Goal: Task Accomplishment & Management: Use online tool/utility

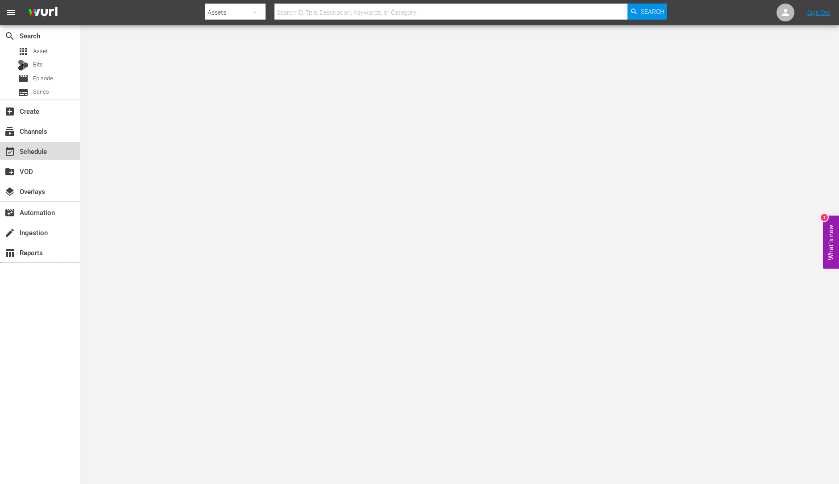
click at [50, 149] on div "event_available Schedule" at bounding box center [40, 151] width 80 height 18
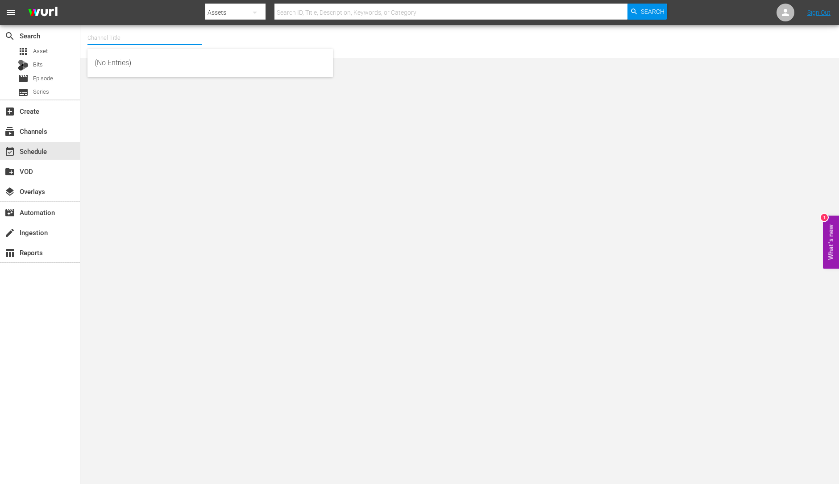
click at [126, 36] on input "text" at bounding box center [144, 37] width 114 height 21
click at [139, 66] on div "Tiny House Nation (675 - aenetworks_tinyhousenation_1)" at bounding box center [210, 62] width 231 height 21
type input "Tiny House Nation (675 - aenetworks_tinyhousenation_1)"
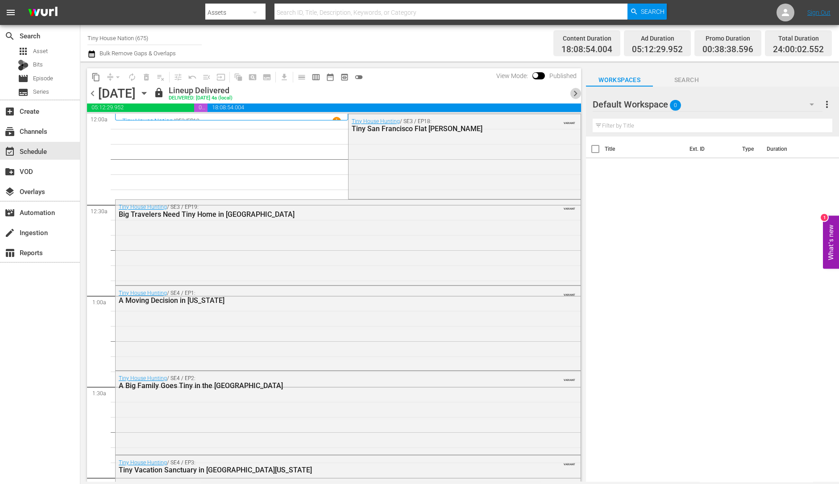
click at [578, 94] on span "chevron_right" at bounding box center [575, 93] width 11 height 11
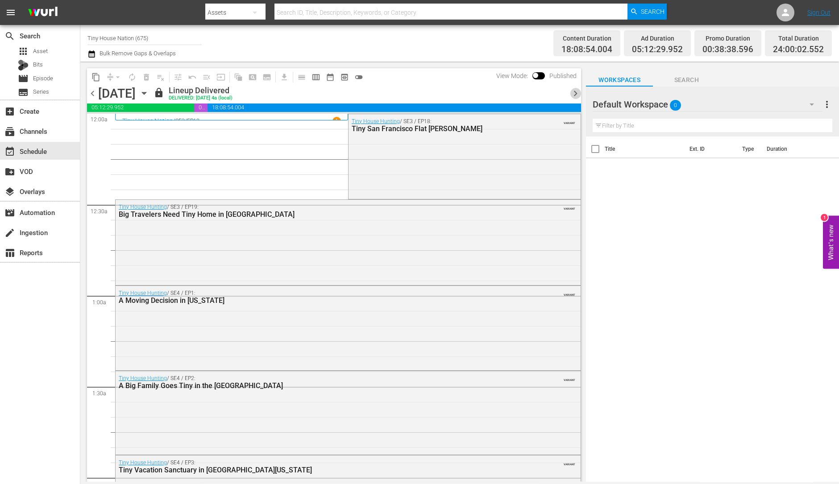
click at [578, 94] on span "chevron_right" at bounding box center [575, 93] width 11 height 11
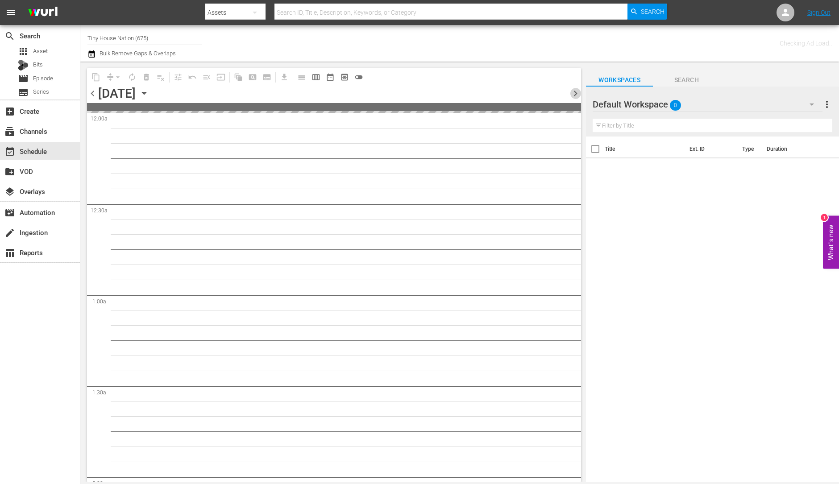
click at [578, 94] on span "chevron_right" at bounding box center [575, 93] width 11 height 11
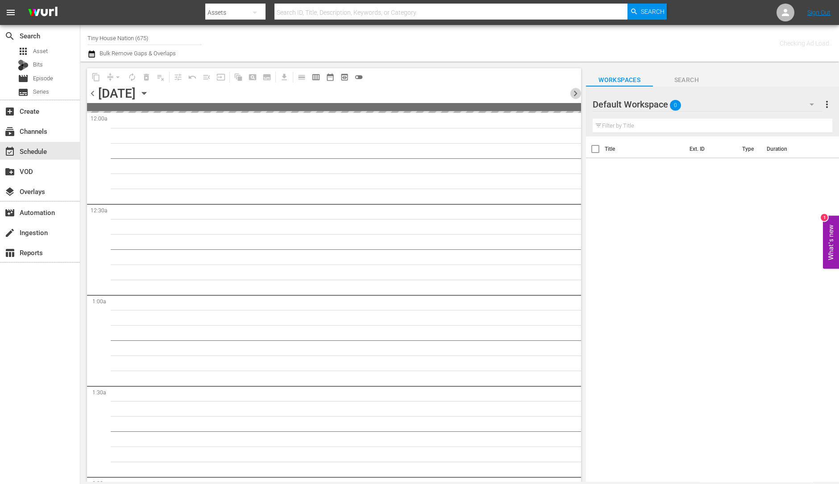
click at [578, 94] on span "chevron_right" at bounding box center [575, 93] width 11 height 11
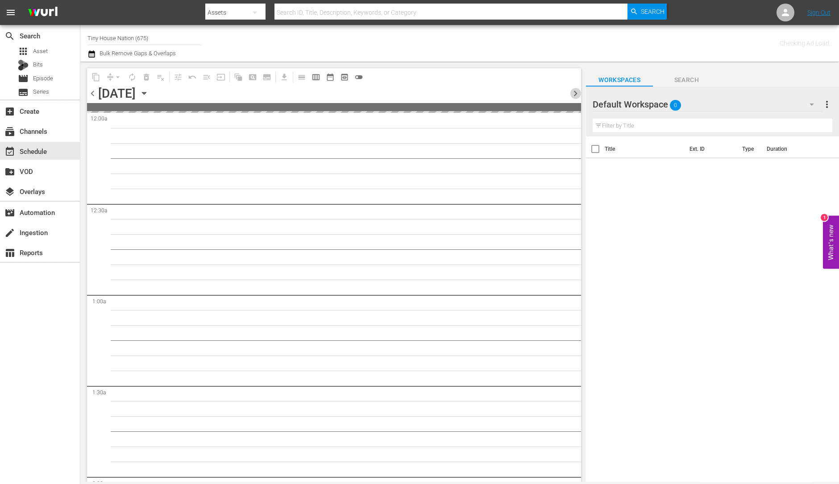
click at [578, 94] on span "chevron_right" at bounding box center [575, 93] width 11 height 11
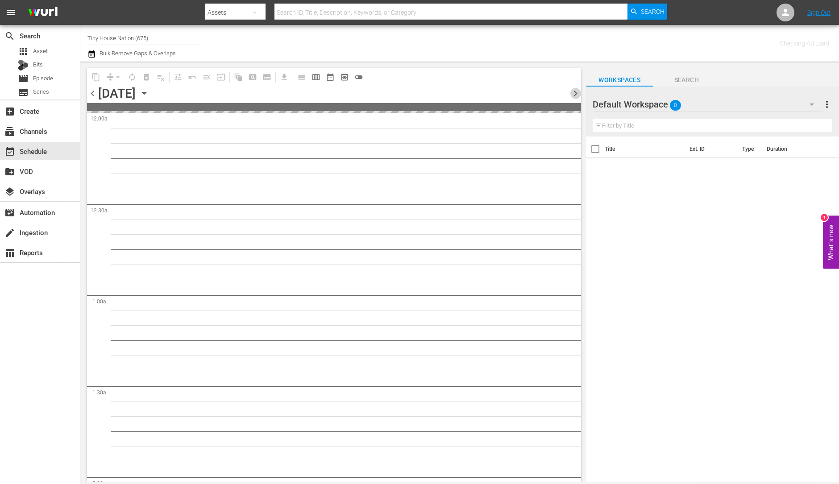
click at [578, 94] on span "chevron_right" at bounding box center [575, 93] width 11 height 11
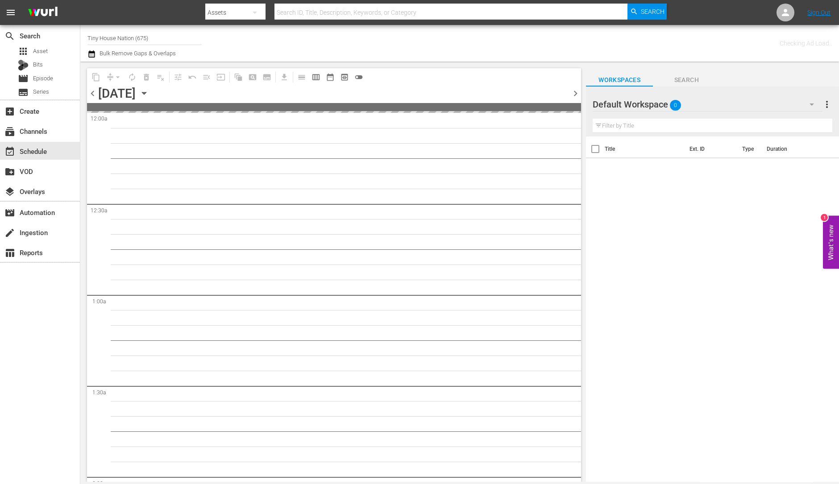
click at [578, 94] on span "chevron_right" at bounding box center [575, 93] width 11 height 11
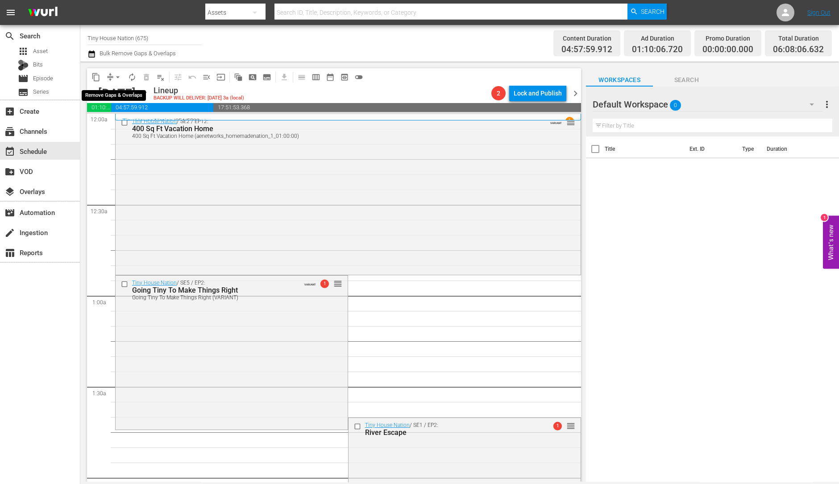
click at [116, 74] on span "arrow_drop_down" at bounding box center [117, 77] width 9 height 9
click at [113, 90] on li "Align to Midnight" at bounding box center [118, 94] width 94 height 15
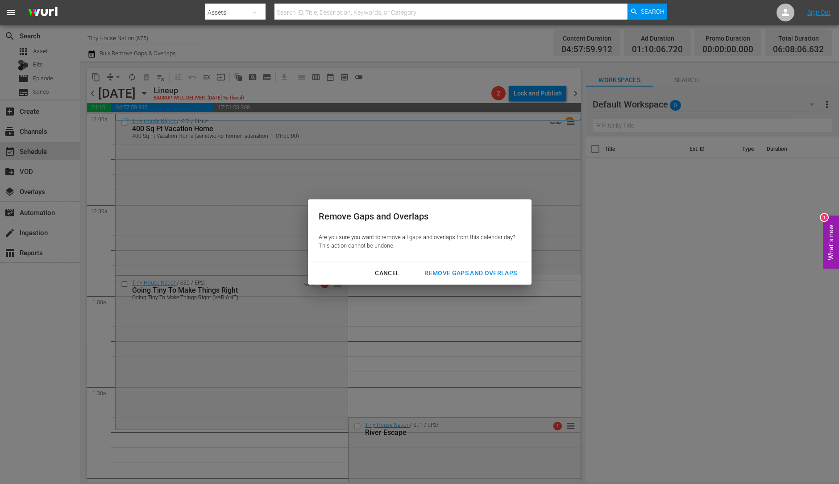
click at [457, 275] on div "Remove Gaps and Overlaps" at bounding box center [470, 273] width 107 height 11
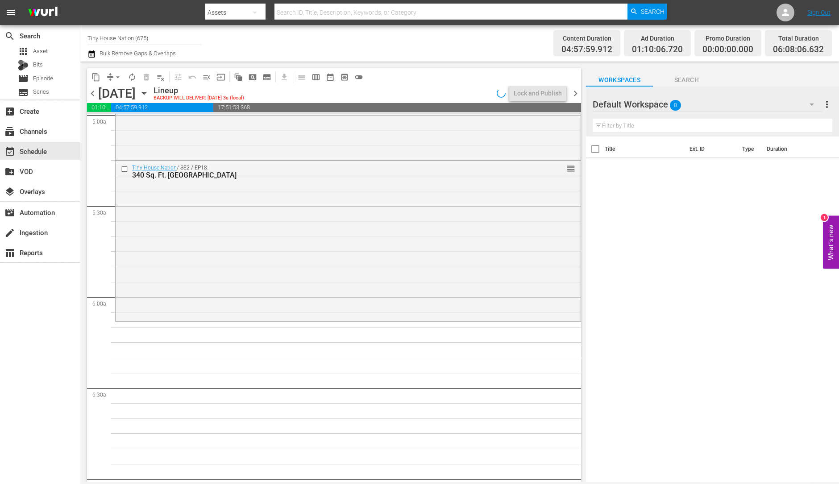
scroll to position [910, 0]
click at [249, 235] on div "Tiny House Nation / SE2 / EP18: 340 Sq. Ft. Pioneer House reorder" at bounding box center [348, 239] width 465 height 159
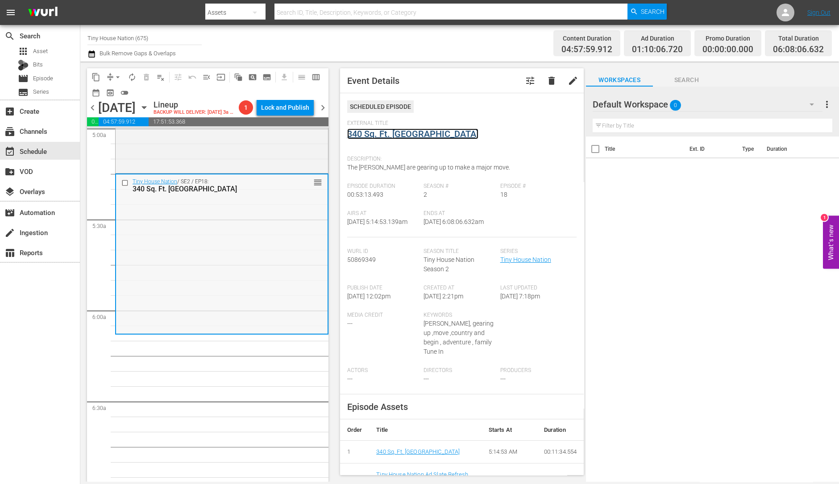
scroll to position [802, 0]
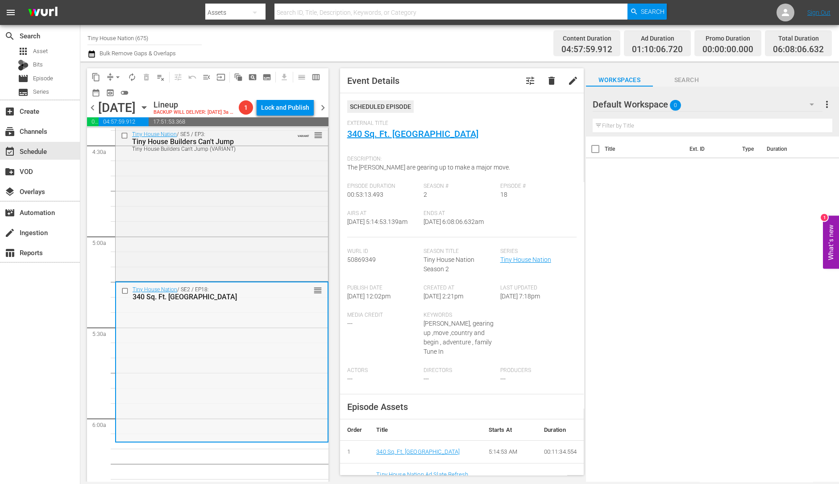
click at [268, 268] on div "Tiny House Nation / SE5 / EP3: Tiny House Builders Can't Jump Tiny House Builde…" at bounding box center [222, 203] width 212 height 152
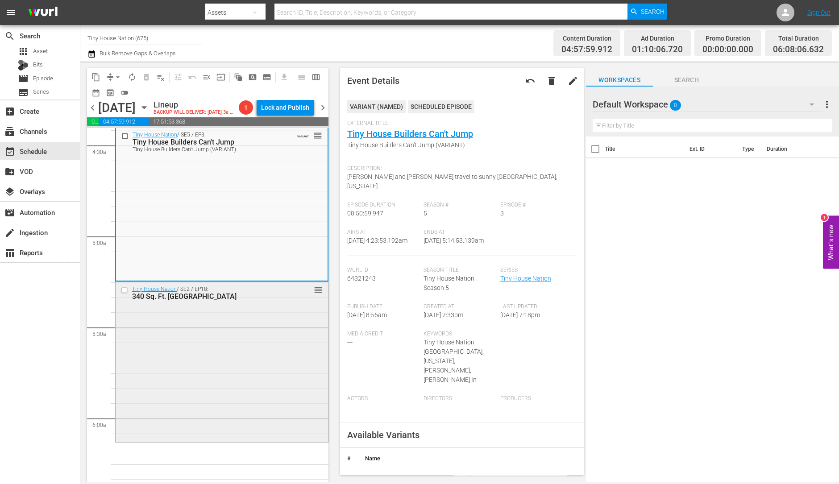
click at [249, 345] on div "Tiny House Nation / SE2 / EP18: 340 Sq. Ft. Pioneer House reorder" at bounding box center [222, 361] width 212 height 159
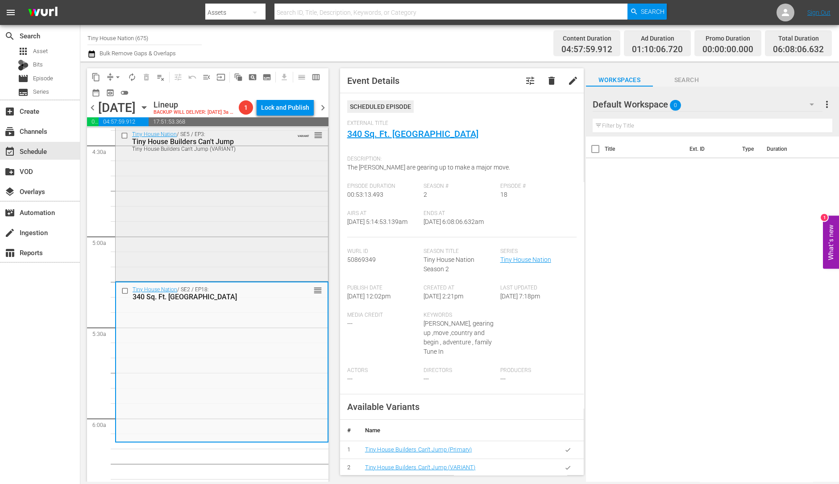
click at [257, 246] on div "Tiny House Nation / SE5 / EP3: Tiny House Builders Can't Jump Tiny House Builde…" at bounding box center [222, 203] width 212 height 152
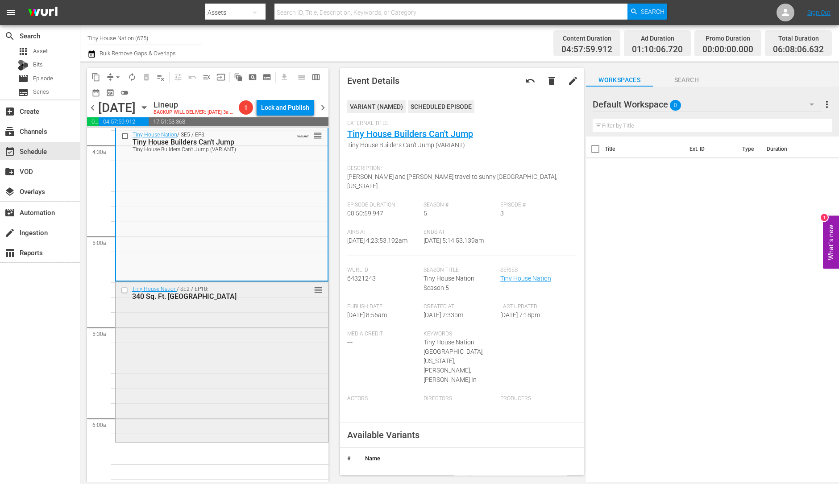
click at [219, 378] on div "Tiny House Nation / SE2 / EP18: 340 Sq. Ft. Pioneer House reorder" at bounding box center [222, 361] width 212 height 159
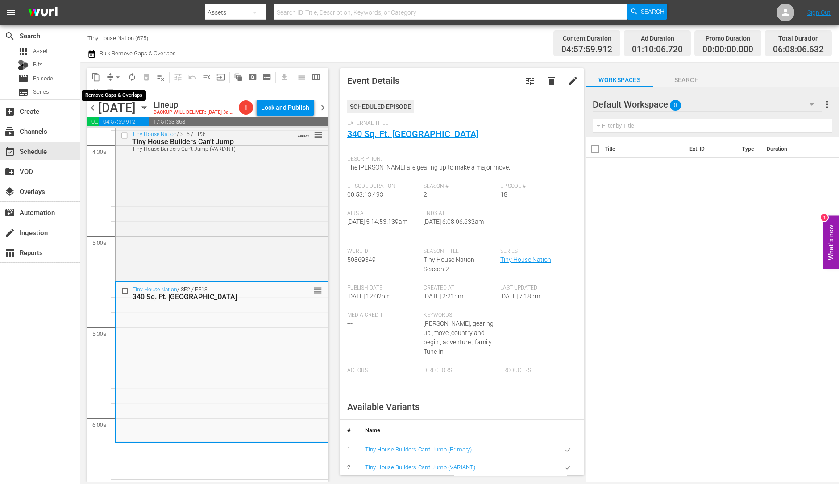
click at [117, 76] on span "arrow_drop_down" at bounding box center [117, 77] width 9 height 9
click at [118, 90] on li "Align to Midnight" at bounding box center [118, 94] width 94 height 15
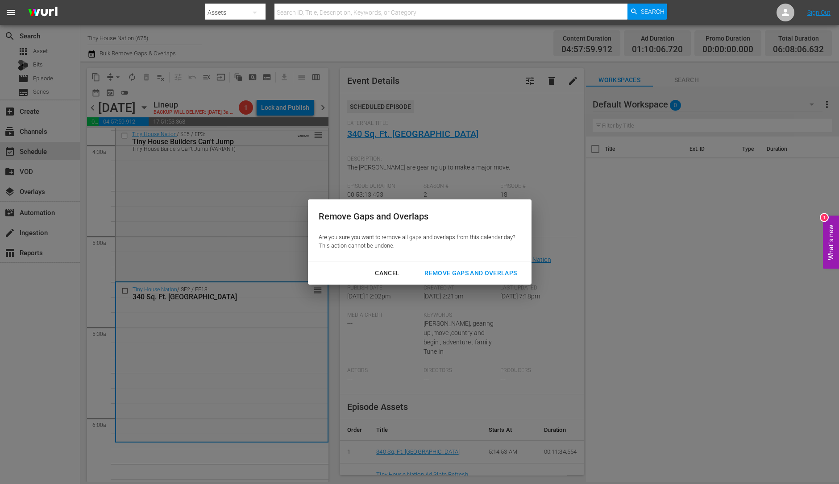
click at [479, 273] on div "Remove Gaps and Overlaps" at bounding box center [470, 273] width 107 height 11
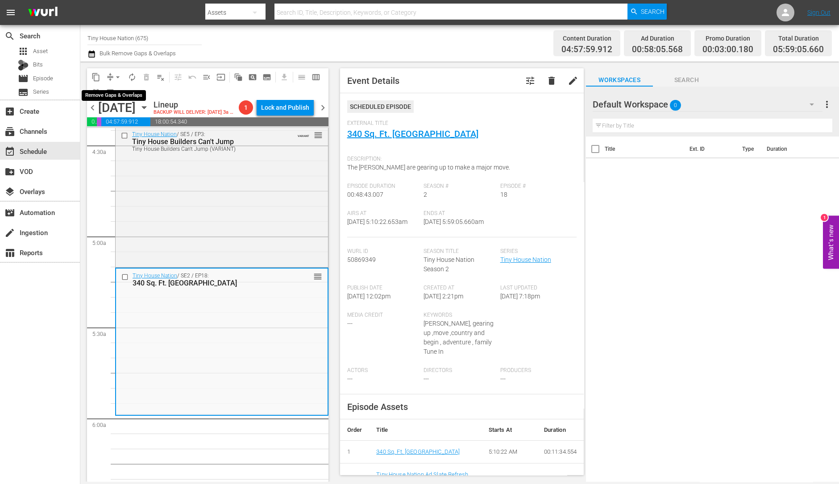
click at [114, 73] on span "arrow_drop_down" at bounding box center [117, 77] width 9 height 9
click at [108, 92] on li "Align to Midnight" at bounding box center [118, 94] width 94 height 15
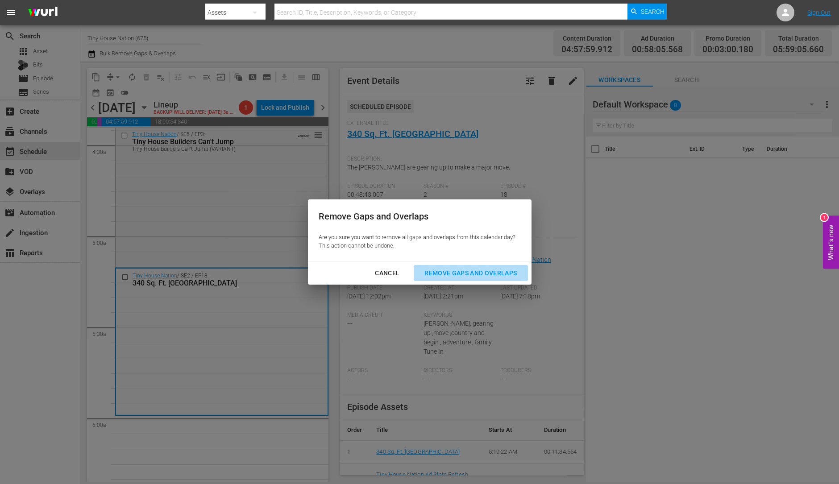
click at [498, 274] on div "Remove Gaps and Overlaps" at bounding box center [470, 273] width 107 height 11
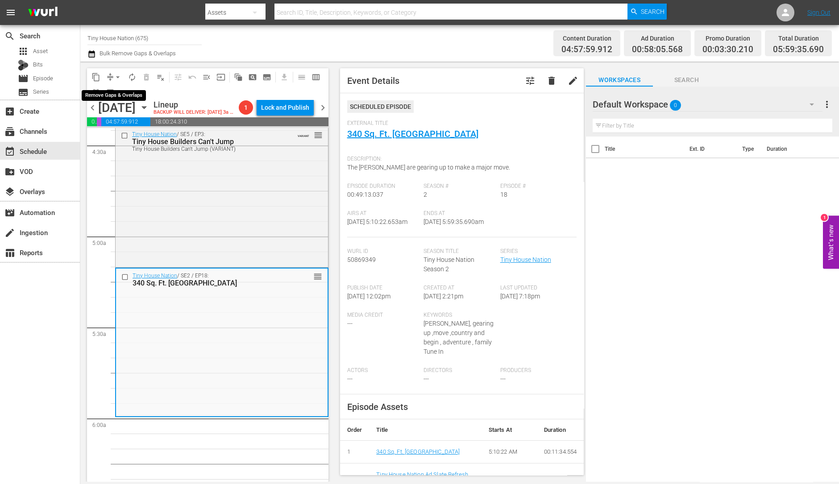
click at [120, 76] on span "arrow_drop_down" at bounding box center [117, 77] width 9 height 9
click at [120, 94] on li "Align to Midnight" at bounding box center [118, 94] width 94 height 15
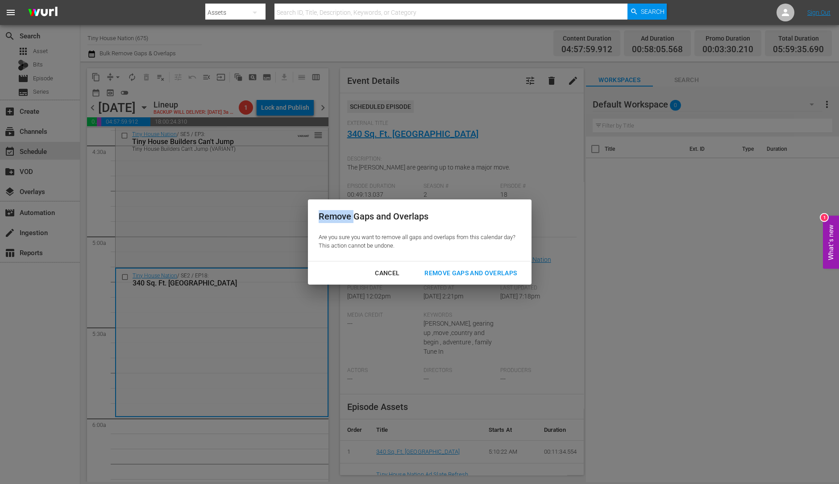
click at [120, 94] on div "Remove Gaps and Overlaps Are you sure you want to remove all gaps and overlaps …" at bounding box center [419, 242] width 839 height 484
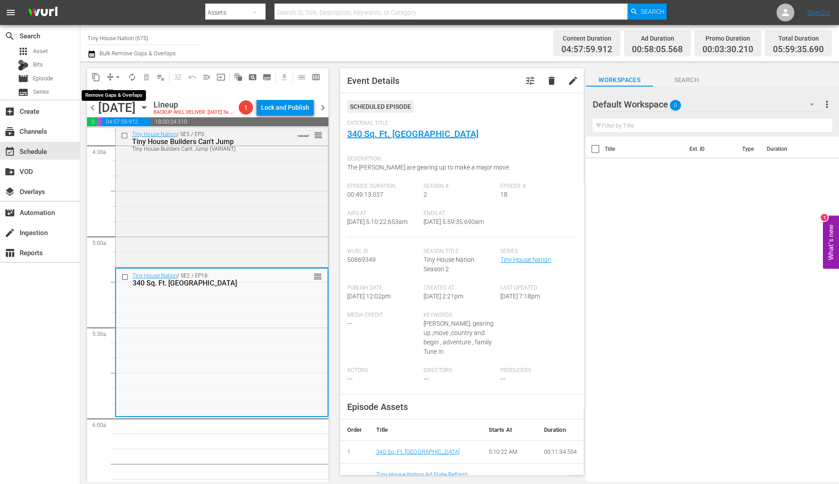
click at [114, 76] on span "arrow_drop_down" at bounding box center [117, 77] width 9 height 9
click at [124, 97] on li "Align to Midnight" at bounding box center [118, 94] width 94 height 15
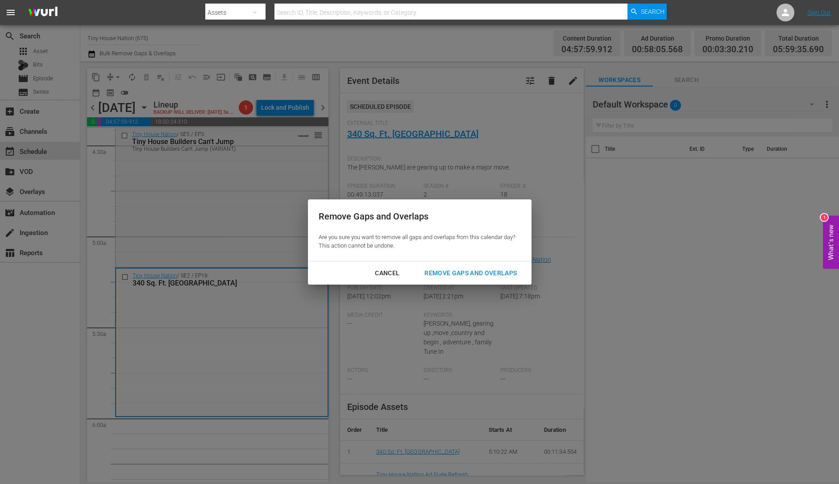
click at [497, 273] on div "Remove Gaps and Overlaps" at bounding box center [470, 273] width 107 height 11
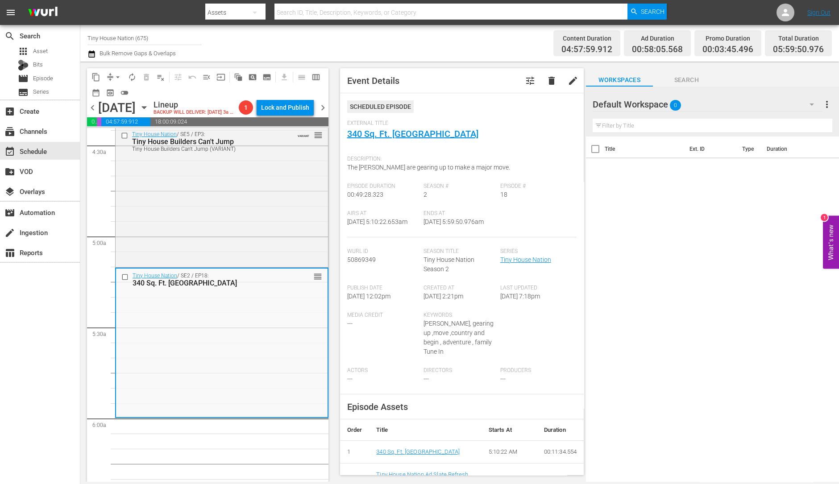
click at [116, 79] on span "arrow_drop_down" at bounding box center [117, 77] width 9 height 9
click at [118, 92] on li "Align to Midnight" at bounding box center [118, 94] width 94 height 15
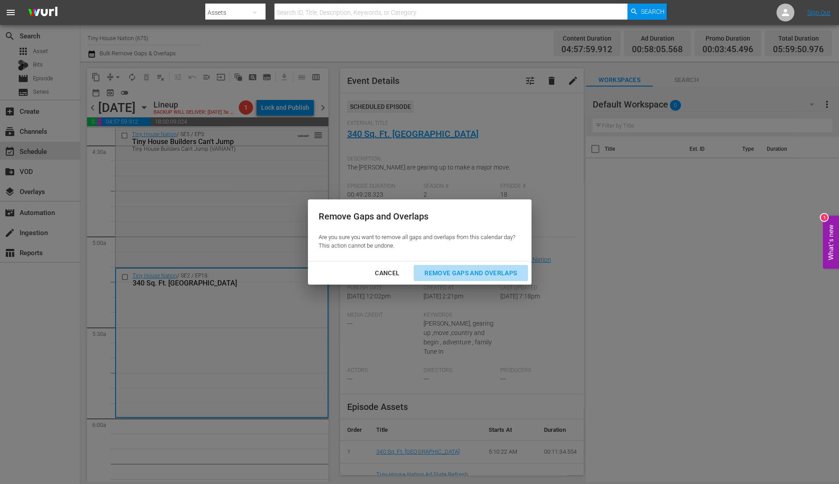
click at [488, 269] on div "Remove Gaps and Overlaps" at bounding box center [470, 273] width 107 height 11
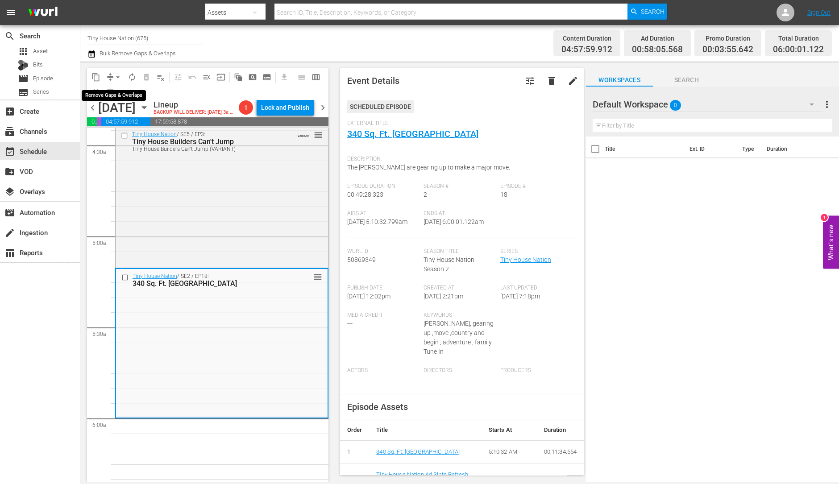
click at [116, 75] on span "arrow_drop_down" at bounding box center [117, 77] width 9 height 9
click at [122, 98] on li "Align to Midnight" at bounding box center [118, 94] width 94 height 15
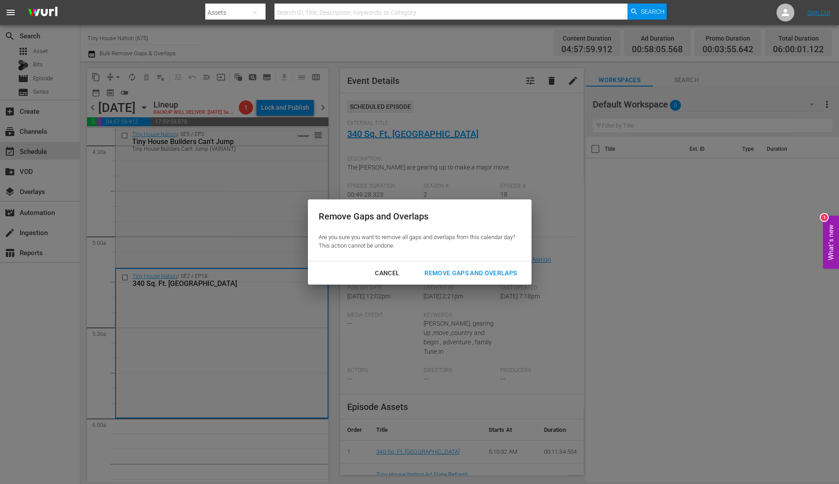
click at [446, 271] on div "Remove Gaps and Overlaps" at bounding box center [470, 273] width 107 height 11
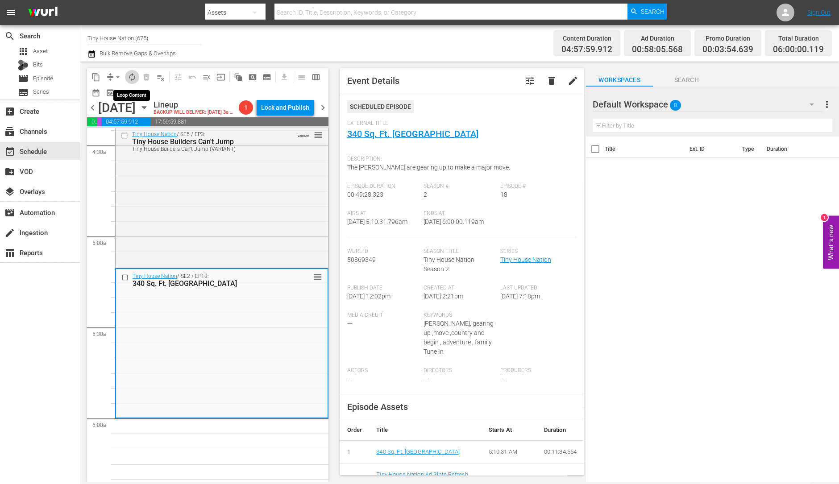
click at [133, 76] on span "autorenew_outlined" at bounding box center [132, 77] width 9 height 9
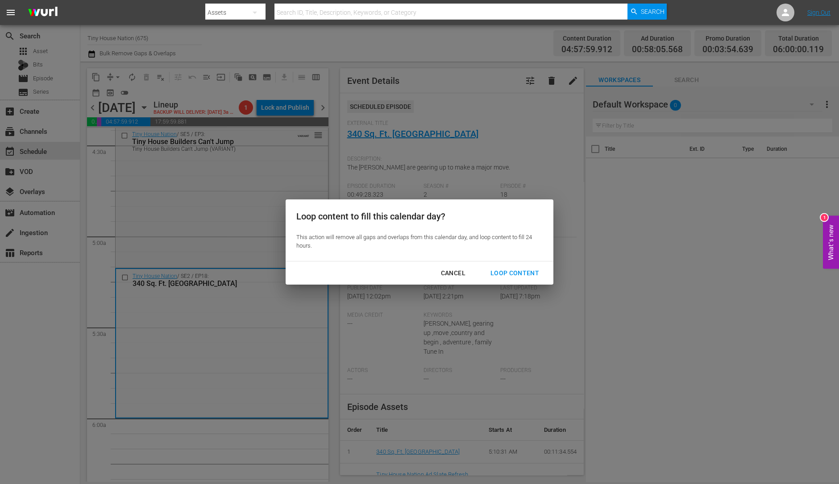
click at [516, 273] on div "Loop Content" at bounding box center [514, 273] width 63 height 11
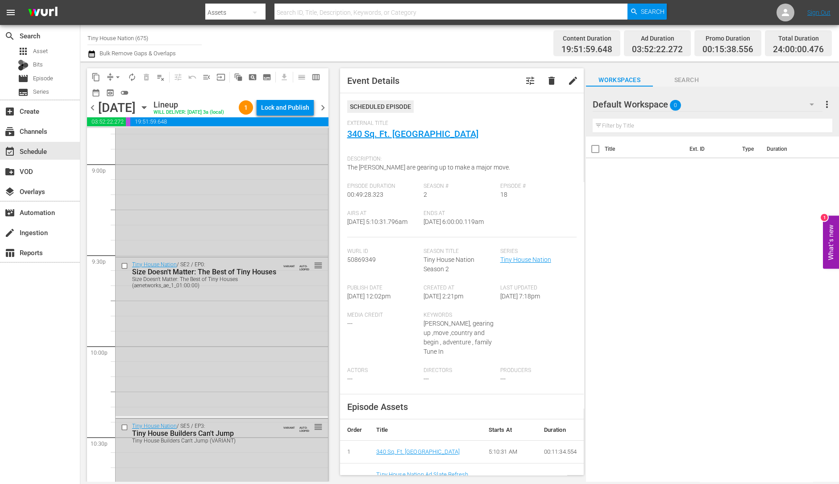
scroll to position [4028, 0]
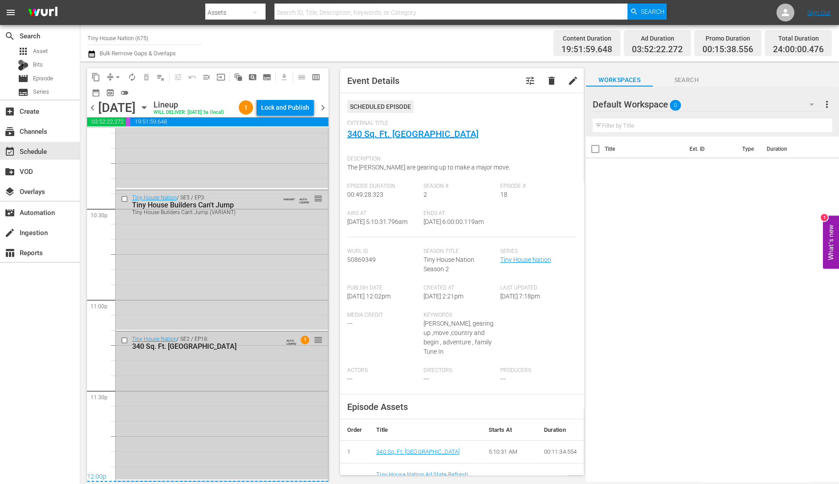
click at [197, 396] on div "Tiny House Nation / SE2 / EP18: 340 Sq. Ft. Pioneer House AUTO-LOOPED 1 reorder" at bounding box center [222, 405] width 212 height 147
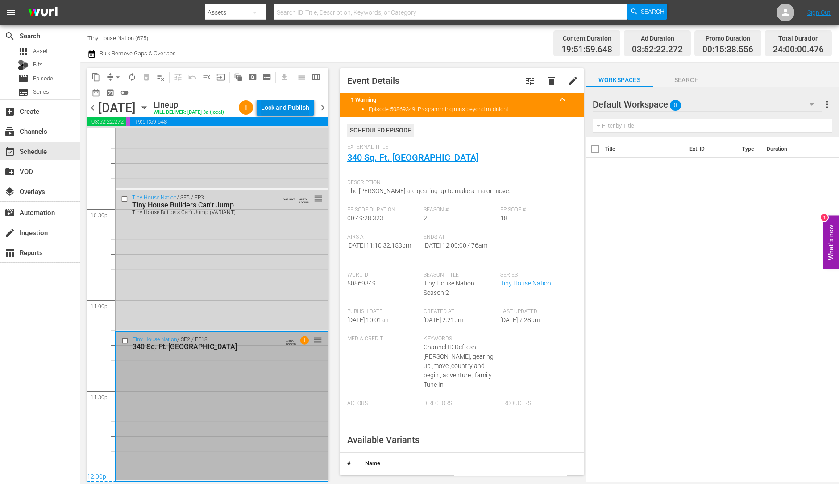
click at [302, 110] on div "Lock and Publish" at bounding box center [285, 107] width 48 height 16
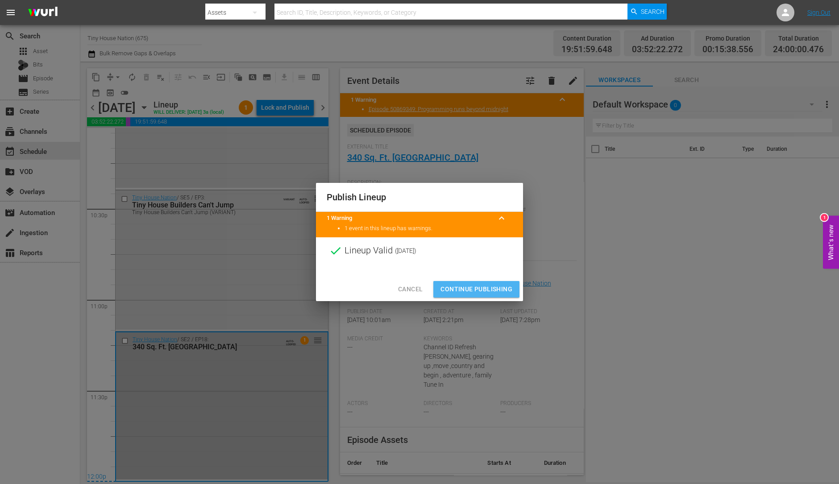
click at [478, 289] on span "Continue Publishing" at bounding box center [476, 289] width 72 height 11
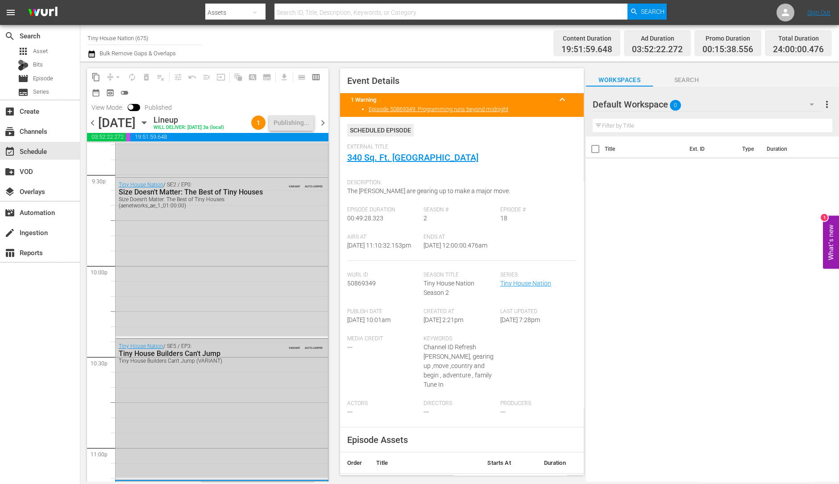
scroll to position [4029, 0]
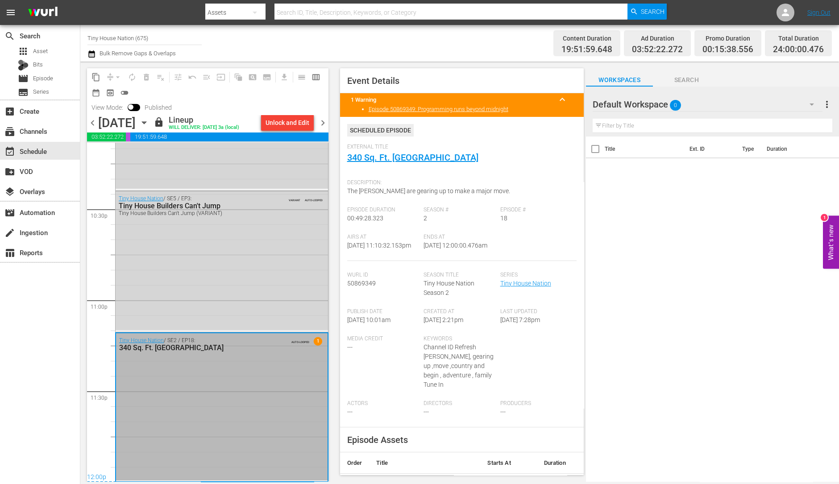
click at [321, 124] on span "chevron_right" at bounding box center [322, 122] width 11 height 11
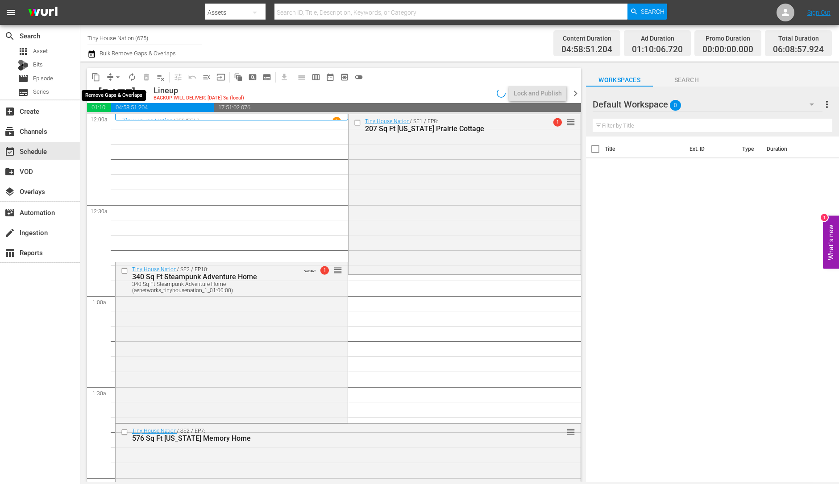
click at [116, 74] on span "arrow_drop_down" at bounding box center [117, 77] width 9 height 9
click at [114, 89] on li "Align to Midnight" at bounding box center [118, 94] width 94 height 15
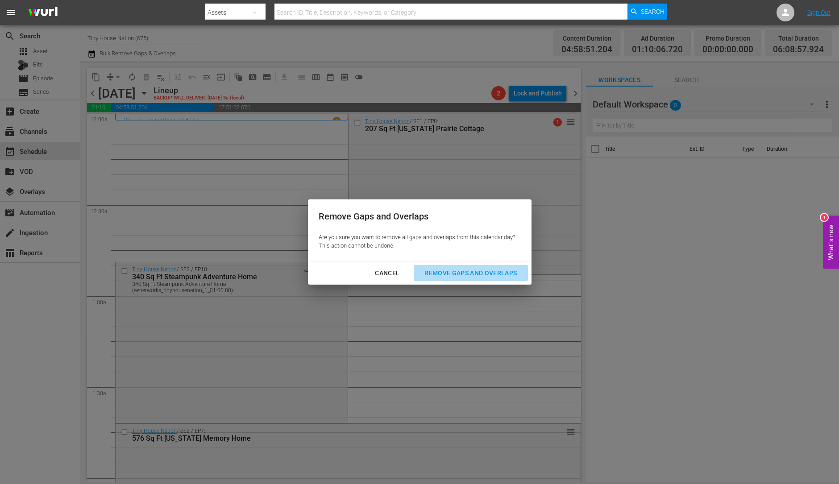
click at [466, 276] on div "Remove Gaps and Overlaps" at bounding box center [470, 273] width 107 height 11
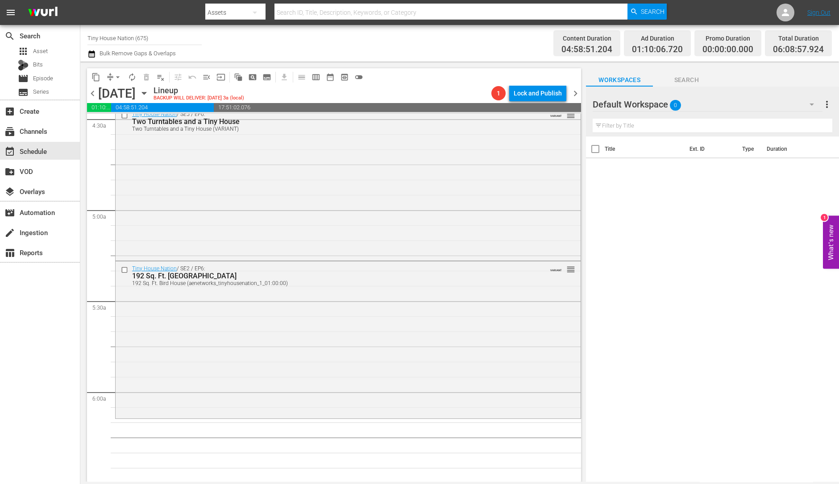
scroll to position [1002, 0]
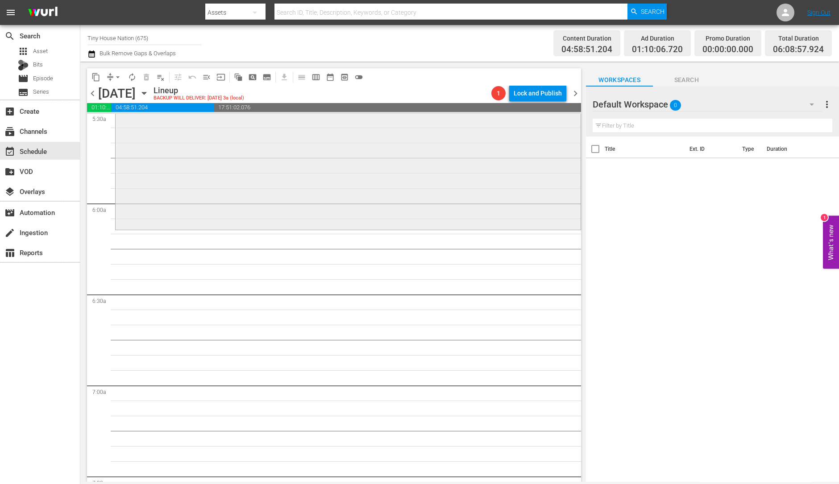
click at [256, 186] on div "Tiny House Nation / SE2 / EP6: 192 Sq. Ft. Bird House 192 Sq. Ft. Bird House (a…" at bounding box center [348, 151] width 465 height 156
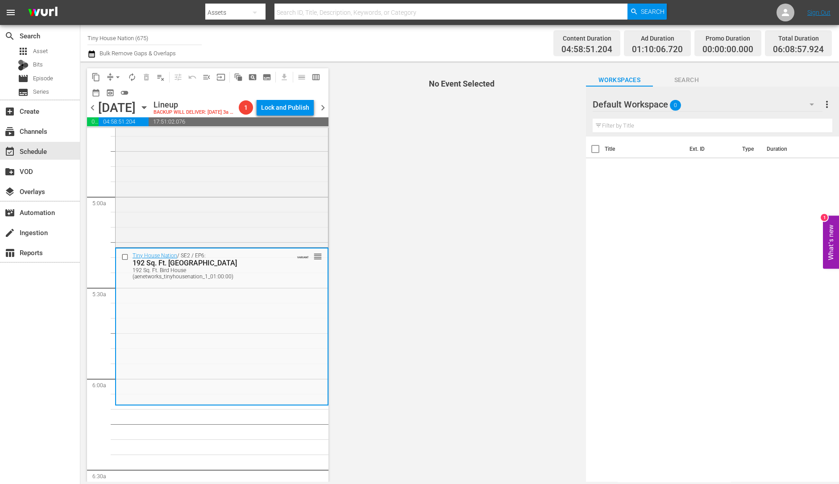
scroll to position [837, 0]
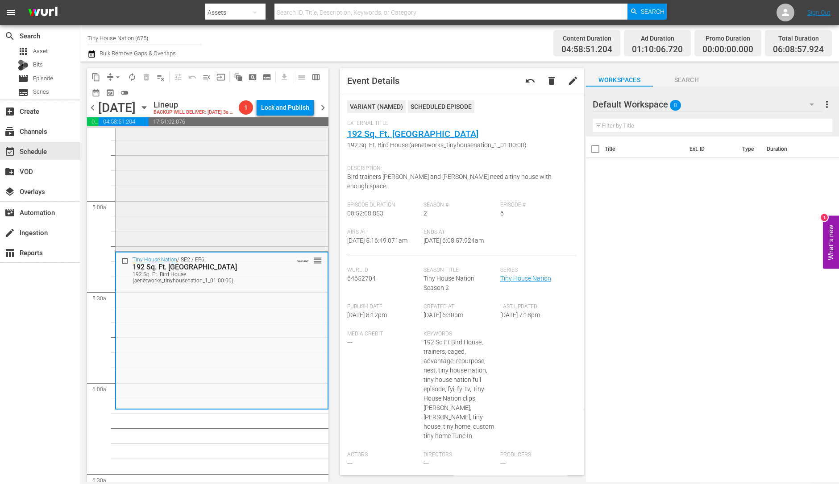
click at [239, 221] on div "Tiny House Nation / SE5 / EP6: Two Turntables and a Tiny House Two Turntables a…" at bounding box center [222, 173] width 212 height 151
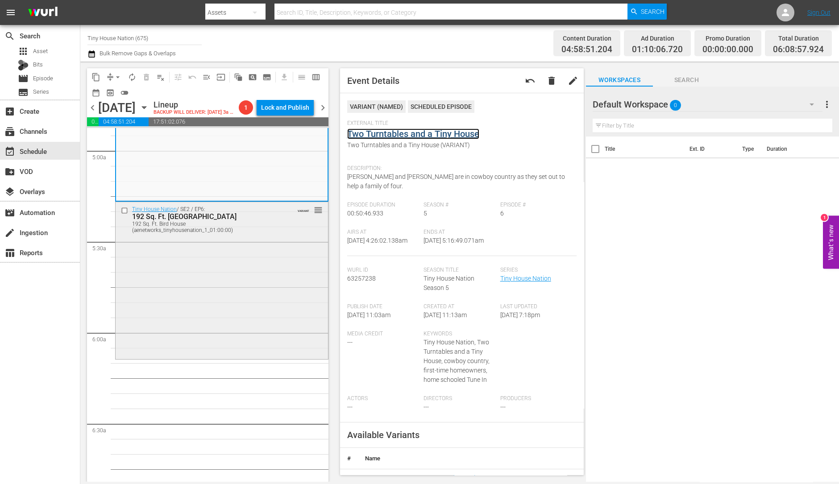
scroll to position [888, 0]
click at [185, 357] on div "Tiny House Nation / SE2 / EP6: 192 Sq. Ft. Bird House 192 Sq. Ft. Bird House (a…" at bounding box center [222, 279] width 212 height 156
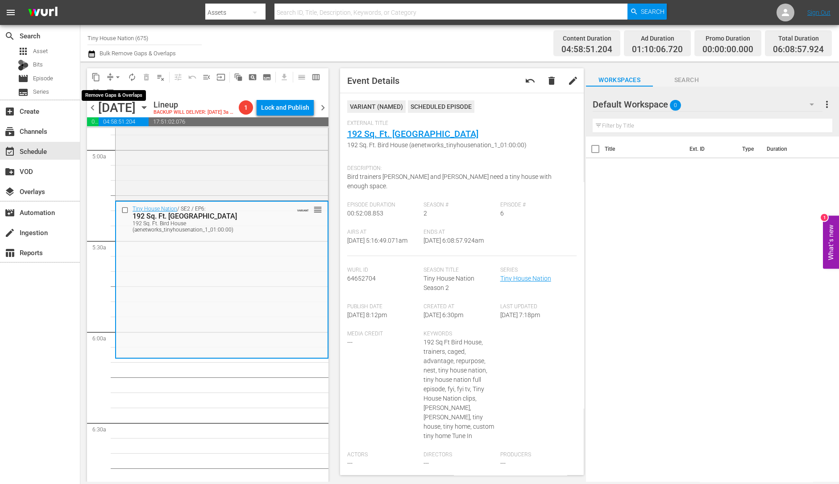
click at [114, 76] on span "arrow_drop_down" at bounding box center [117, 77] width 9 height 9
click at [116, 89] on li "Align to Midnight" at bounding box center [118, 94] width 94 height 15
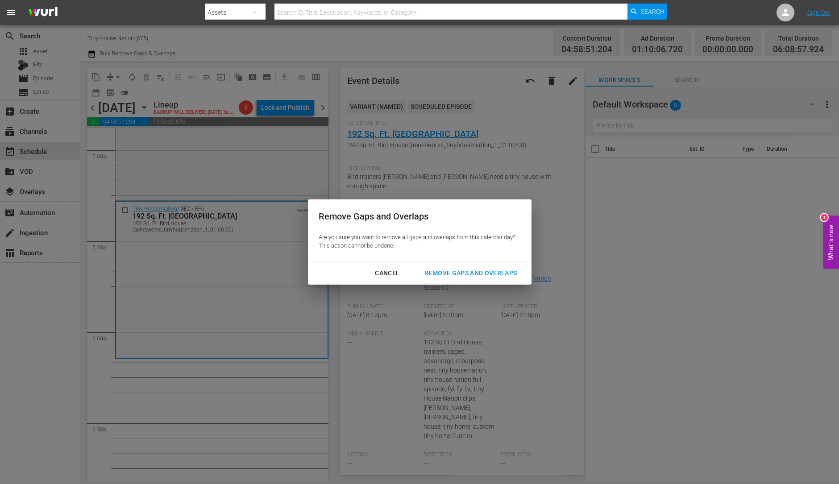
click at [476, 271] on div "Remove Gaps and Overlaps" at bounding box center [470, 273] width 107 height 11
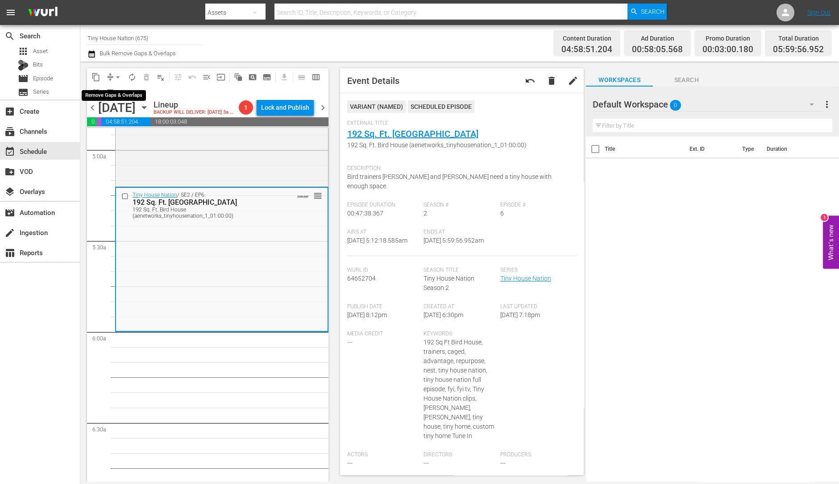
click at [115, 74] on span "arrow_drop_down" at bounding box center [117, 77] width 9 height 9
click at [117, 89] on li "Align to Midnight" at bounding box center [118, 94] width 94 height 15
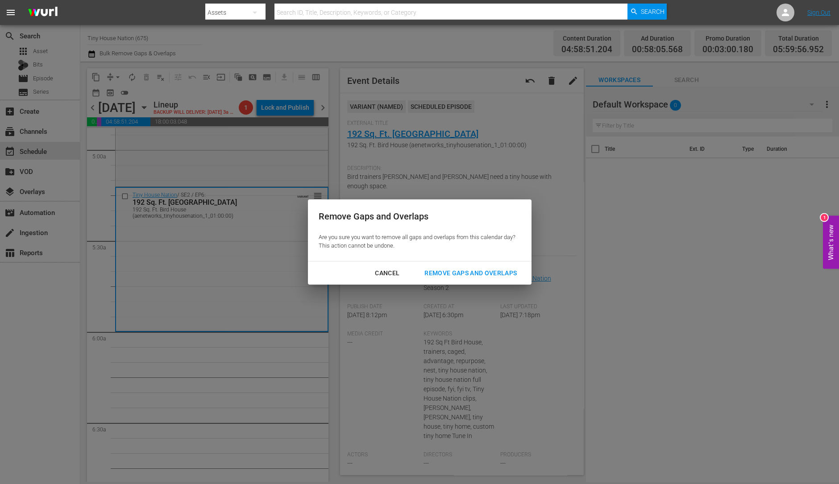
click at [466, 269] on div "Remove Gaps and Overlaps" at bounding box center [470, 273] width 107 height 11
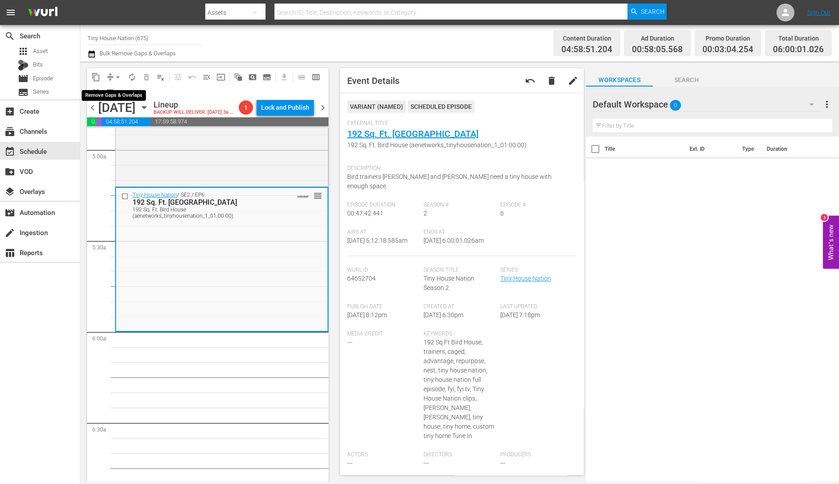
click at [116, 75] on span "arrow_drop_down" at bounding box center [117, 77] width 9 height 9
click at [124, 95] on li "Align to Midnight" at bounding box center [118, 94] width 94 height 15
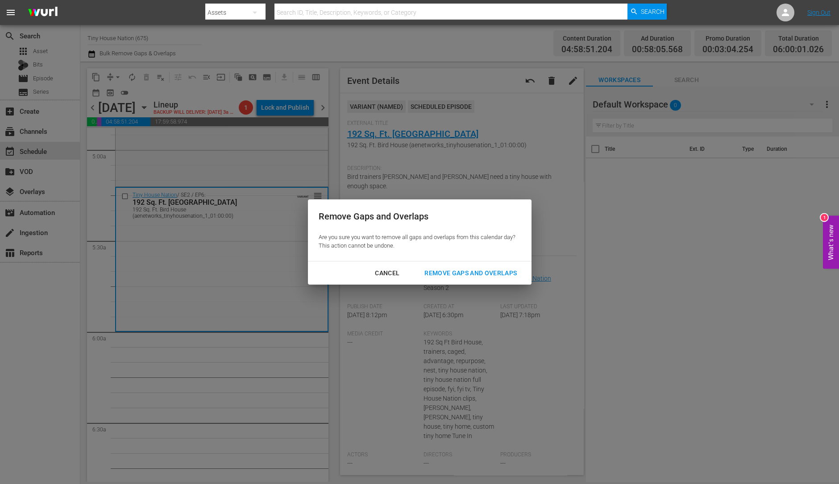
click at [441, 277] on div "Remove Gaps and Overlaps" at bounding box center [470, 273] width 107 height 11
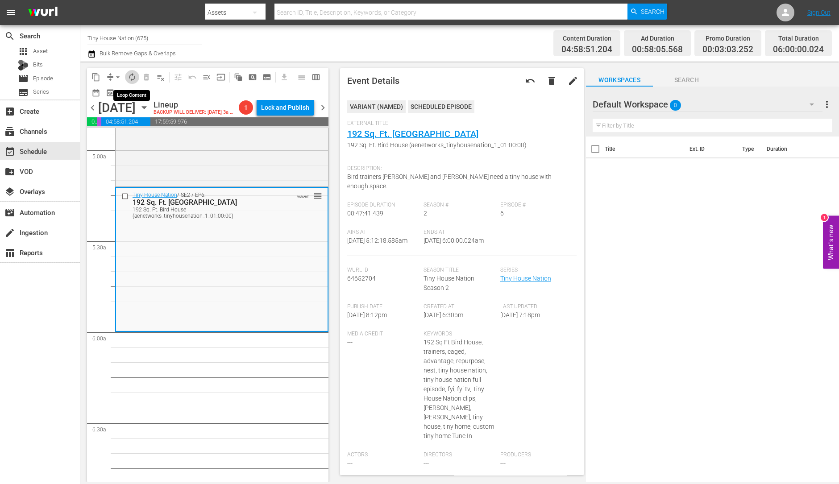
click at [132, 80] on span "autorenew_outlined" at bounding box center [132, 77] width 9 height 9
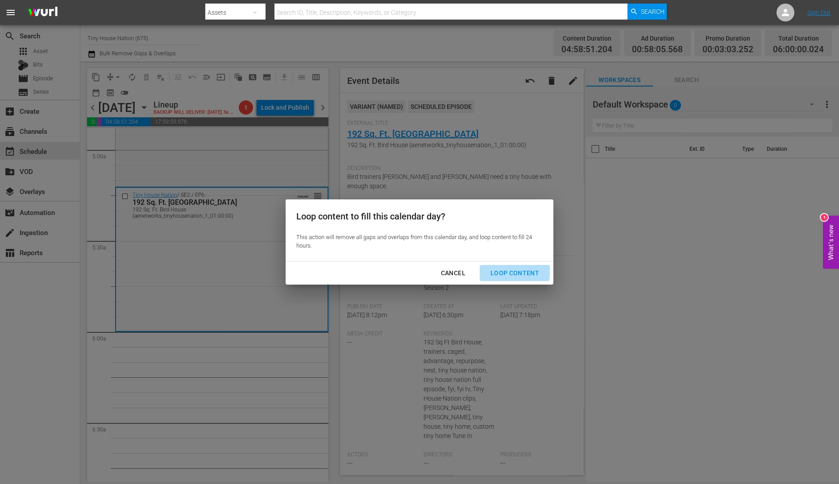
click at [512, 272] on div "Loop Content" at bounding box center [514, 273] width 63 height 11
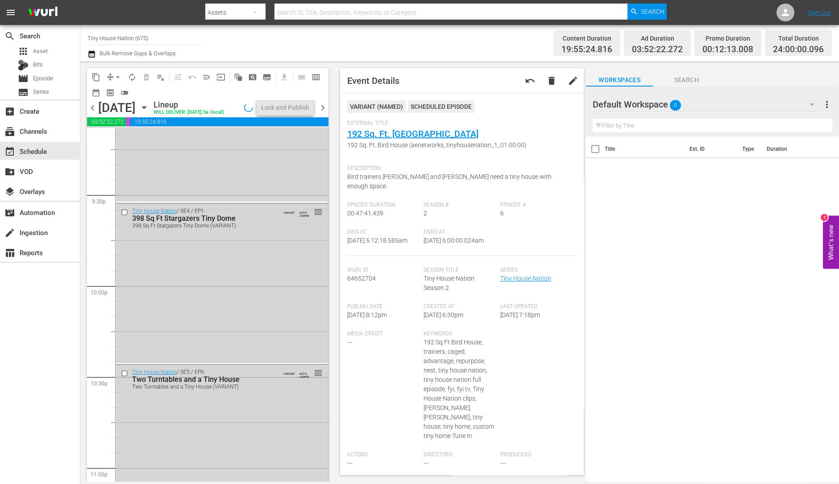
scroll to position [4028, 0]
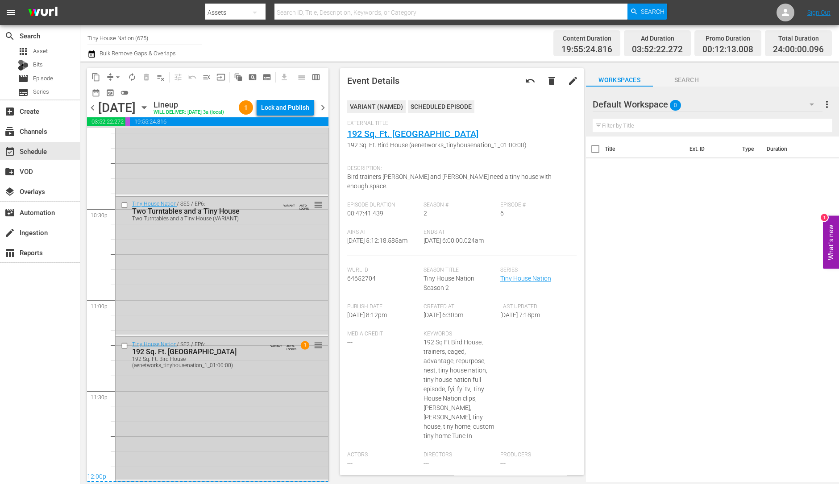
click at [190, 378] on div "Tiny House Nation / SE2 / EP6: 192 Sq. Ft. Bird House 192 Sq. Ft. Bird House (a…" at bounding box center [222, 408] width 212 height 142
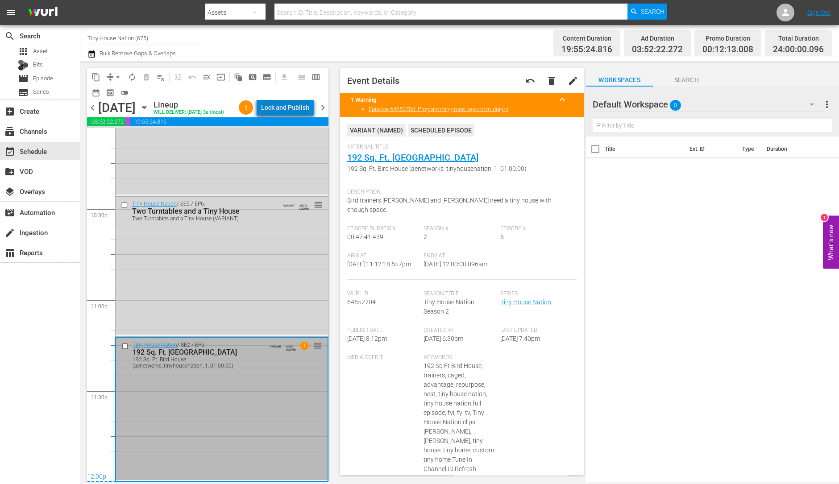
click at [292, 115] on div "Lock and Publish" at bounding box center [285, 107] width 48 height 16
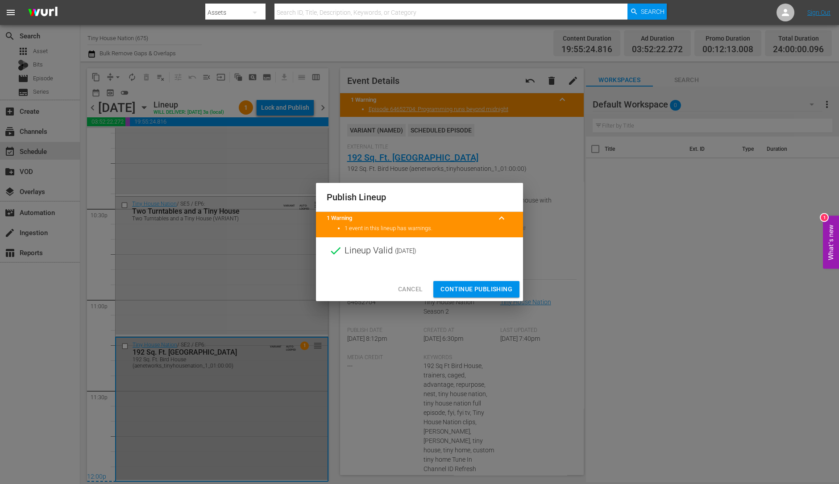
click at [475, 284] on span "Continue Publishing" at bounding box center [476, 289] width 72 height 11
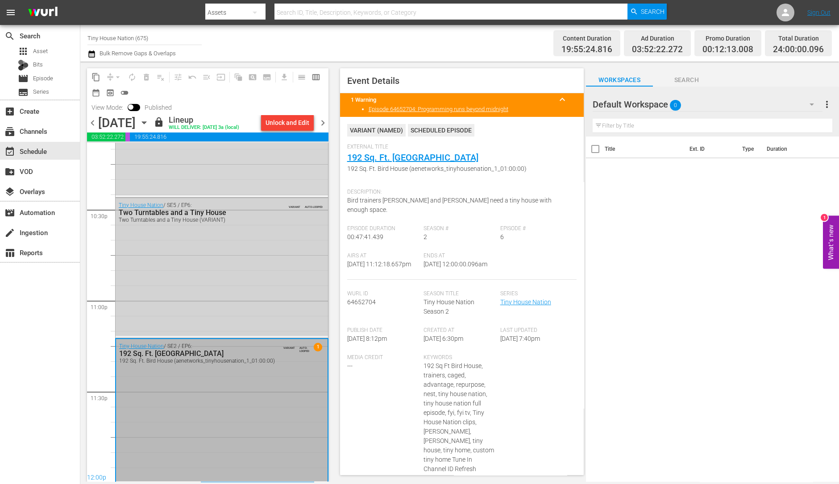
scroll to position [4029, 0]
click at [321, 121] on span "chevron_right" at bounding box center [322, 122] width 11 height 11
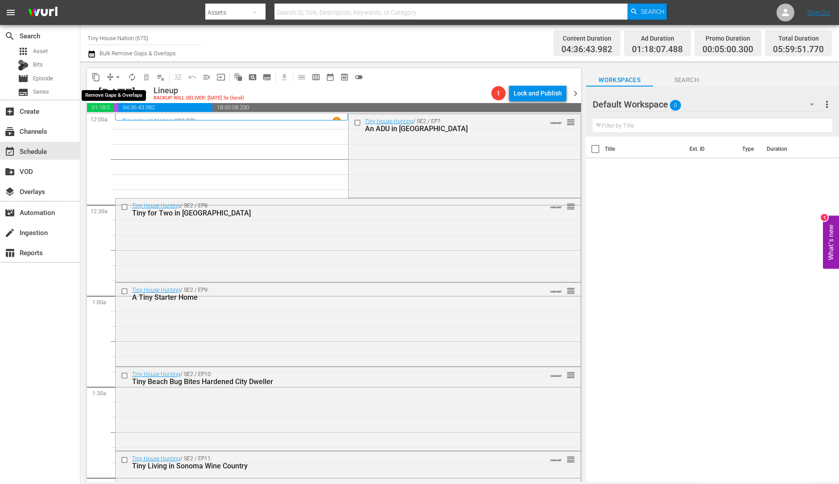
click at [114, 80] on span "arrow_drop_down" at bounding box center [117, 77] width 9 height 9
click at [115, 93] on li "Align to Midnight" at bounding box center [118, 94] width 94 height 15
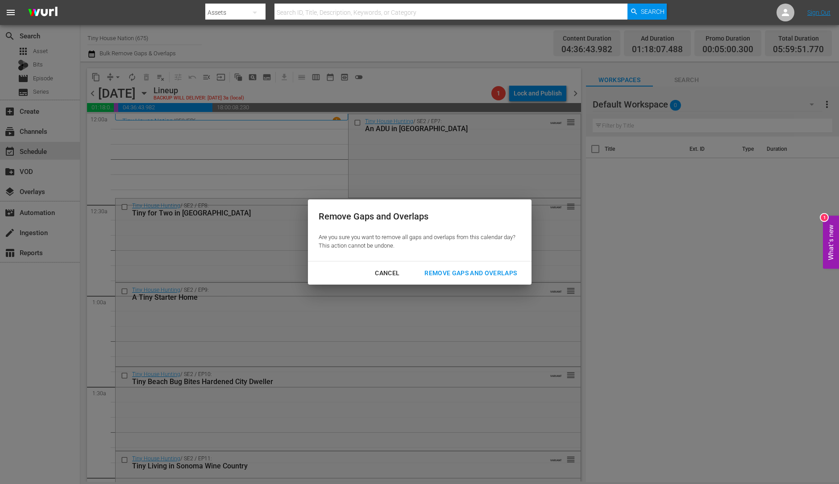
click at [485, 268] on div "Remove Gaps and Overlaps" at bounding box center [470, 273] width 107 height 11
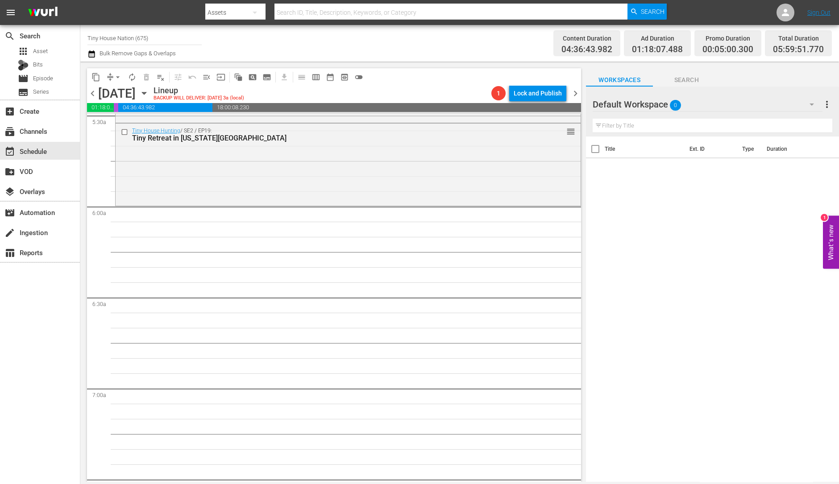
scroll to position [1000, 0]
click at [252, 149] on div "Tiny House Hunting / SE2 / EP19: Tiny Retreat in Kansas City reorder" at bounding box center [348, 163] width 465 height 80
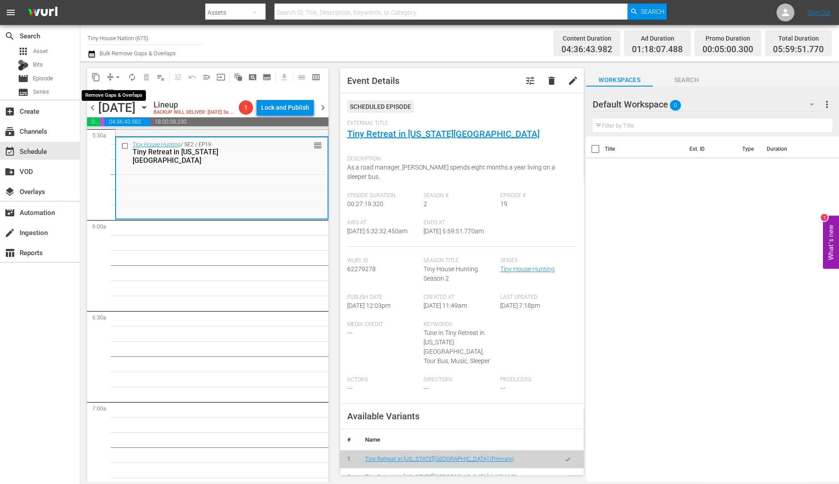
click at [116, 76] on span "arrow_drop_down" at bounding box center [117, 77] width 9 height 9
click at [116, 90] on li "Align to Midnight" at bounding box center [118, 94] width 94 height 15
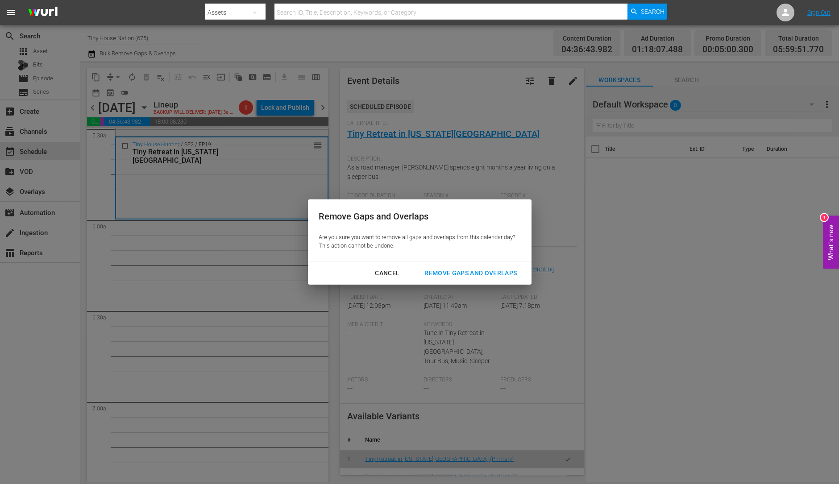
click at [492, 274] on div "Remove Gaps and Overlaps" at bounding box center [470, 273] width 107 height 11
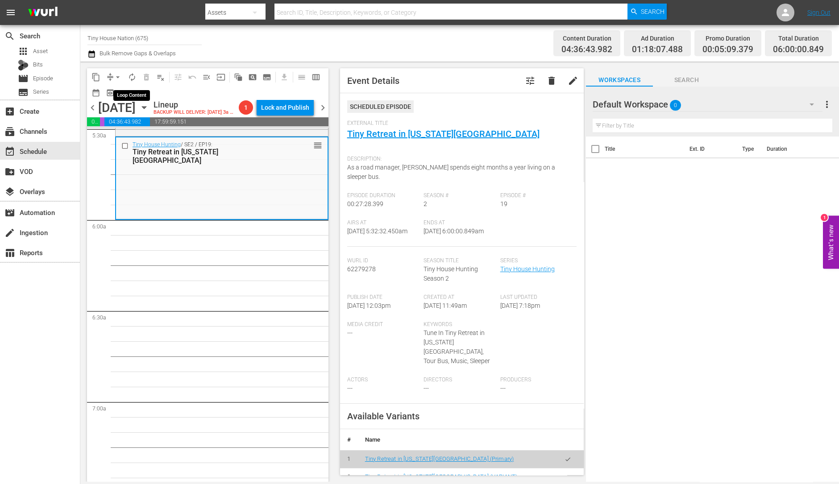
click at [125, 74] on span "autorenew_outlined" at bounding box center [132, 77] width 14 height 14
click at [137, 79] on button "autorenew_outlined" at bounding box center [132, 77] width 14 height 14
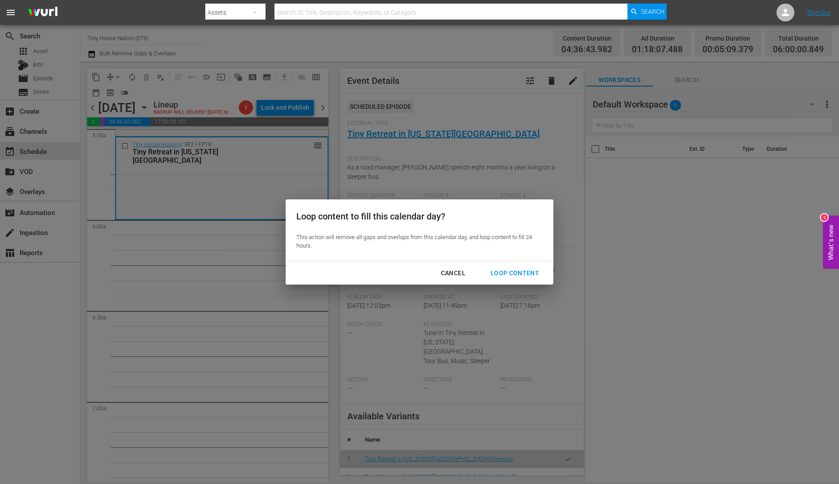
click at [509, 269] on div "Loop Content" at bounding box center [514, 273] width 63 height 11
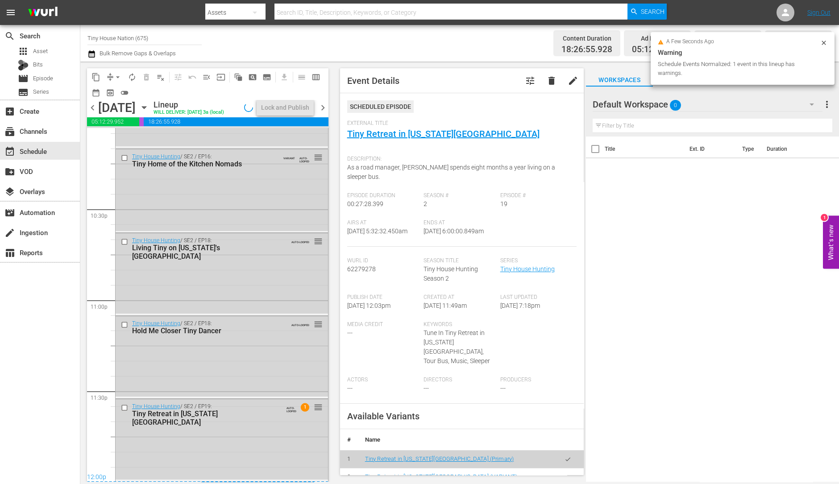
scroll to position [4028, 0]
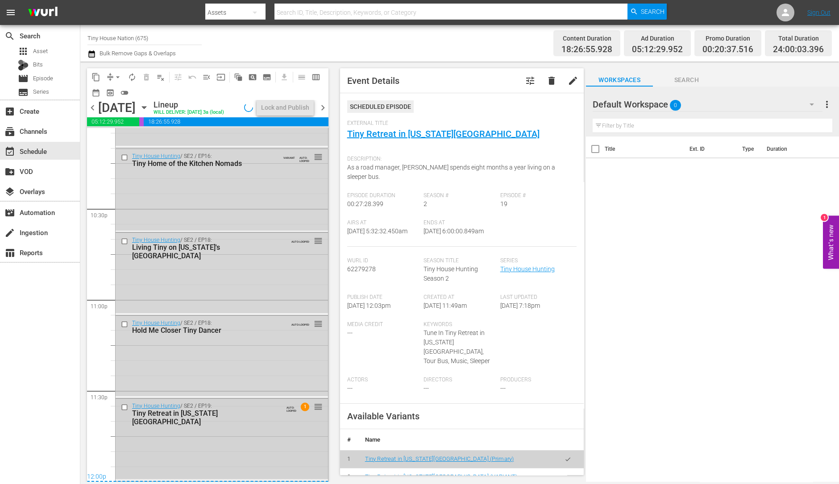
click at [259, 422] on div "Tiny House Hunting / SE2 / EP19: Tiny Retreat in Kansas City AUTO-LOOPED 1 reor…" at bounding box center [222, 439] width 212 height 81
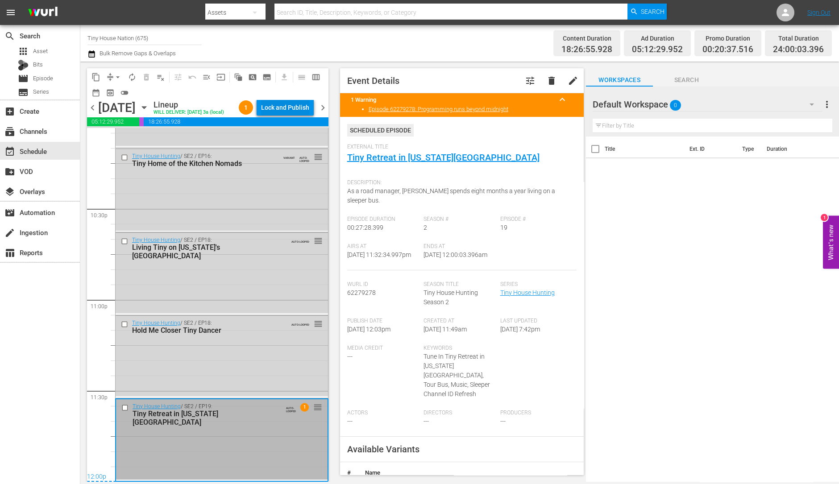
click at [302, 109] on div "Lock and Publish" at bounding box center [285, 107] width 48 height 16
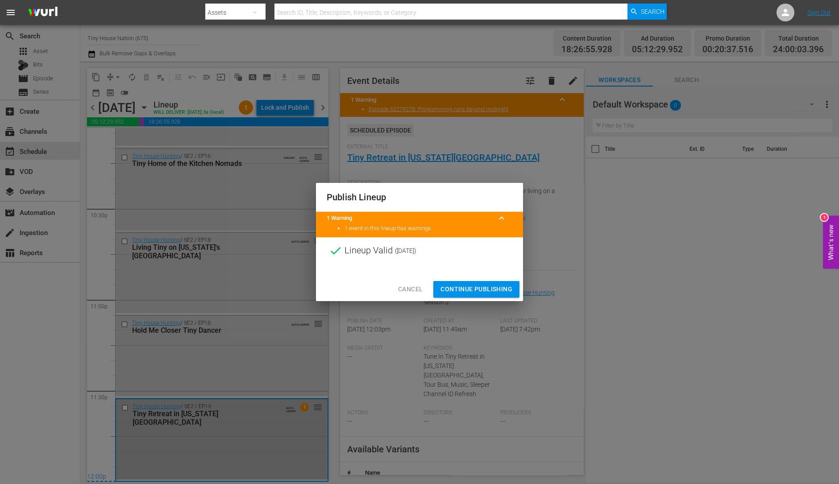
click at [494, 289] on span "Continue Publishing" at bounding box center [476, 289] width 72 height 11
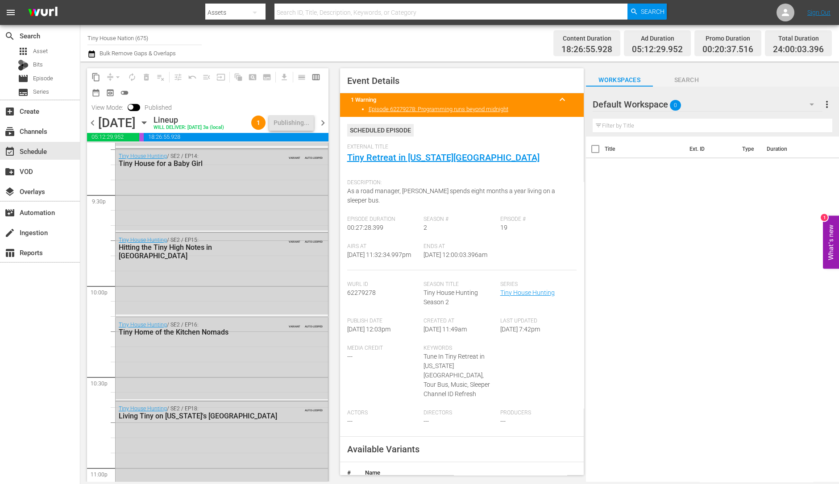
scroll to position [4043, 0]
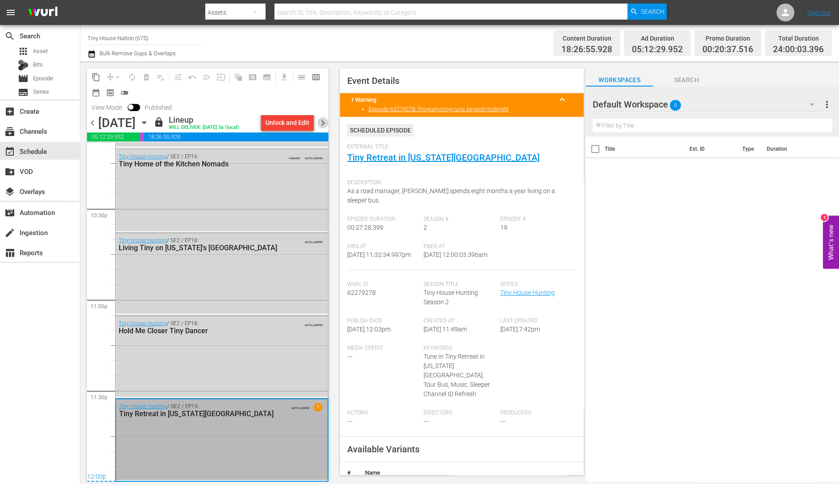
click at [322, 126] on span "chevron_right" at bounding box center [322, 122] width 11 height 11
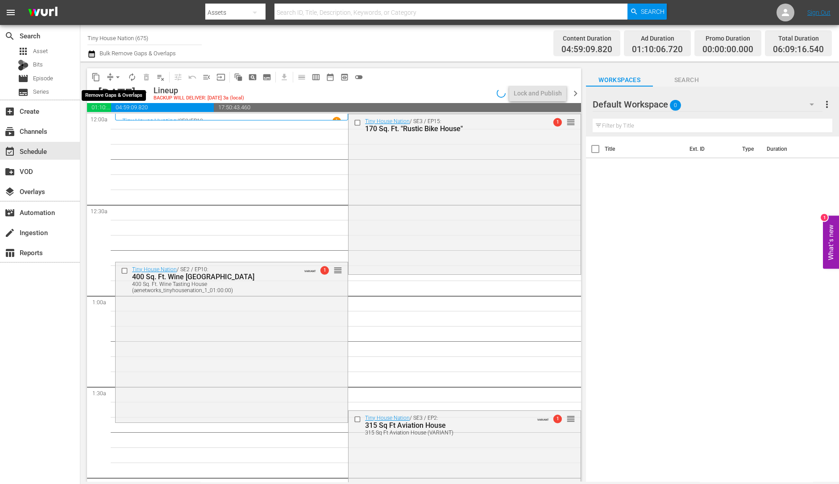
click at [116, 75] on span "arrow_drop_down" at bounding box center [117, 77] width 9 height 9
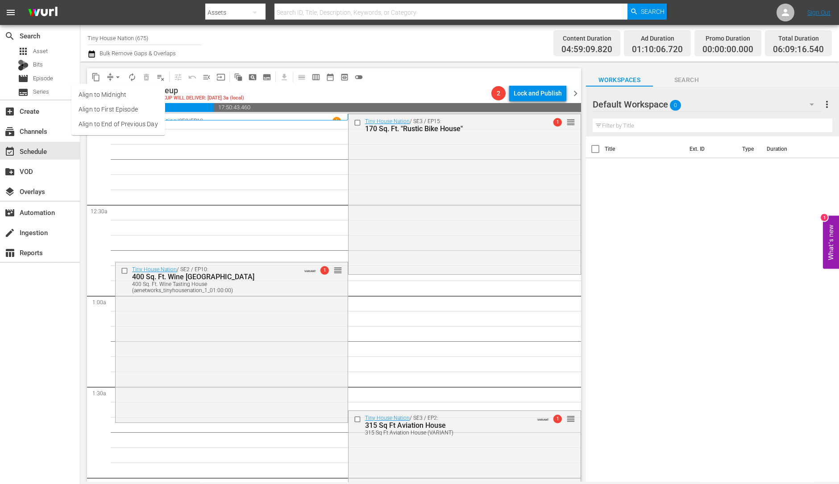
click at [112, 92] on li "Align to Midnight" at bounding box center [118, 94] width 94 height 15
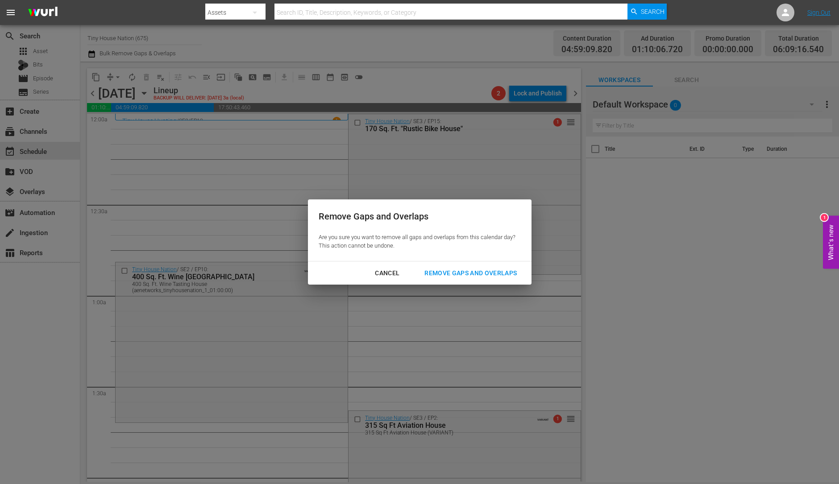
click at [448, 263] on div "Cancel Remove Gaps and Overlaps" at bounding box center [419, 273] width 223 height 24
click at [449, 266] on button "Remove Gaps and Overlaps" at bounding box center [471, 273] width 114 height 17
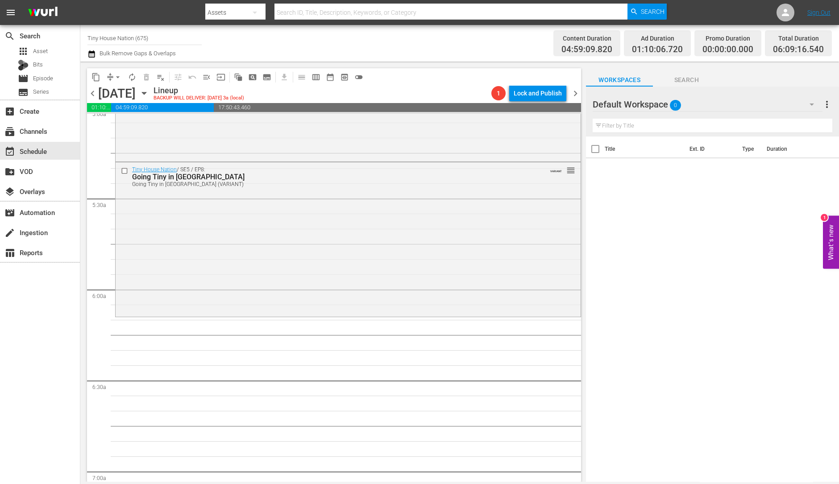
scroll to position [917, 0]
click at [306, 261] on div "Tiny House Nation / SE5 / EP8: Going Tiny in Music City Going Tiny in Music Cit…" at bounding box center [348, 238] width 465 height 153
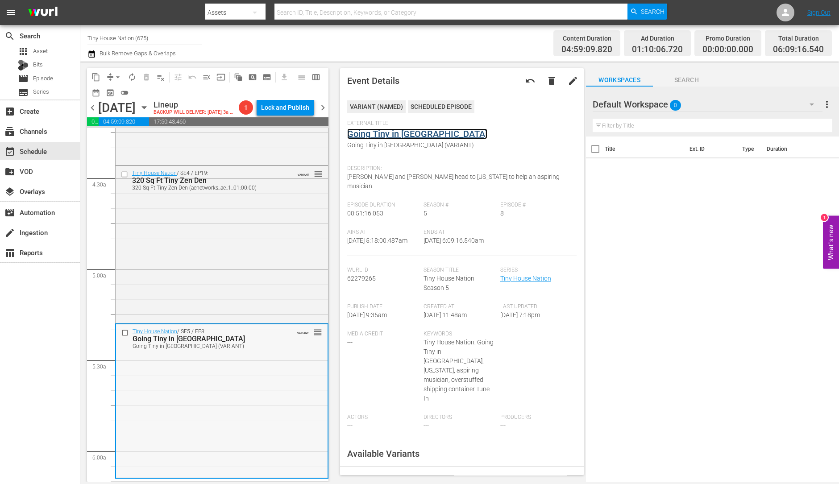
scroll to position [760, 0]
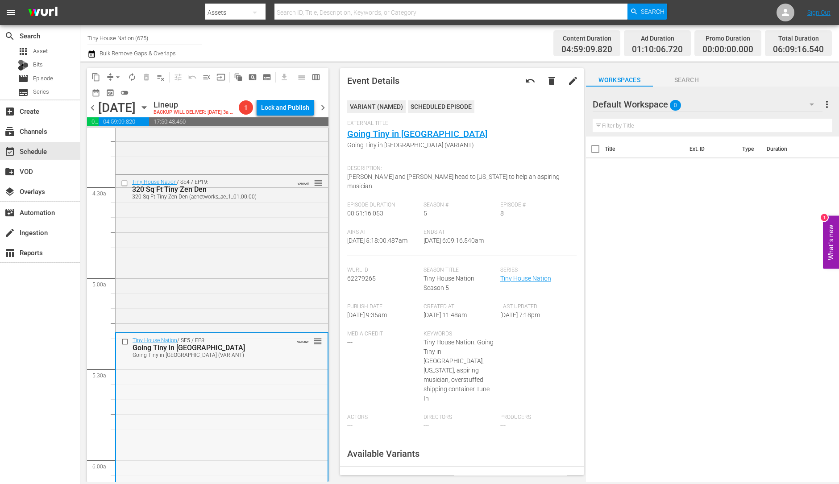
click at [238, 243] on div "Tiny House Nation / SE4 / EP19: 320 Sq Ft Tiny Zen Den 320 Sq Ft Tiny Zen Den (…" at bounding box center [222, 252] width 212 height 155
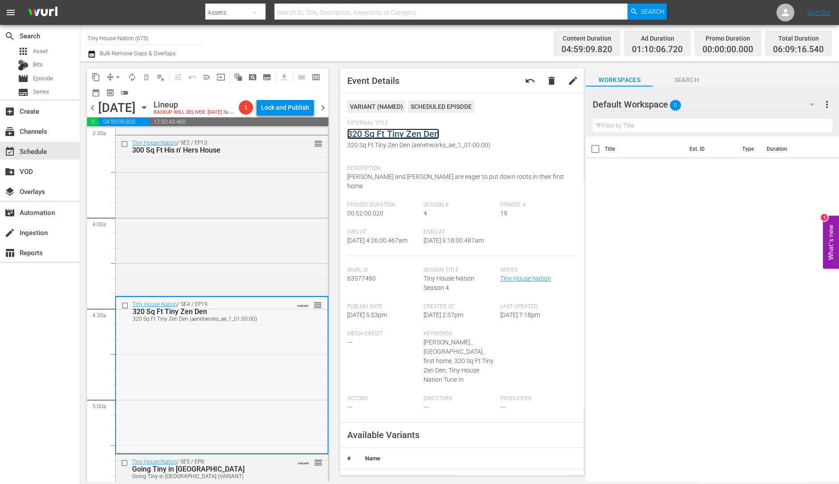
scroll to position [636, 0]
click at [216, 283] on div "Tiny House Nation / SE2 / EP13: 300 Sq Ft His n' Hers House reorder" at bounding box center [222, 217] width 212 height 159
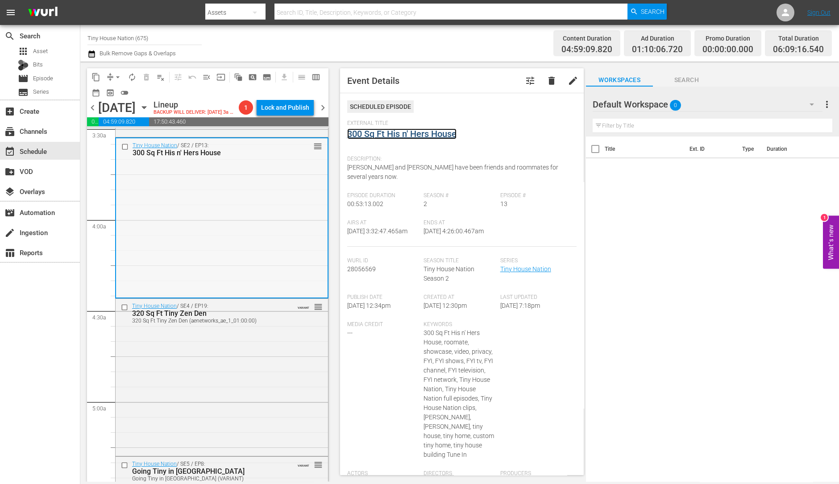
scroll to position [951, 0]
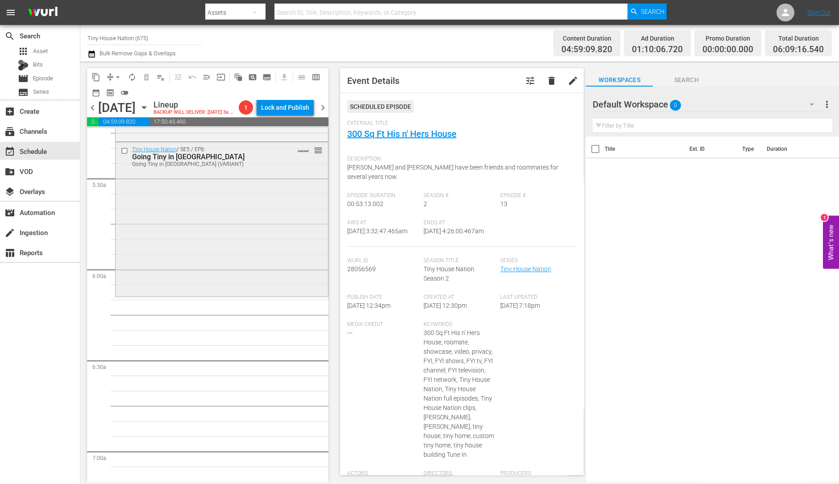
click at [197, 259] on div "Tiny House Nation / SE5 / EP8: Going Tiny in Music City Going Tiny in Music Cit…" at bounding box center [222, 218] width 212 height 153
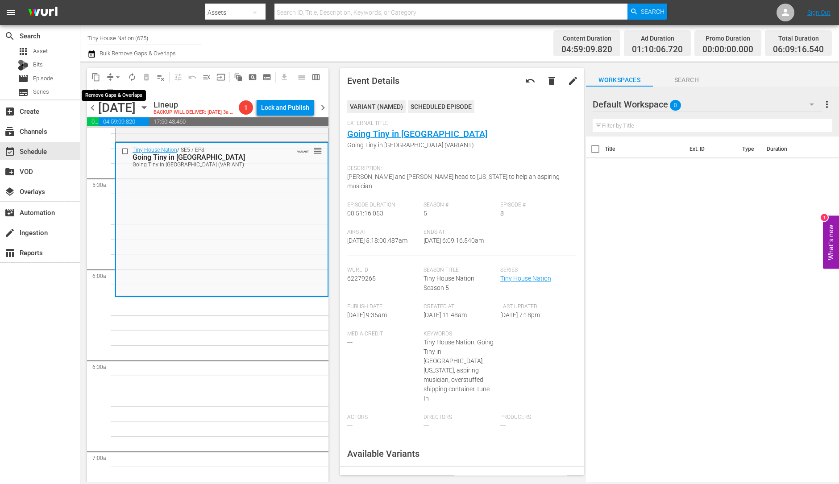
click at [116, 77] on span "arrow_drop_down" at bounding box center [117, 77] width 9 height 9
click at [116, 95] on li "Align to Midnight" at bounding box center [118, 94] width 94 height 15
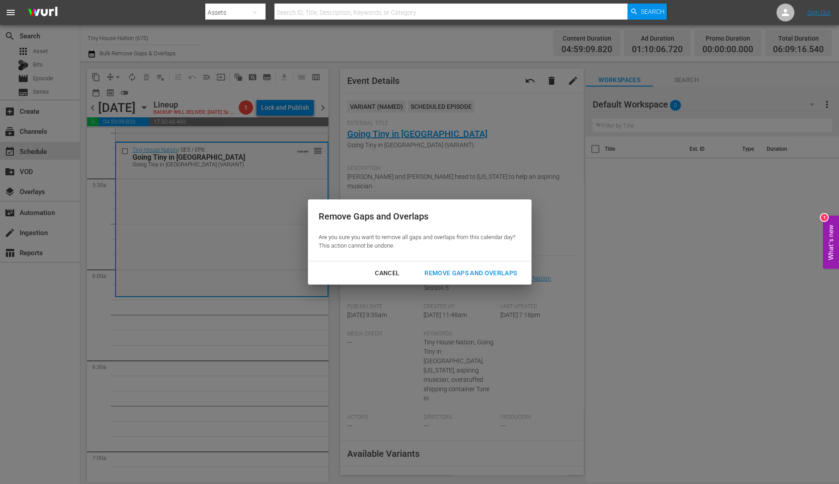
click at [490, 271] on div "Remove Gaps and Overlaps" at bounding box center [470, 273] width 107 height 11
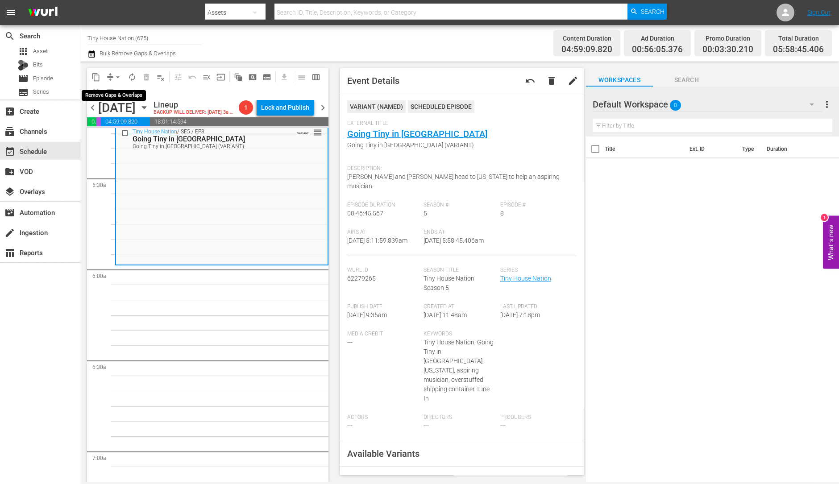
click at [119, 76] on span "arrow_drop_down" at bounding box center [117, 77] width 9 height 9
click at [119, 91] on li "Align to Midnight" at bounding box center [118, 94] width 94 height 15
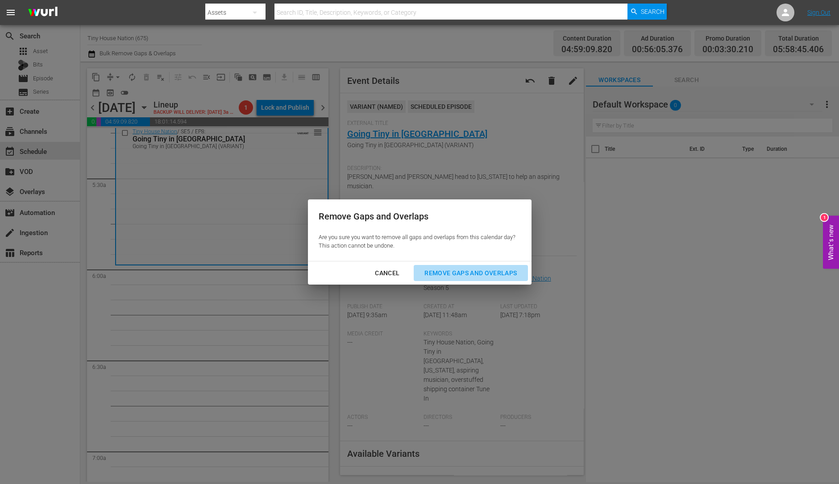
click at [476, 271] on div "Remove Gaps and Overlaps" at bounding box center [470, 273] width 107 height 11
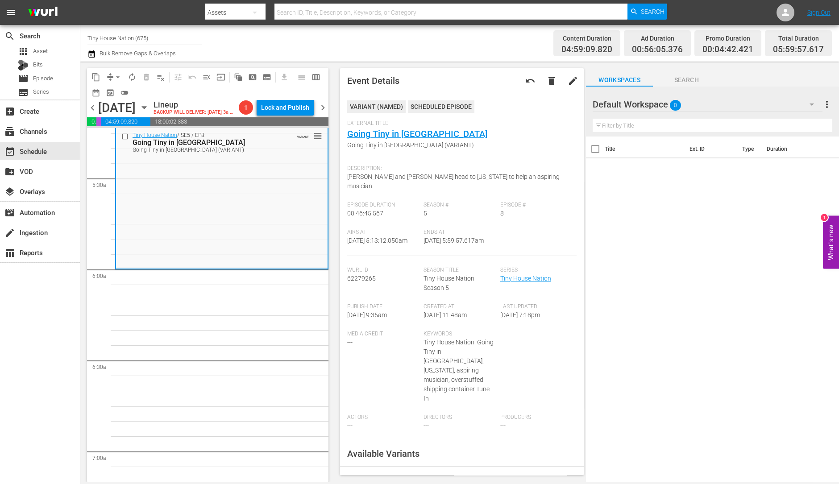
click at [110, 75] on span "compress" at bounding box center [110, 77] width 9 height 9
click at [115, 74] on span "arrow_drop_down" at bounding box center [117, 77] width 9 height 9
click at [117, 96] on li "Align to Midnight" at bounding box center [118, 94] width 94 height 15
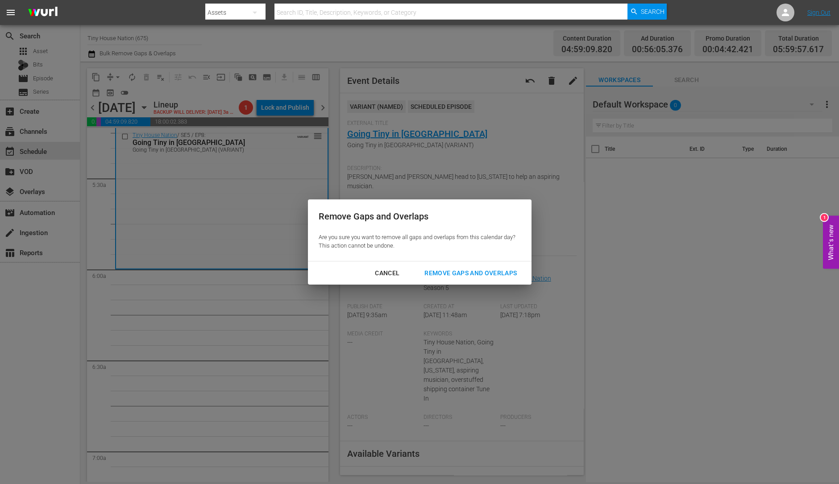
click at [482, 271] on div "Remove Gaps and Overlaps" at bounding box center [470, 273] width 107 height 11
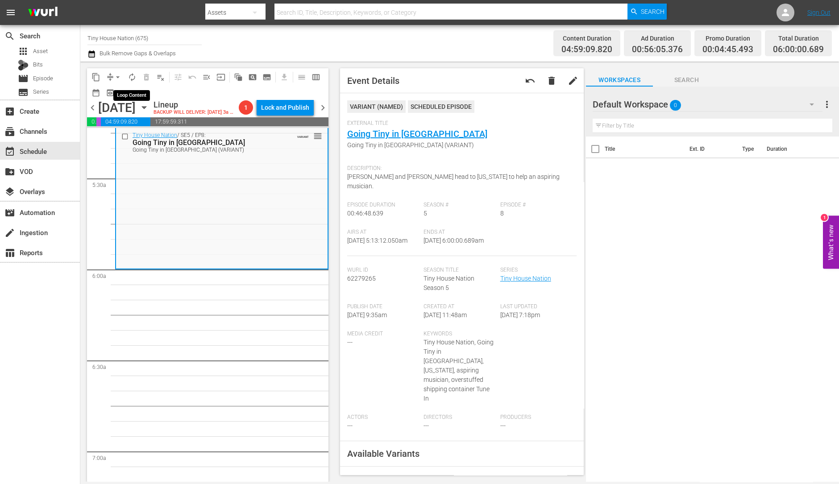
click at [134, 83] on button "autorenew_outlined" at bounding box center [132, 77] width 14 height 14
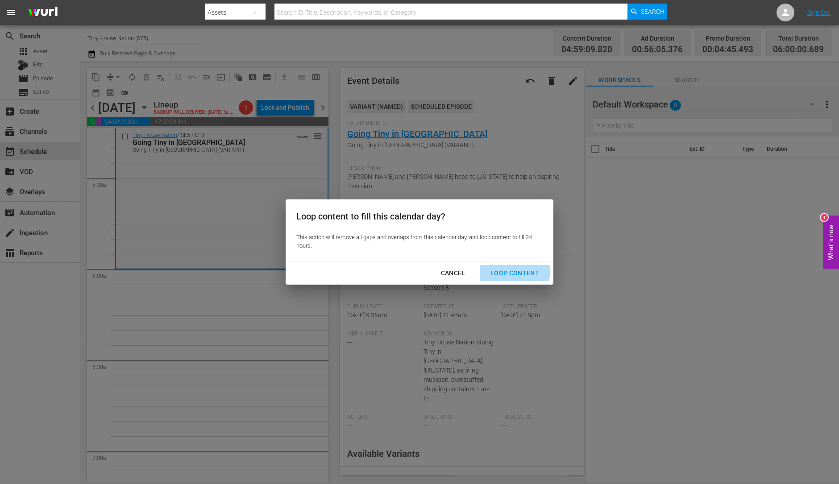
click at [513, 271] on div "Loop Content" at bounding box center [514, 273] width 63 height 11
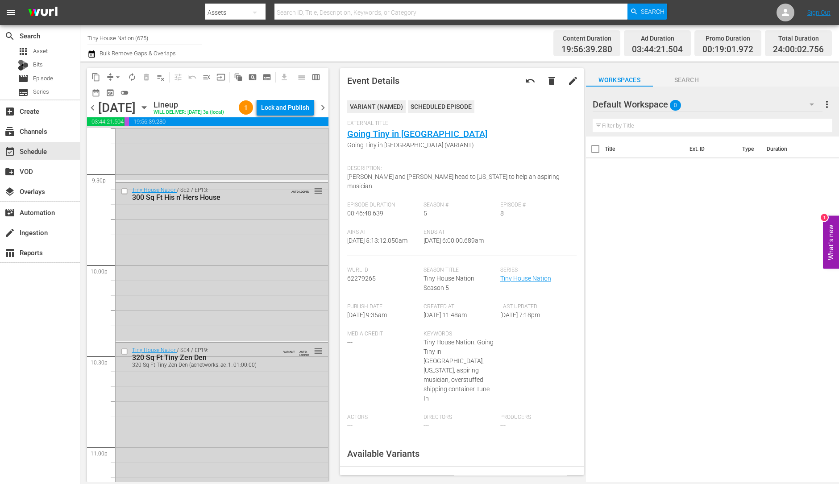
scroll to position [4028, 0]
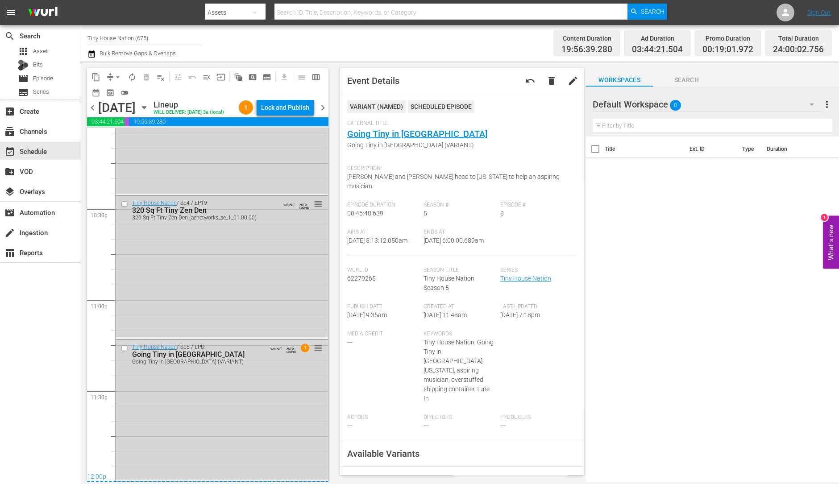
click at [193, 365] on div "Going Tiny in Music City (VARIANT)" at bounding box center [202, 362] width 141 height 6
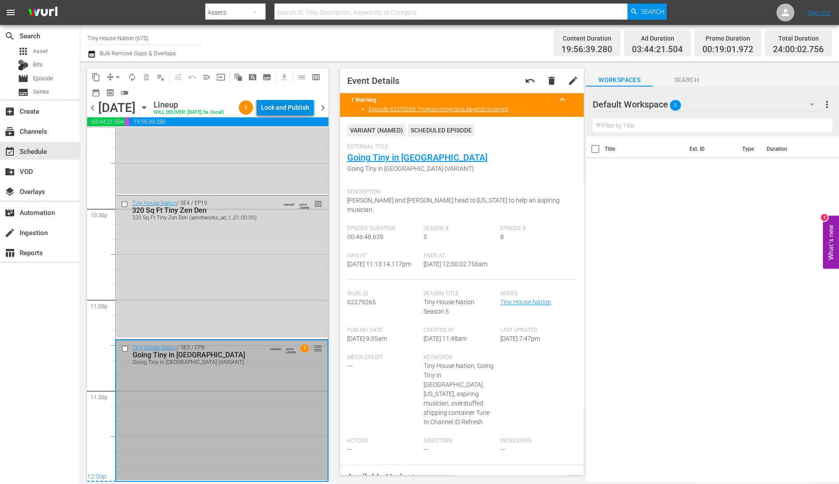
click at [294, 101] on div "Lock and Publish" at bounding box center [285, 107] width 48 height 16
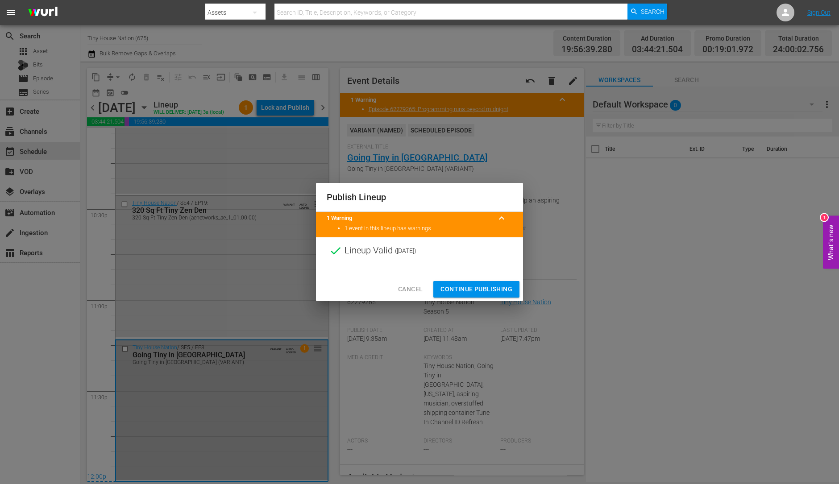
click at [466, 290] on span "Continue Publishing" at bounding box center [476, 289] width 72 height 11
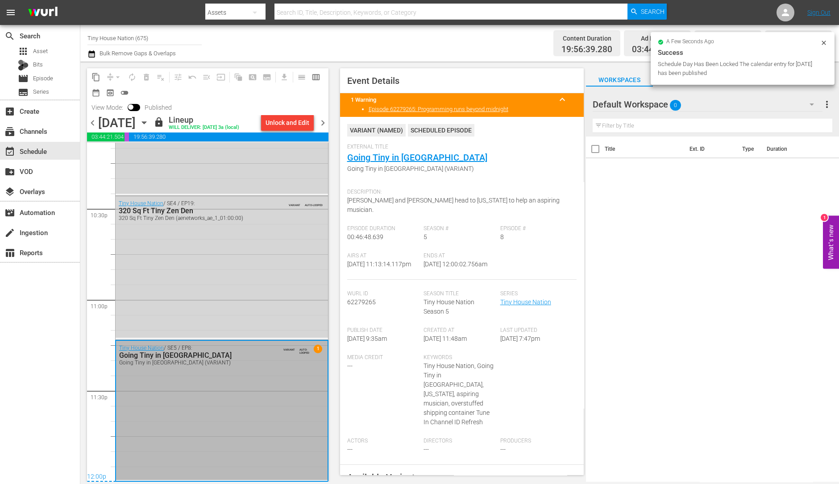
scroll to position [4029, 0]
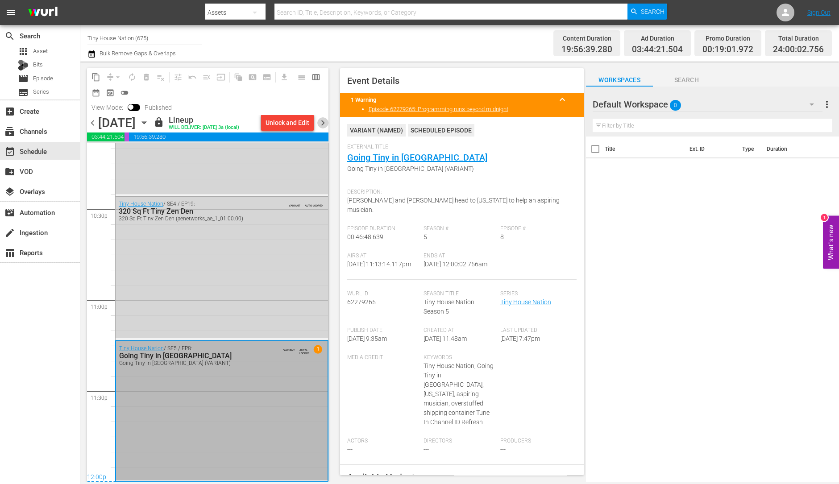
click at [323, 126] on span "chevron_right" at bounding box center [322, 122] width 11 height 11
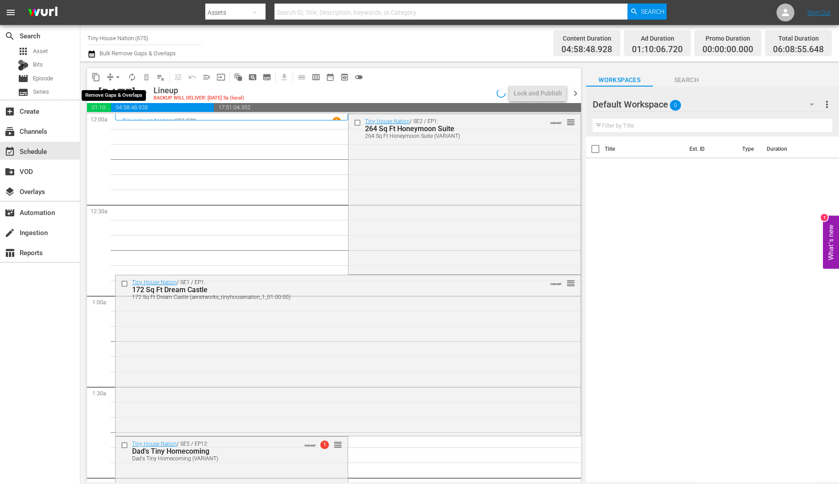
click at [115, 74] on span "arrow_drop_down" at bounding box center [117, 77] width 9 height 9
click at [117, 97] on li "Align to Midnight" at bounding box center [118, 94] width 94 height 15
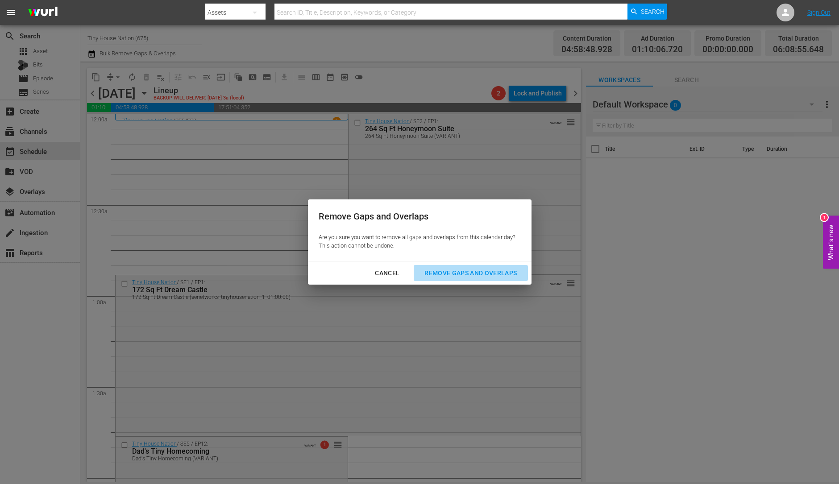
click at [454, 277] on div "Remove Gaps and Overlaps" at bounding box center [470, 273] width 107 height 11
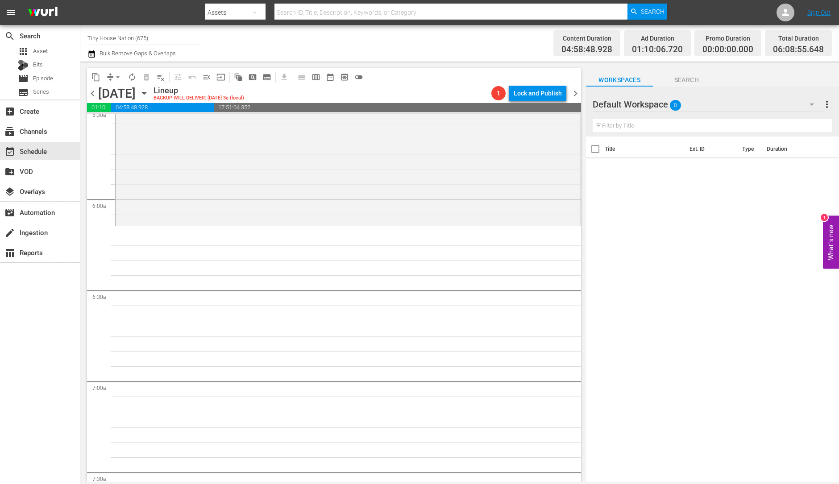
scroll to position [1007, 0]
click at [292, 170] on div "Tiny House Nation / SE5 / EP10: A Firefighter Rebuilds A Firefighter Rebuilds (…" at bounding box center [348, 146] width 465 height 153
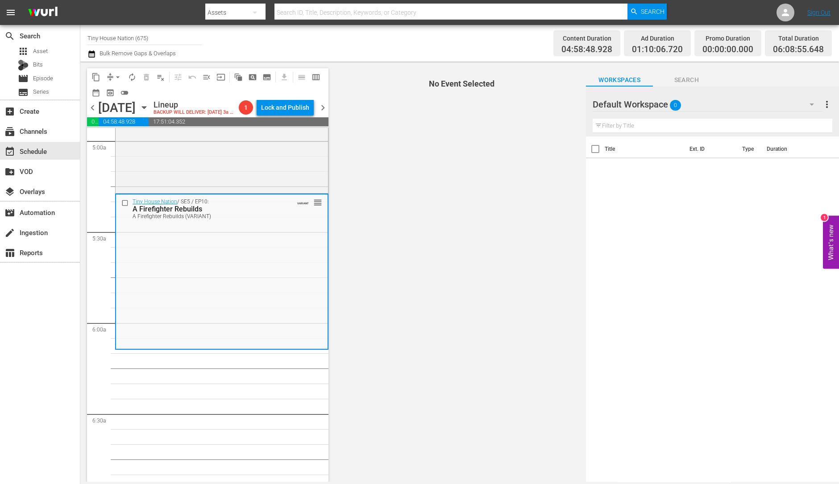
scroll to position [896, 0]
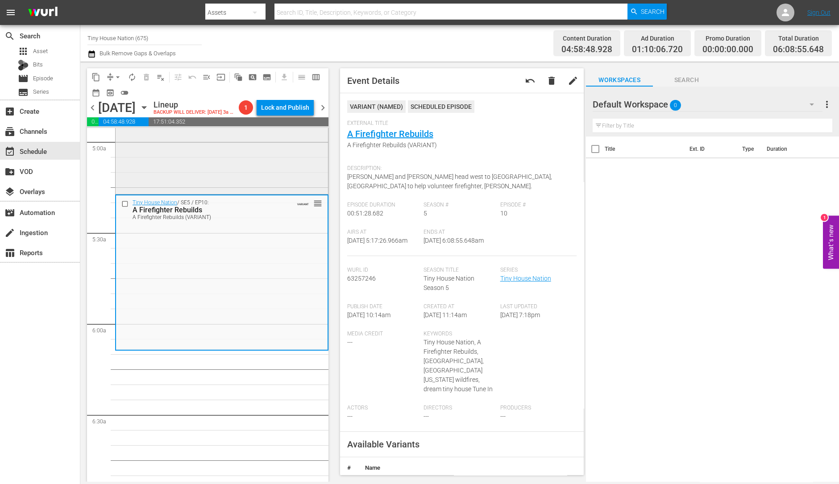
click at [250, 148] on div "Tiny House Nation / SE2 / EP11: 480 Sq. Ft. Gothic Castle House reorder" at bounding box center [222, 112] width 212 height 159
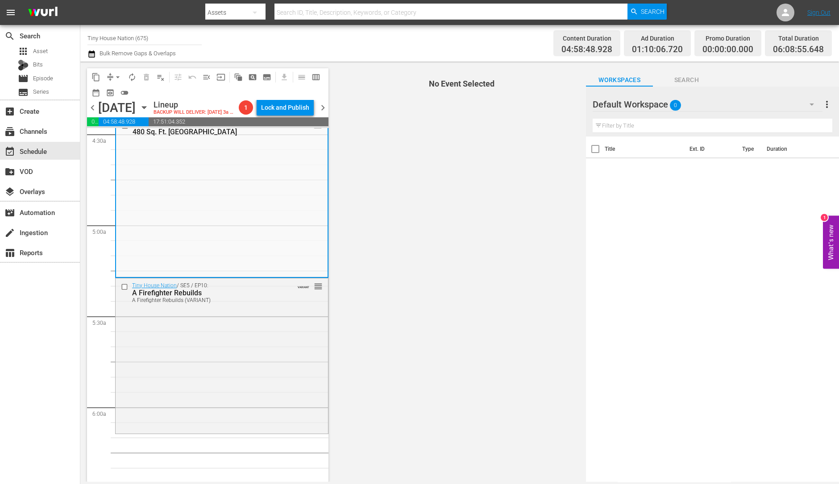
scroll to position [762, 0]
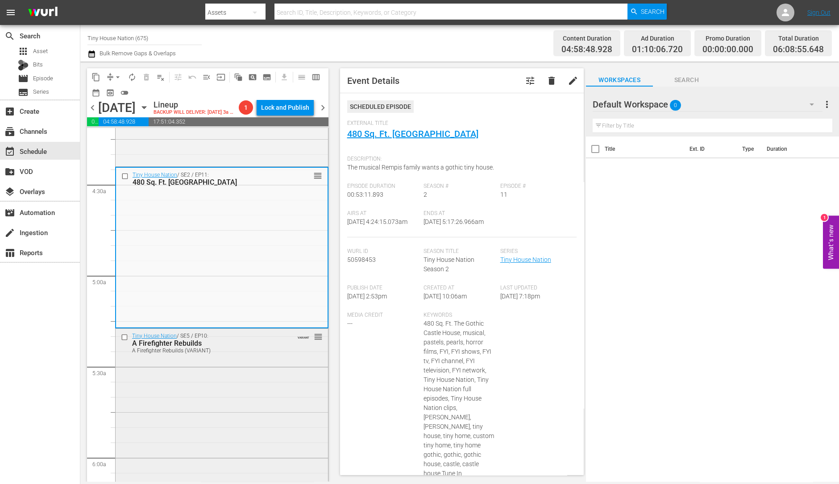
click at [242, 354] on div "A Firefighter Rebuilds (VARIANT)" at bounding box center [207, 351] width 151 height 6
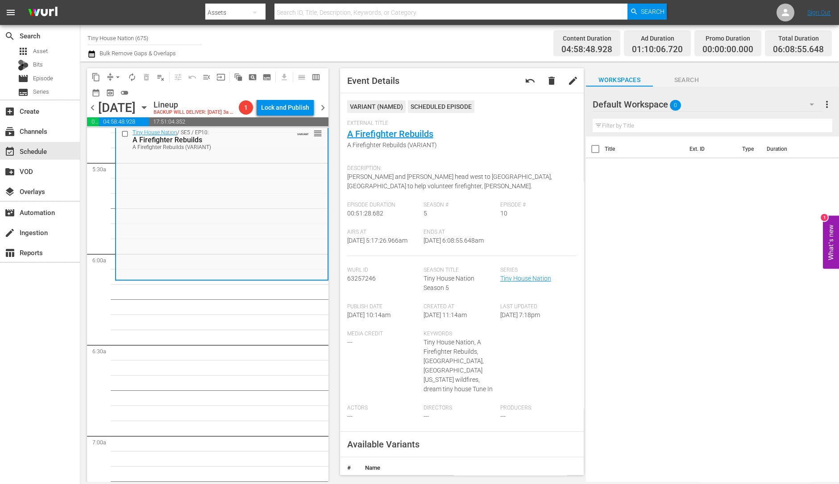
scroll to position [967, 0]
click at [116, 81] on span "arrow_drop_down" at bounding box center [117, 77] width 9 height 9
click at [116, 97] on li "Align to Midnight" at bounding box center [118, 94] width 94 height 15
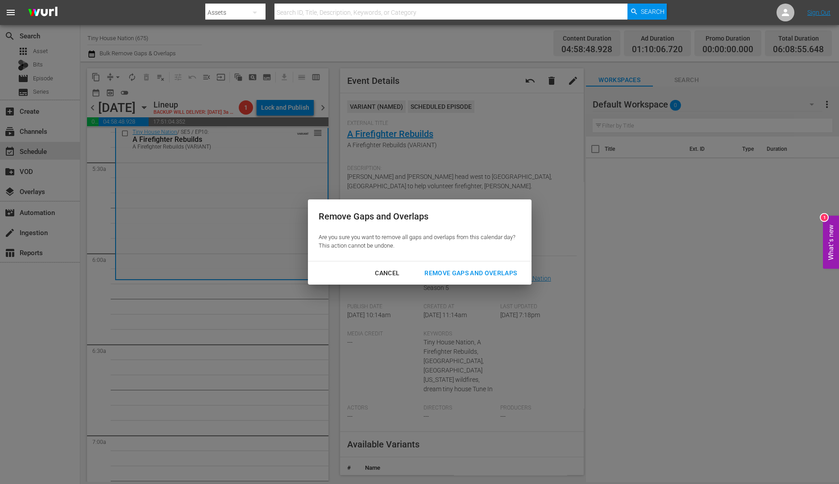
click at [457, 277] on div "Remove Gaps and Overlaps" at bounding box center [470, 273] width 107 height 11
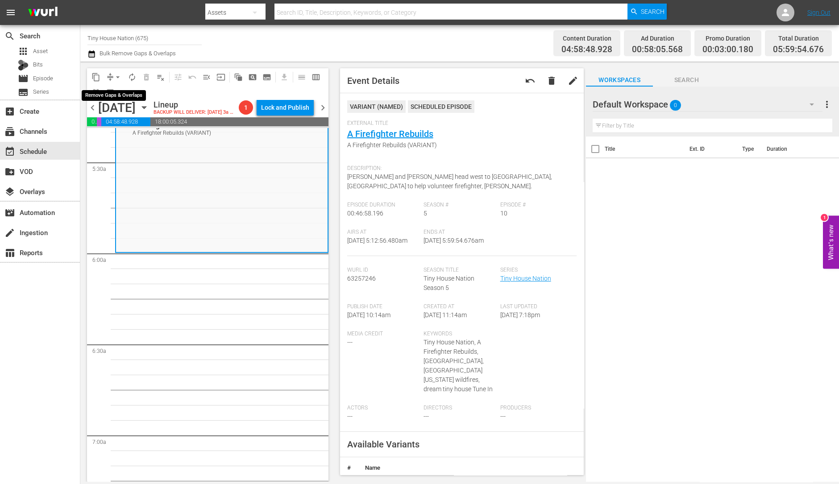
click at [114, 73] on span "arrow_drop_down" at bounding box center [117, 77] width 9 height 9
click at [120, 90] on li "Align to Midnight" at bounding box center [118, 94] width 94 height 15
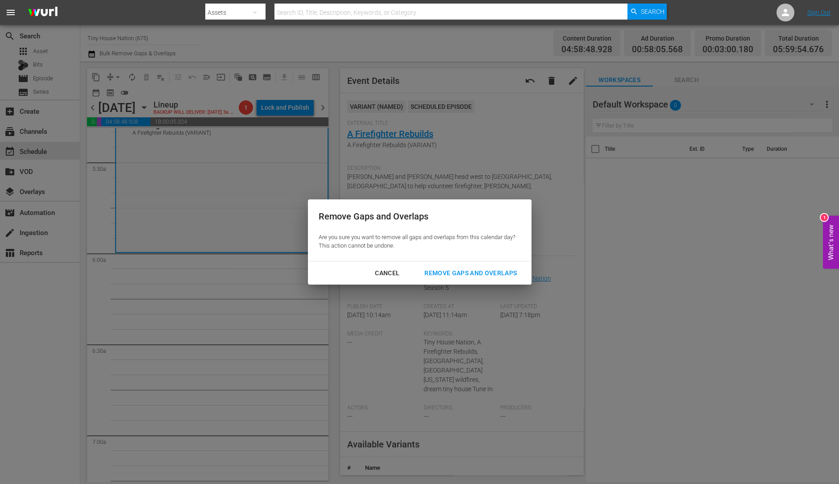
click at [451, 273] on div "Remove Gaps and Overlaps" at bounding box center [470, 273] width 107 height 11
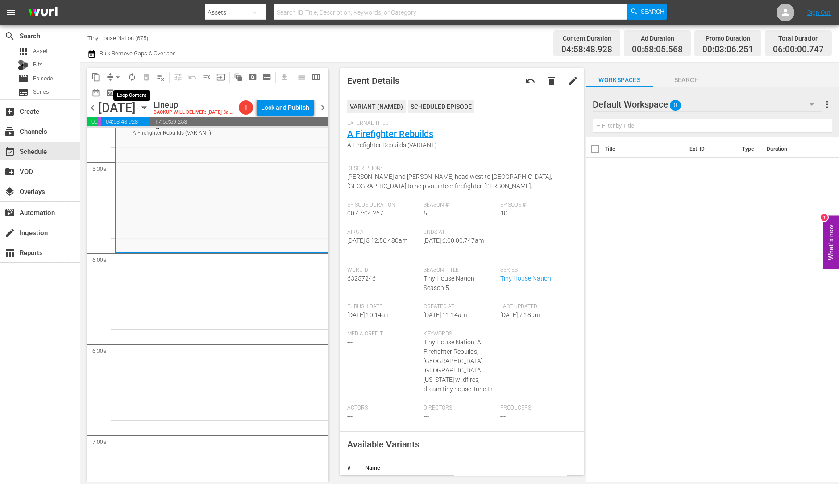
click at [128, 80] on span "autorenew_outlined" at bounding box center [132, 77] width 9 height 9
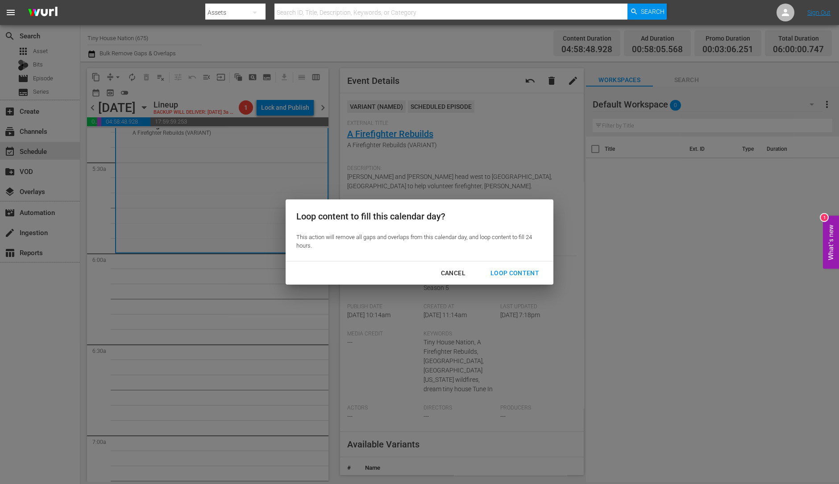
click at [513, 275] on div "Loop Content" at bounding box center [514, 273] width 63 height 11
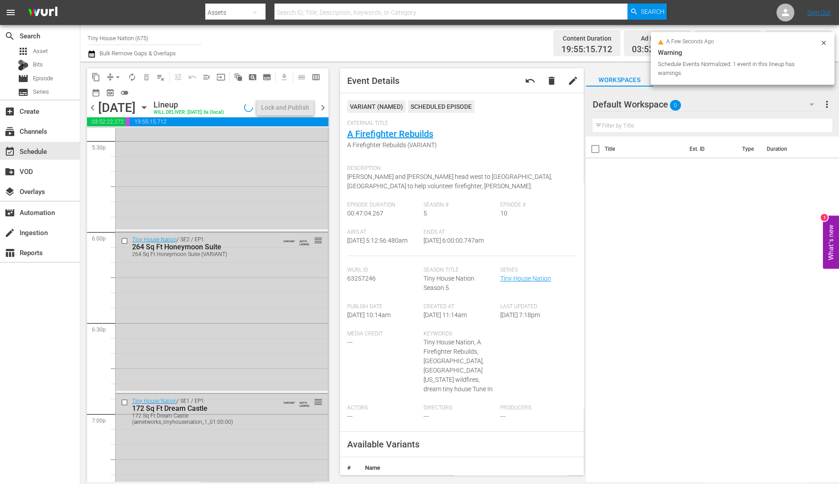
scroll to position [4014, 0]
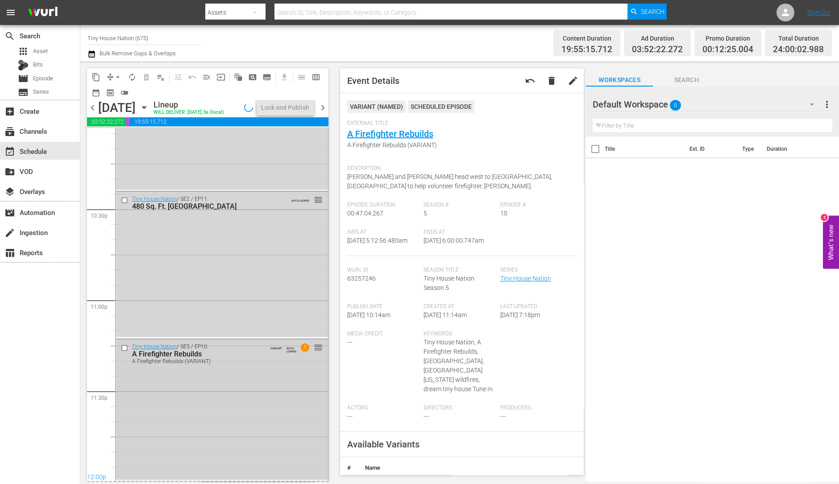
click at [180, 406] on div "Tiny House Nation / SE5 / EP10: A Firefighter Rebuilds A Firefighter Rebuilds (…" at bounding box center [222, 409] width 212 height 140
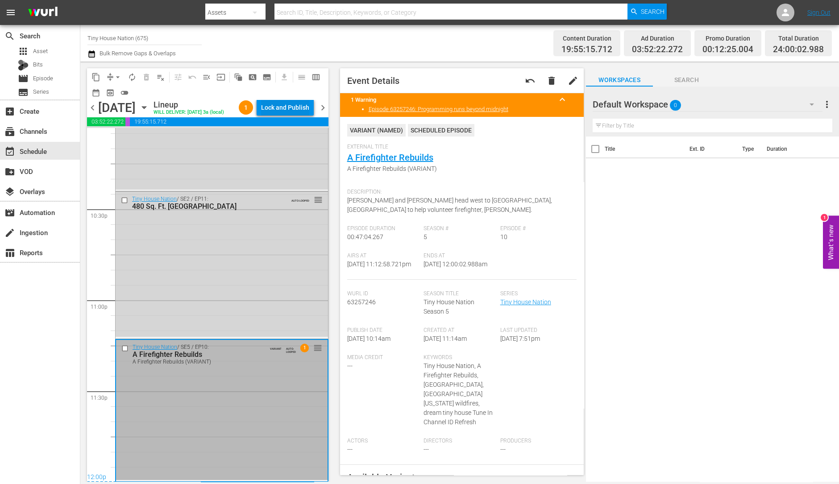
click at [285, 108] on div "Lock and Publish" at bounding box center [285, 107] width 48 height 16
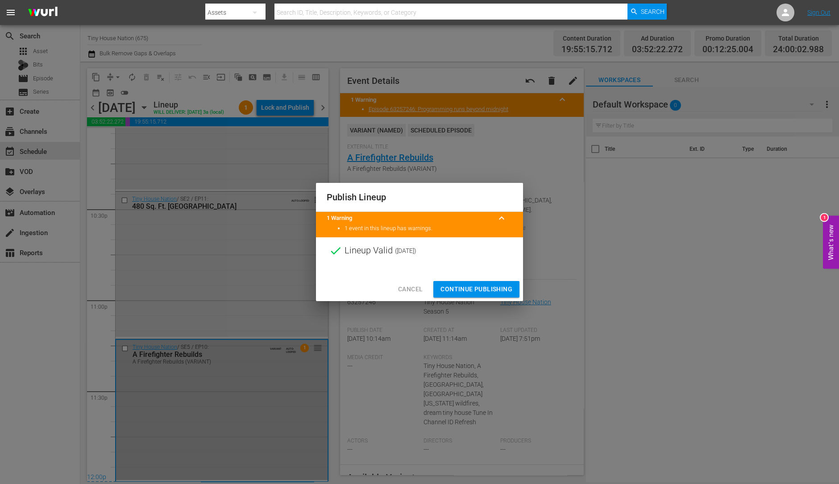
click at [474, 284] on span "Continue Publishing" at bounding box center [476, 289] width 72 height 11
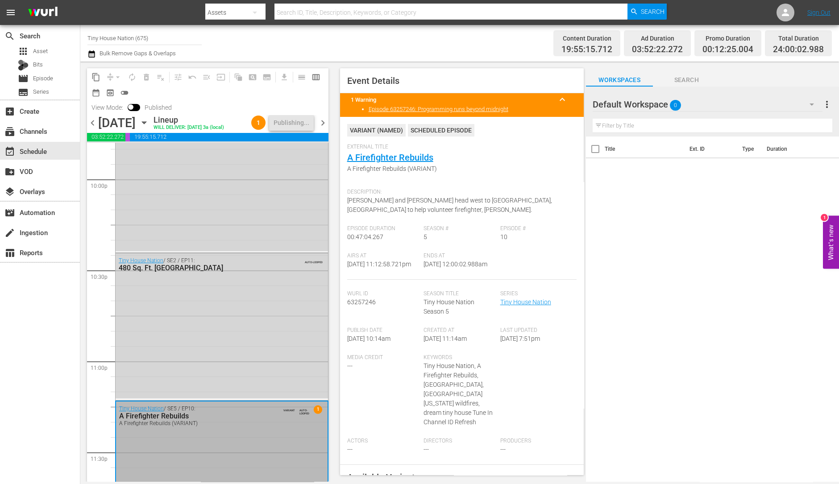
scroll to position [4029, 0]
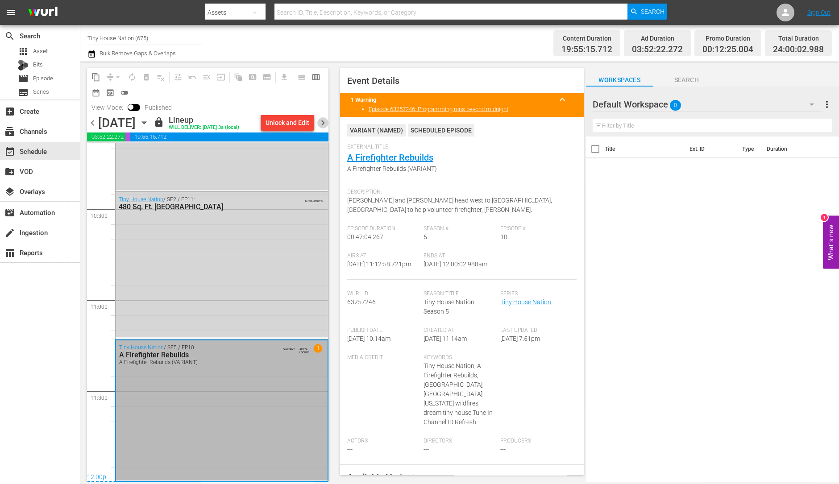
click at [320, 121] on span "chevron_right" at bounding box center [322, 122] width 11 height 11
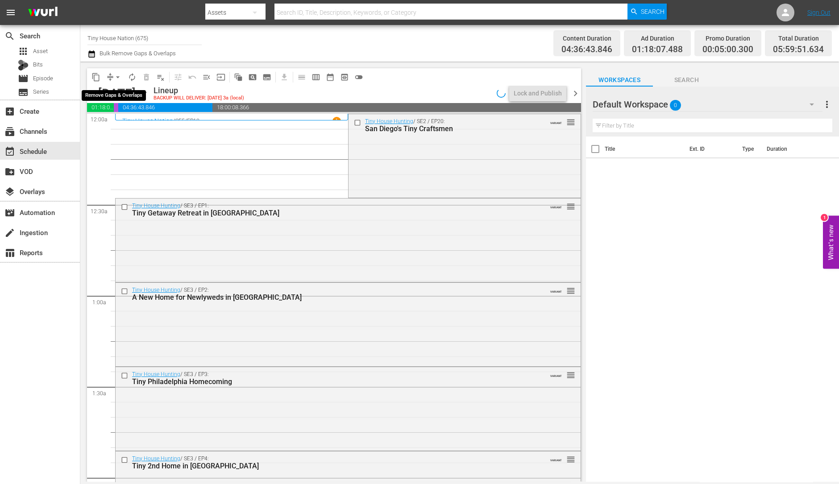
click at [113, 73] on span "arrow_drop_down" at bounding box center [117, 77] width 9 height 9
click at [118, 90] on li "Align to Midnight" at bounding box center [118, 94] width 94 height 15
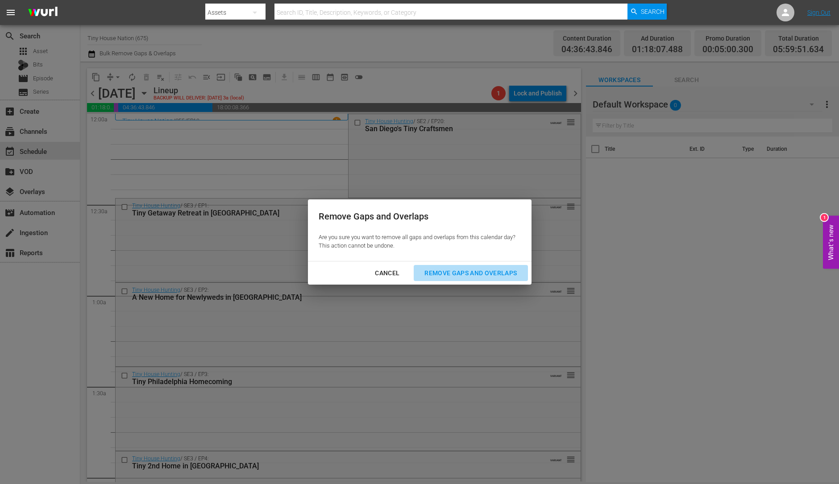
click at [478, 277] on div "Remove Gaps and Overlaps" at bounding box center [470, 273] width 107 height 11
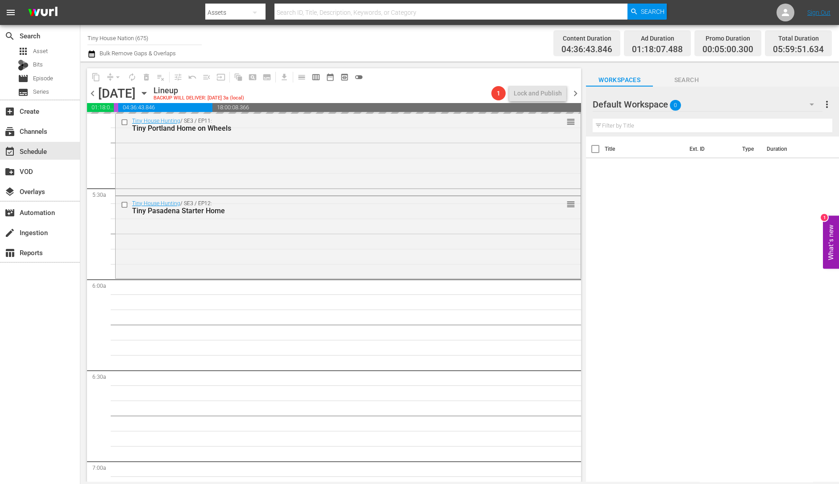
scroll to position [927, 0]
click at [212, 232] on div "Tiny House Hunting / SE3 / EP12: Tiny Pasadena Starter Home reorder" at bounding box center [348, 236] width 465 height 80
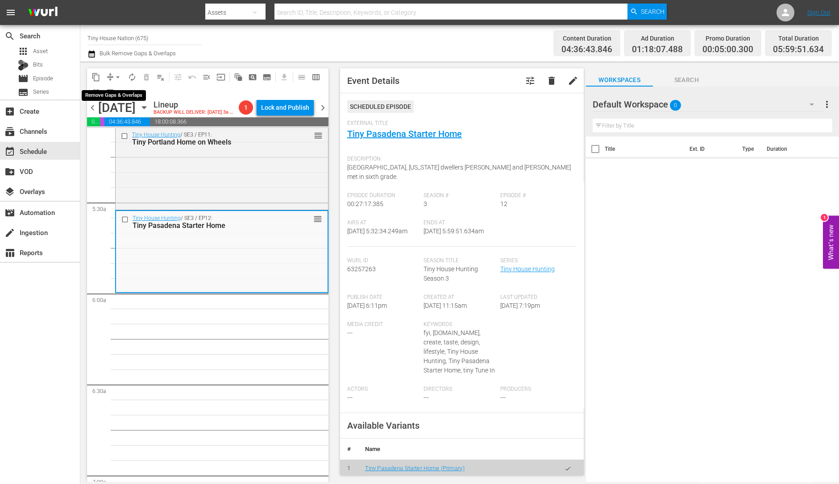
click at [116, 74] on span "arrow_drop_down" at bounding box center [117, 77] width 9 height 9
click at [115, 89] on li "Align to Midnight" at bounding box center [118, 94] width 94 height 15
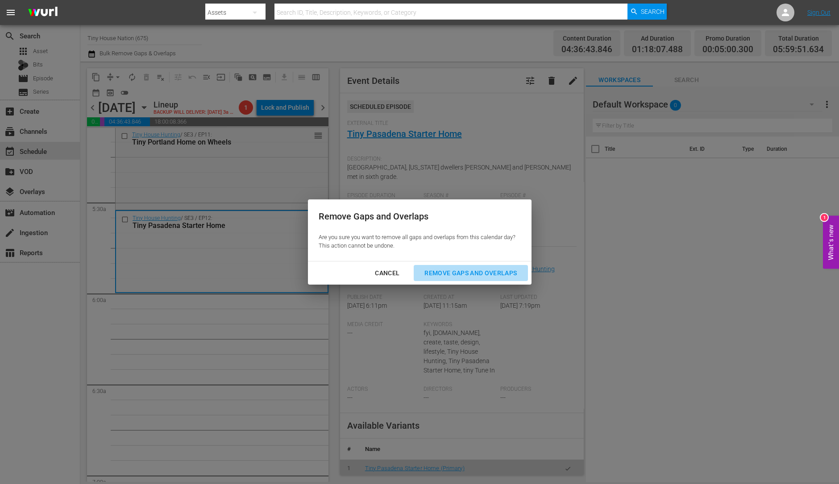
click at [486, 270] on div "Remove Gaps and Overlaps" at bounding box center [470, 273] width 107 height 11
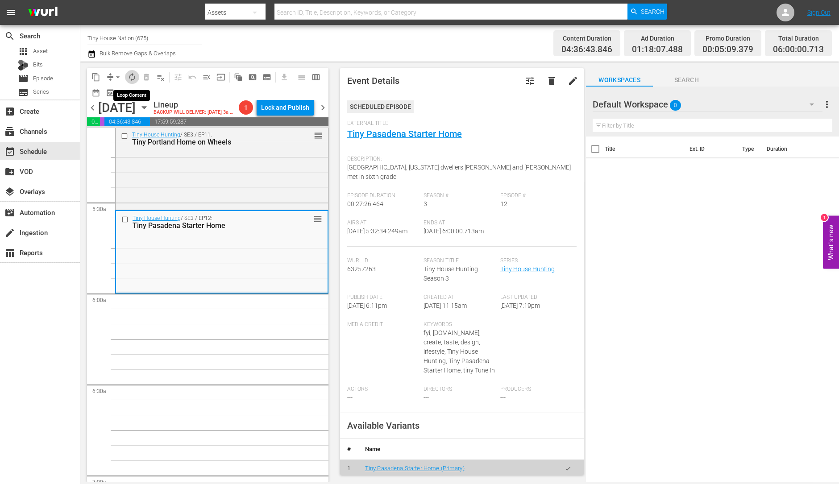
click at [136, 79] on span "autorenew_outlined" at bounding box center [132, 77] width 9 height 9
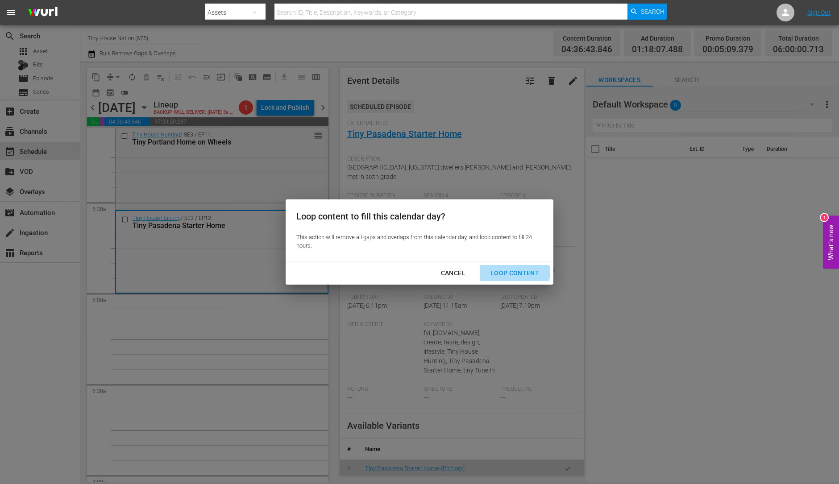
click at [503, 269] on div "Loop Content" at bounding box center [514, 273] width 63 height 11
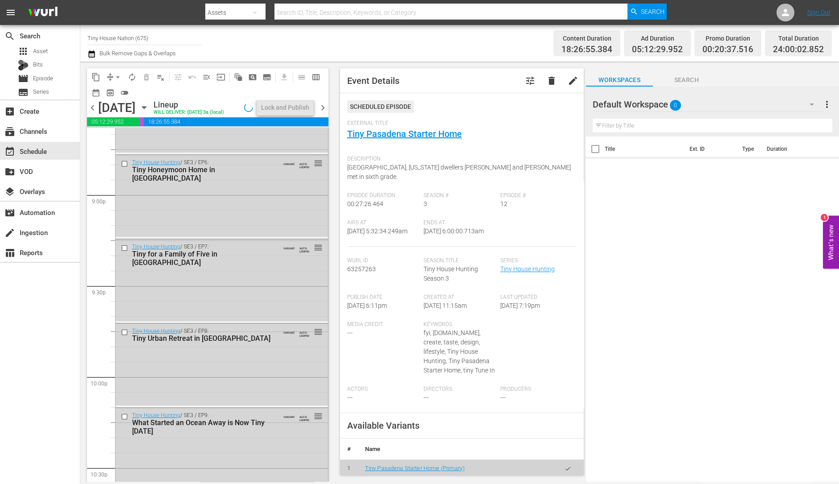
scroll to position [4028, 0]
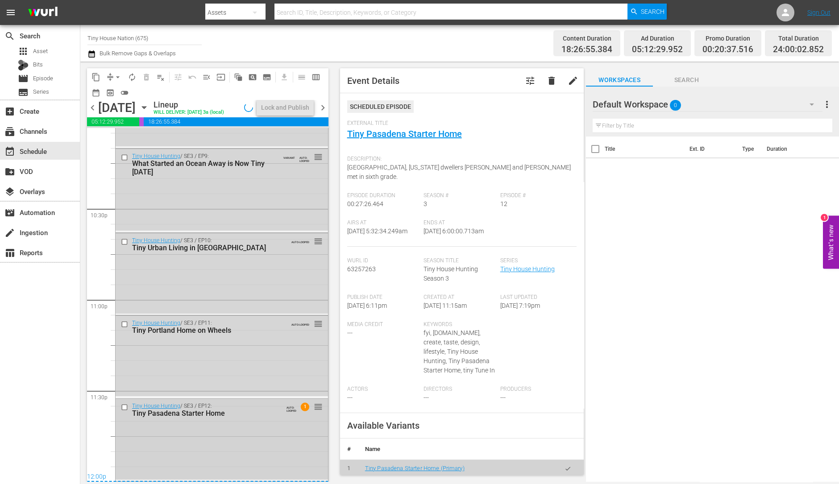
click at [248, 434] on div "Tiny House Hunting / SE3 / EP12: Tiny Pasadena Starter Home AUTO-LOOPED 1 reord…" at bounding box center [222, 439] width 212 height 81
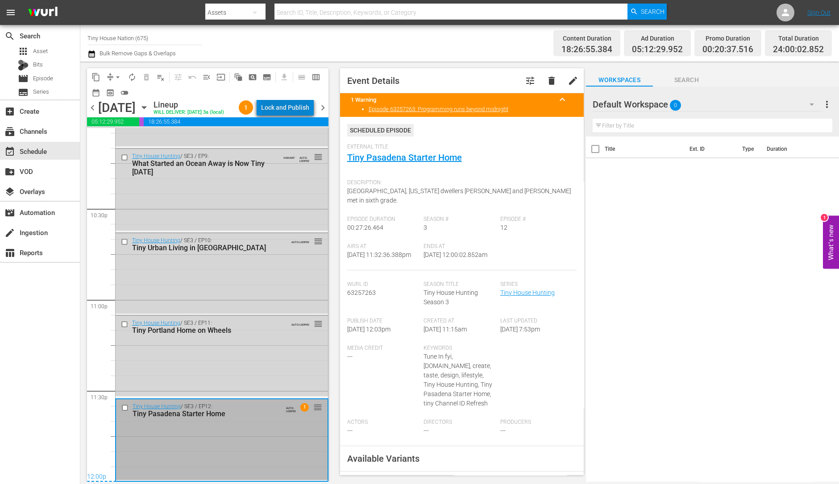
click at [298, 109] on div "Lock and Publish" at bounding box center [285, 107] width 48 height 16
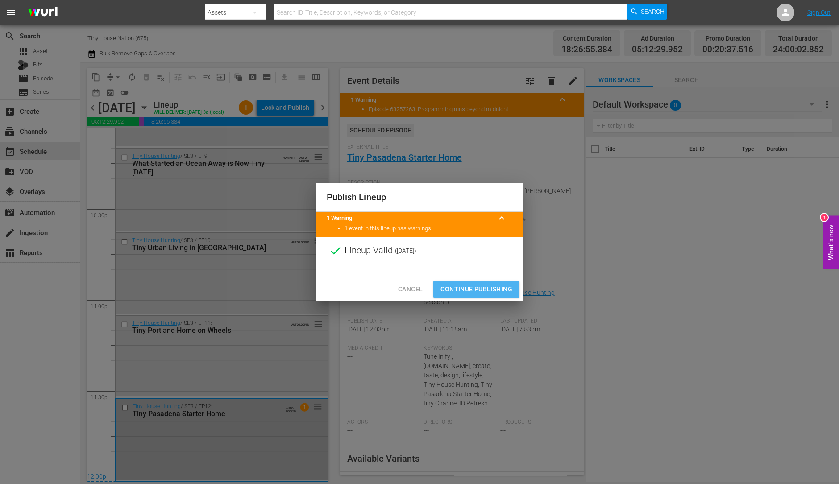
click at [462, 292] on span "Continue Publishing" at bounding box center [476, 289] width 72 height 11
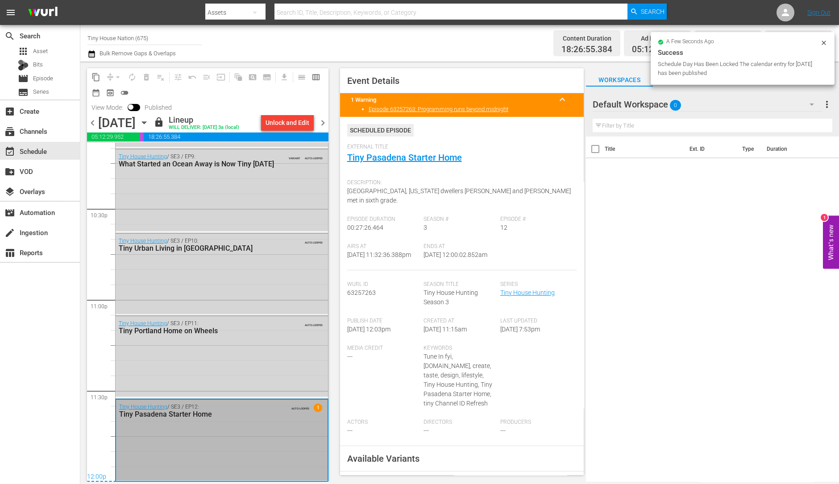
scroll to position [4029, 0]
click at [323, 127] on span "chevron_right" at bounding box center [322, 122] width 11 height 11
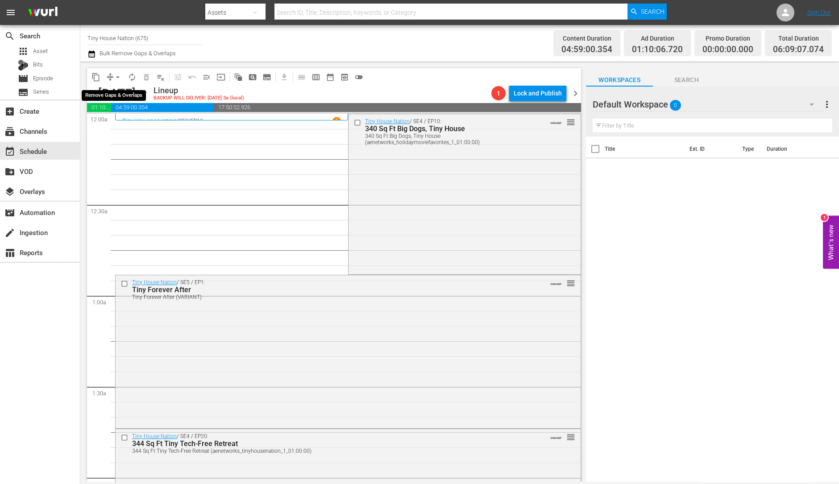
click at [115, 75] on span "arrow_drop_down" at bounding box center [117, 77] width 9 height 9
click at [123, 90] on li "Align to Midnight" at bounding box center [118, 94] width 94 height 15
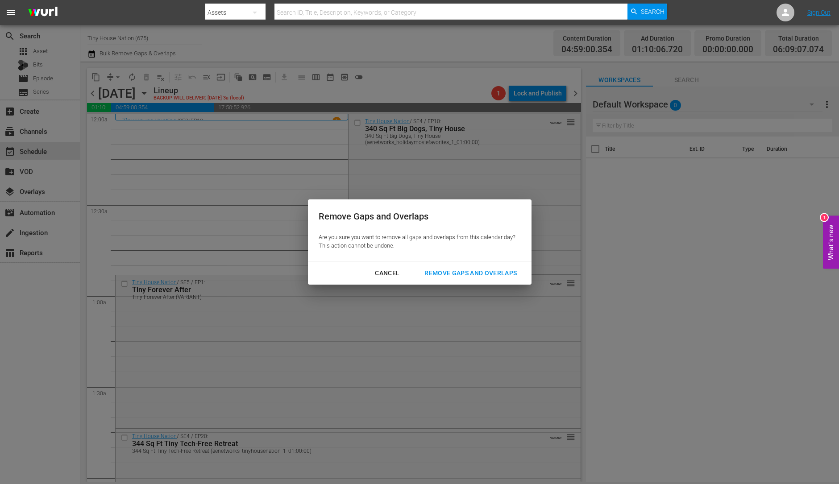
click at [459, 274] on div "Remove Gaps and Overlaps" at bounding box center [470, 273] width 107 height 11
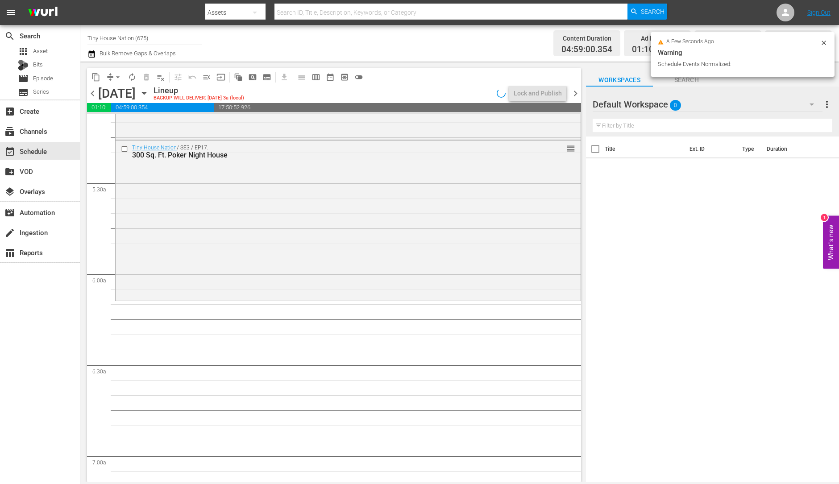
scroll to position [948, 0]
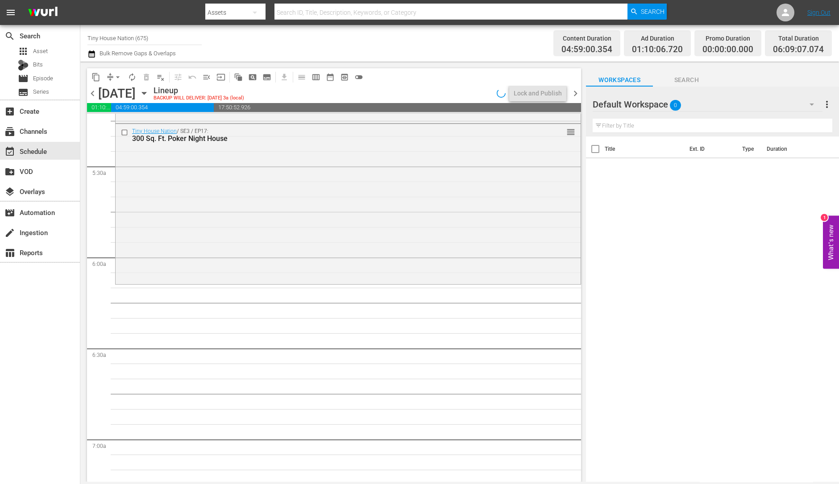
click at [254, 229] on div "Tiny House Nation / SE3 / EP17: 300 Sq. Ft. Poker Night House reorder" at bounding box center [348, 203] width 465 height 159
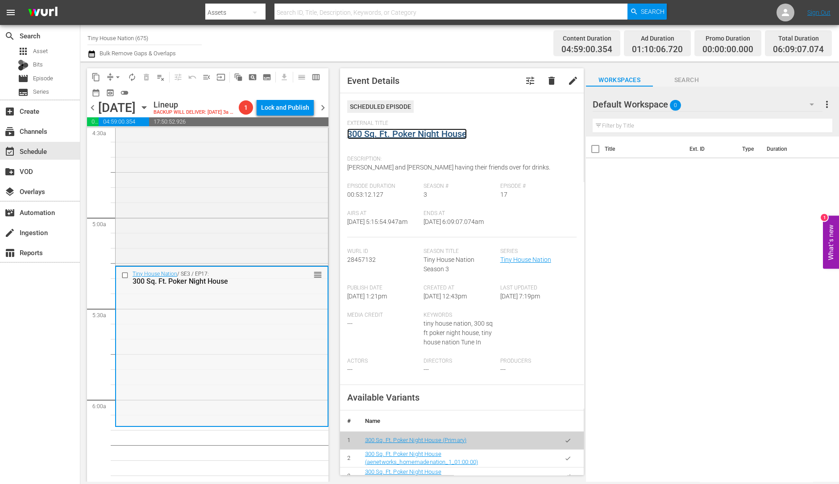
scroll to position [807, 0]
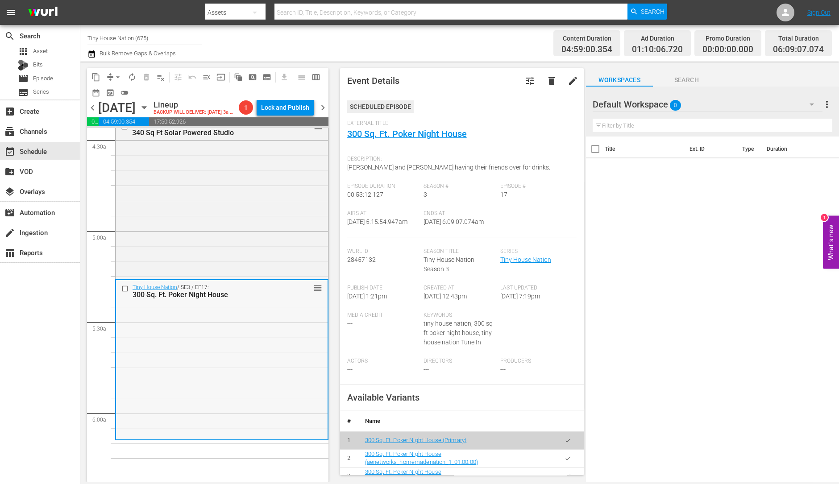
click at [265, 246] on div "Tiny House Nation / SE2 / EP8: 340 Sq Ft Solar Powered Studio reorder" at bounding box center [222, 197] width 212 height 159
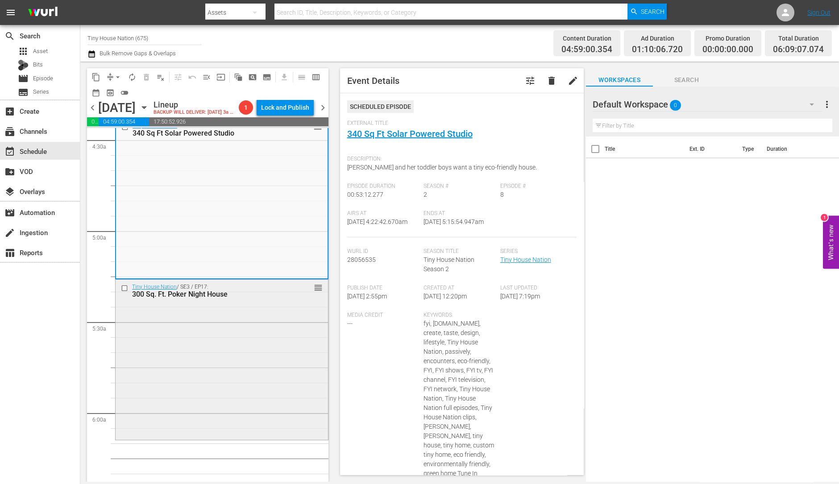
click at [298, 366] on div "Tiny House Nation / SE3 / EP17: 300 Sq. Ft. Poker Night House reorder" at bounding box center [222, 359] width 212 height 159
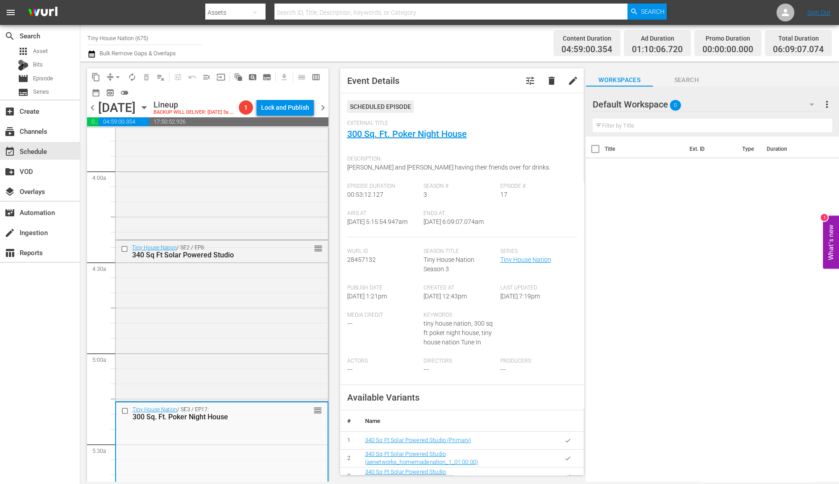
scroll to position [677, 0]
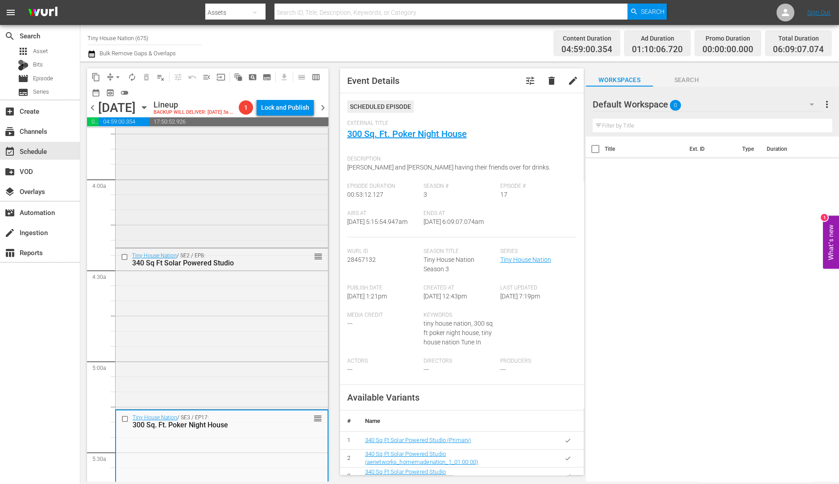
click at [228, 176] on div "Tiny House Nation / SE2 / EP5: 224 Sq Ft Entertaining Abode reorder" at bounding box center [222, 166] width 212 height 159
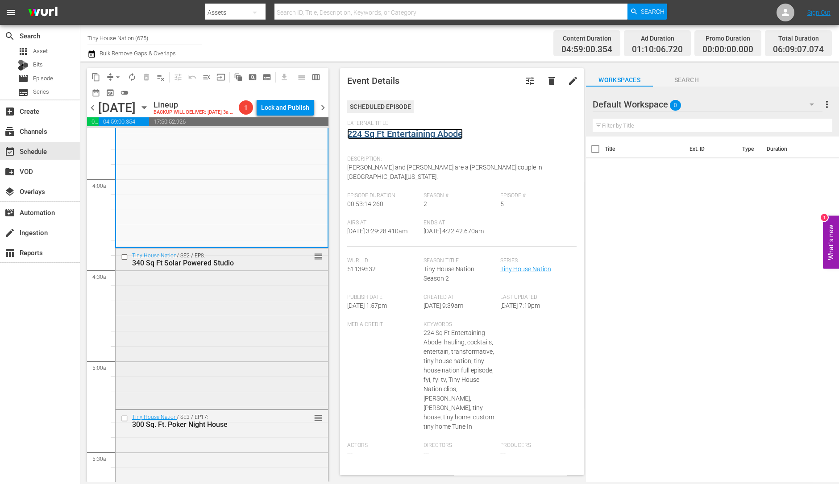
scroll to position [945, 0]
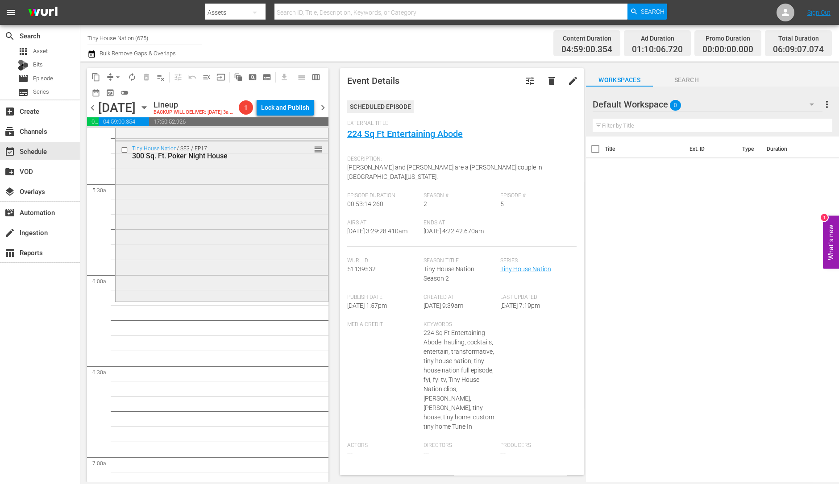
click at [194, 239] on div "Tiny House Nation / SE3 / EP17: 300 Sq. Ft. Poker Night House reorder" at bounding box center [222, 220] width 212 height 159
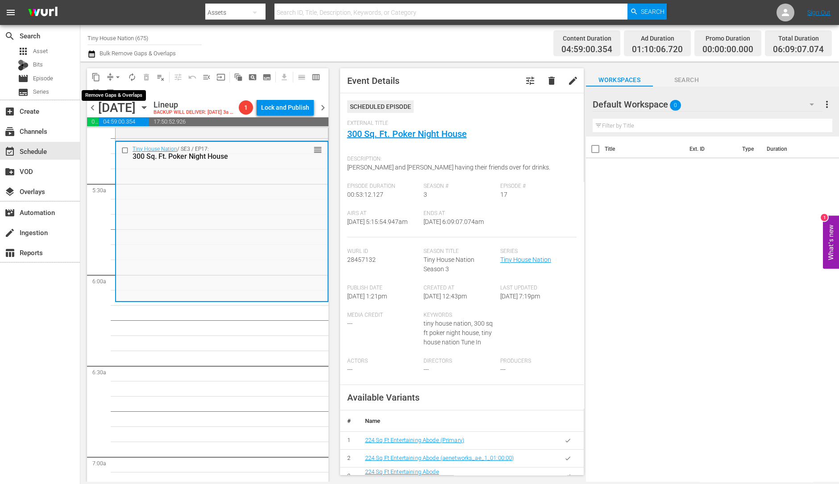
click at [117, 76] on span "arrow_drop_down" at bounding box center [117, 77] width 9 height 9
click at [114, 91] on li "Align to Midnight" at bounding box center [118, 94] width 94 height 15
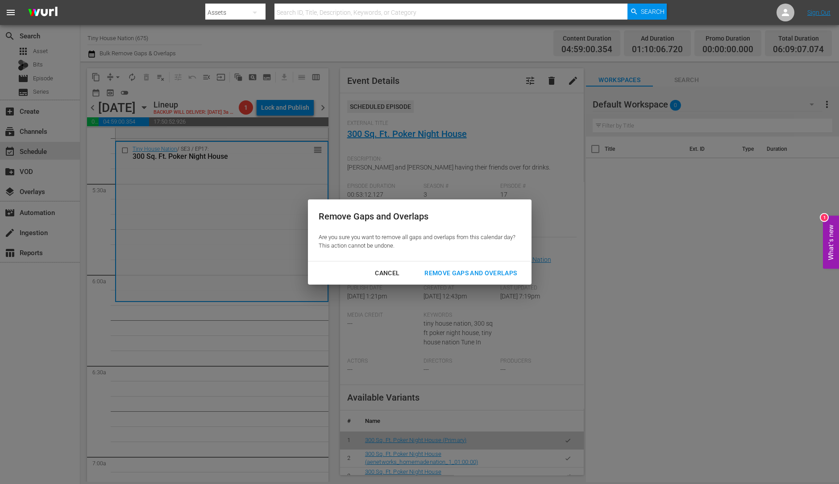
click at [468, 273] on div "Remove Gaps and Overlaps" at bounding box center [470, 273] width 107 height 11
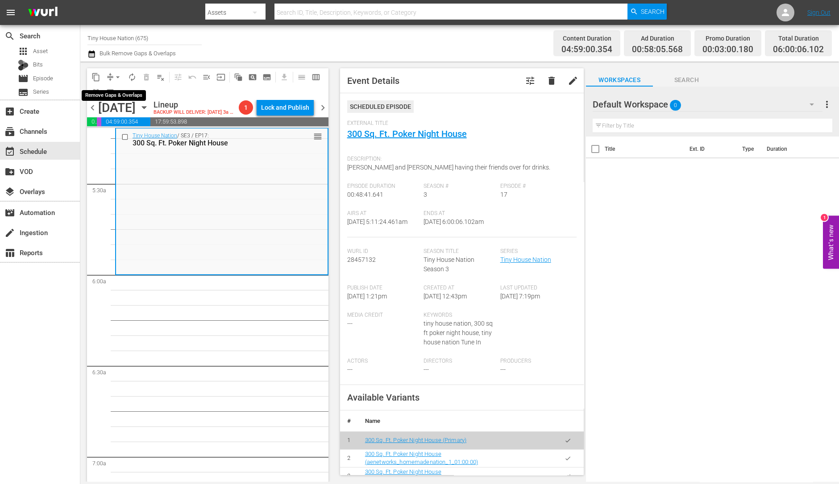
click at [119, 75] on span "arrow_drop_down" at bounding box center [117, 77] width 9 height 9
click at [109, 93] on li "Align to Midnight" at bounding box center [118, 94] width 94 height 15
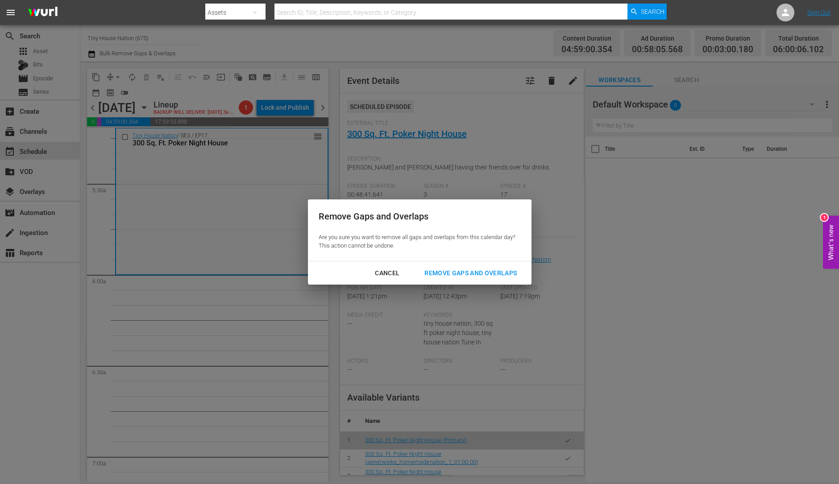
click at [473, 268] on div "Remove Gaps and Overlaps" at bounding box center [470, 273] width 107 height 11
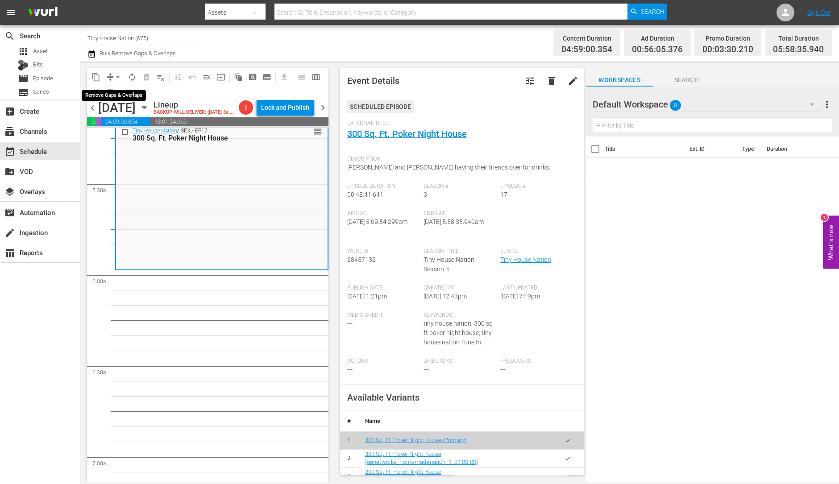
click at [118, 75] on span "arrow_drop_down" at bounding box center [117, 77] width 9 height 9
click at [114, 88] on li "Align to Midnight" at bounding box center [118, 94] width 94 height 15
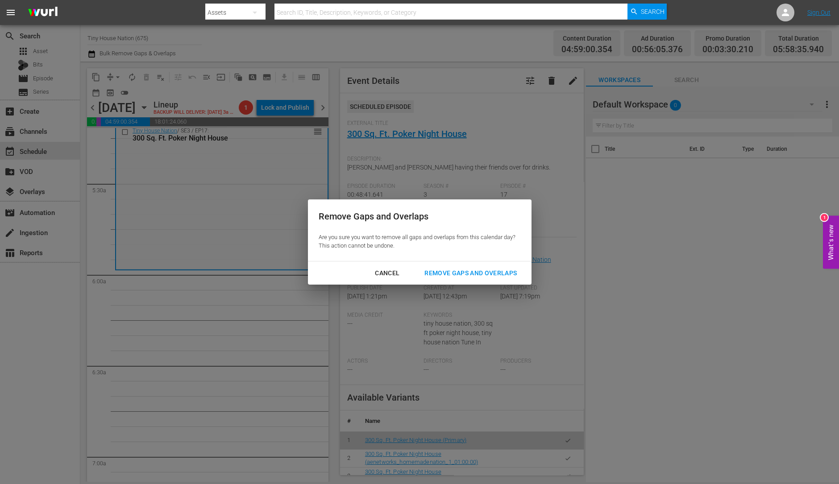
click at [448, 266] on button "Remove Gaps and Overlaps" at bounding box center [471, 273] width 114 height 17
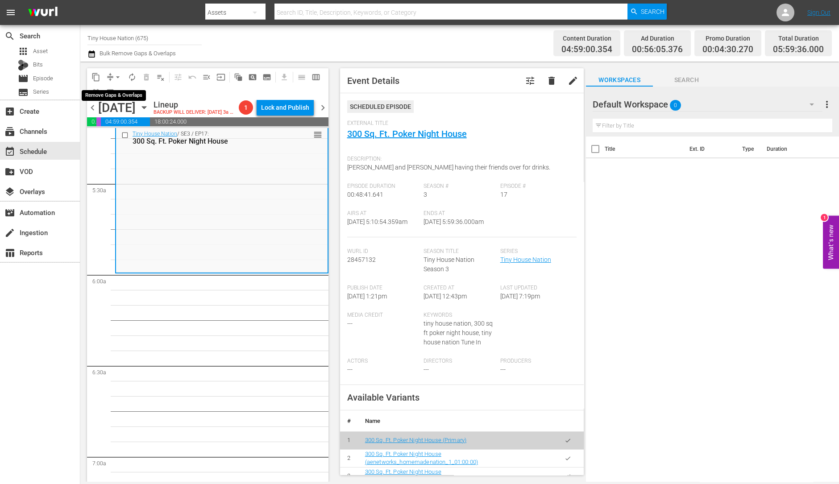
click at [118, 74] on span "arrow_drop_down" at bounding box center [117, 77] width 9 height 9
click at [109, 98] on li "Align to Midnight" at bounding box center [118, 94] width 94 height 15
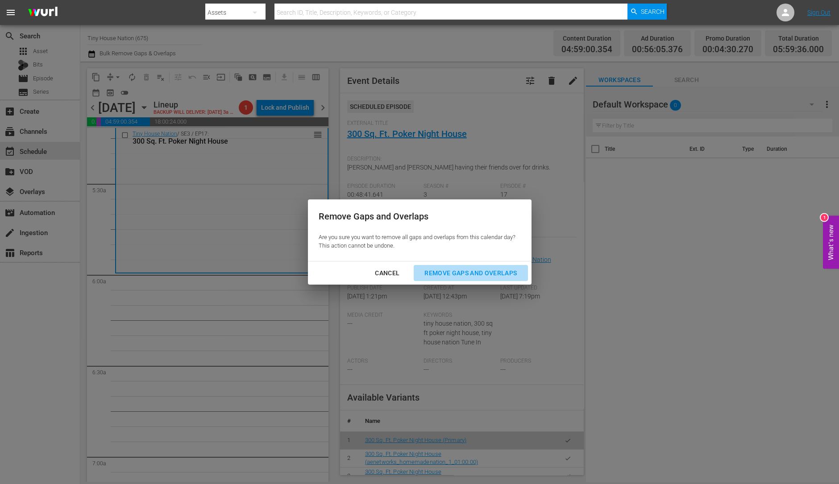
click at [480, 279] on button "Remove Gaps and Overlaps" at bounding box center [471, 273] width 114 height 17
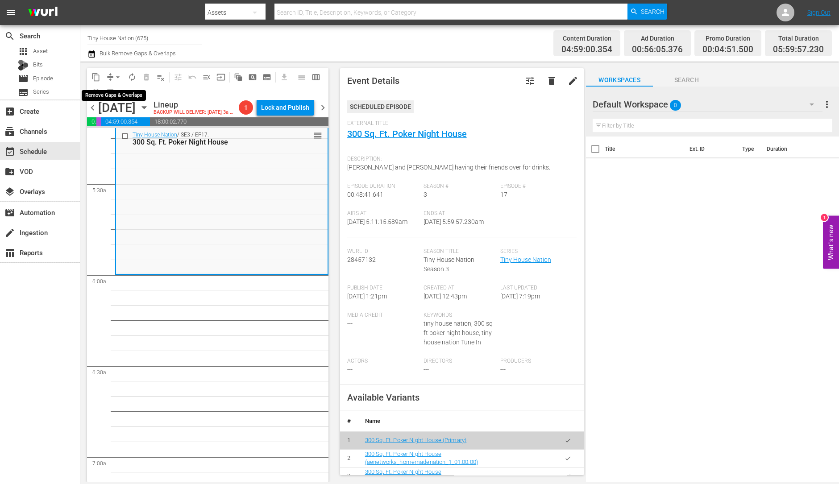
click at [115, 72] on button "arrow_drop_down" at bounding box center [118, 77] width 14 height 14
click at [117, 90] on li "Align to Midnight" at bounding box center [118, 94] width 94 height 15
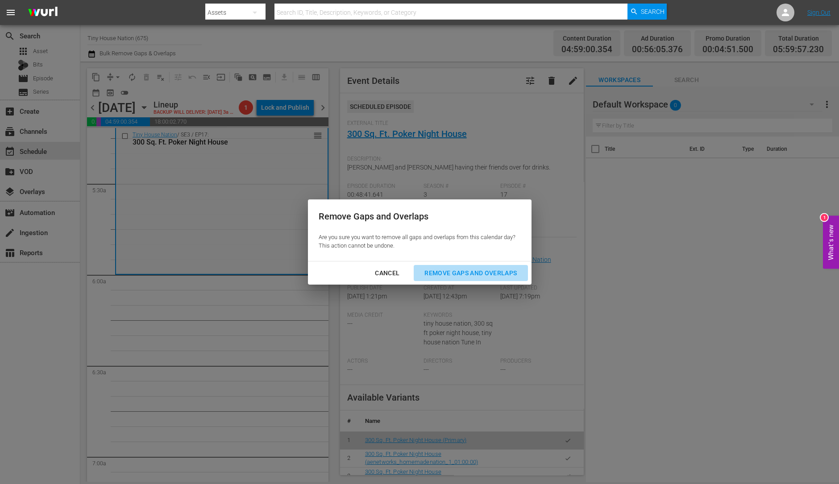
click at [454, 268] on div "Remove Gaps and Overlaps" at bounding box center [470, 273] width 107 height 11
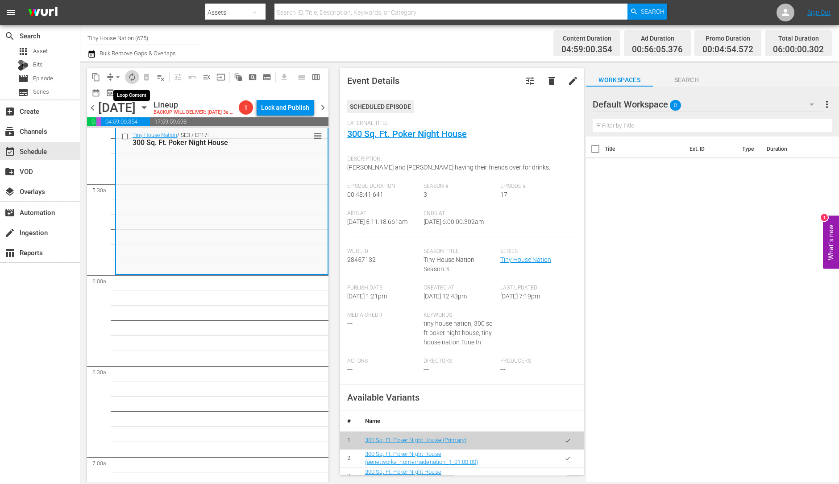
click at [127, 78] on button "autorenew_outlined" at bounding box center [132, 77] width 14 height 14
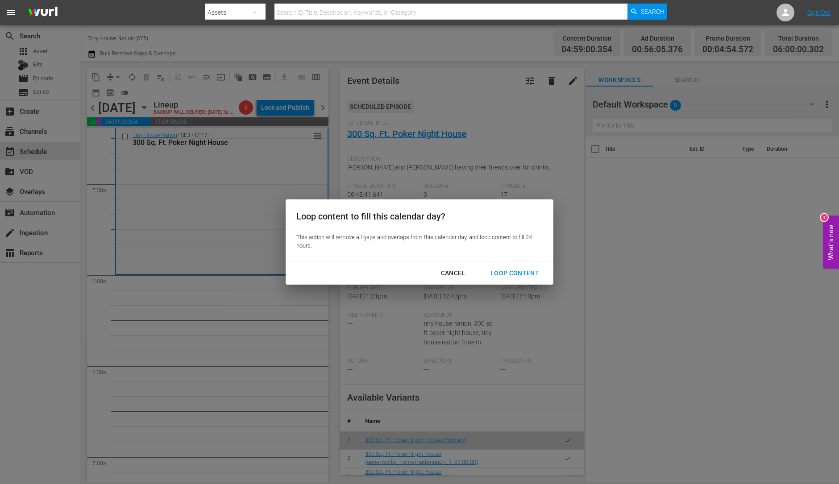
click at [505, 273] on div "Loop Content" at bounding box center [514, 273] width 63 height 11
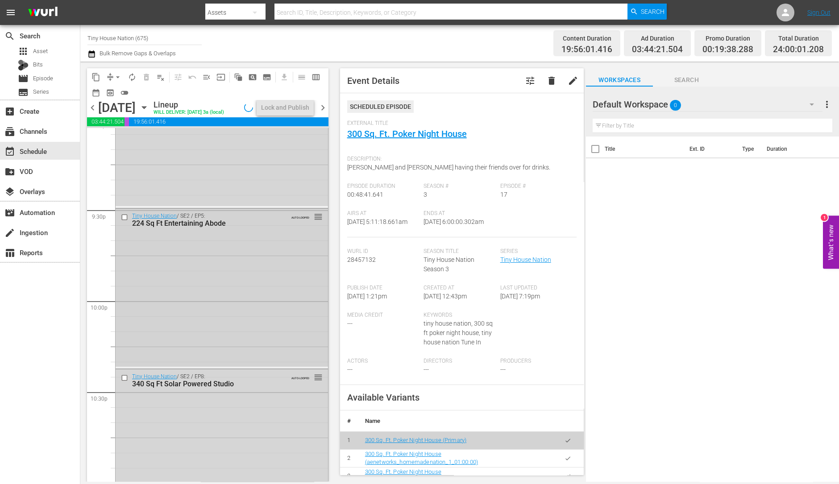
scroll to position [4028, 0]
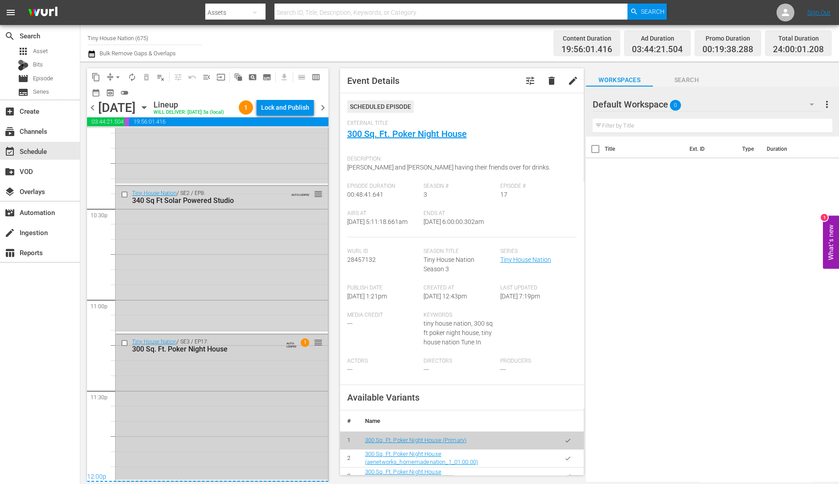
click at [188, 443] on div "Tiny House Nation / SE3 / EP17: 300 Sq. Ft. Poker Night House AUTO-LOOPED 1 reo…" at bounding box center [222, 407] width 212 height 145
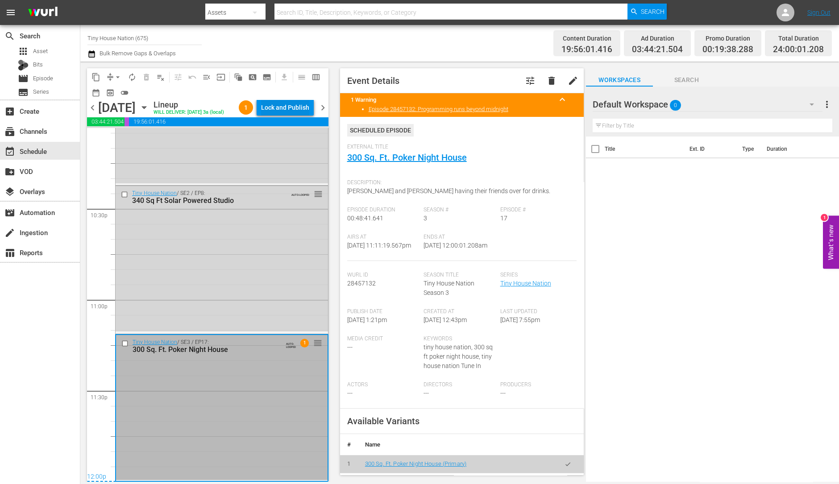
click at [296, 107] on div "Lock and Publish" at bounding box center [285, 107] width 48 height 16
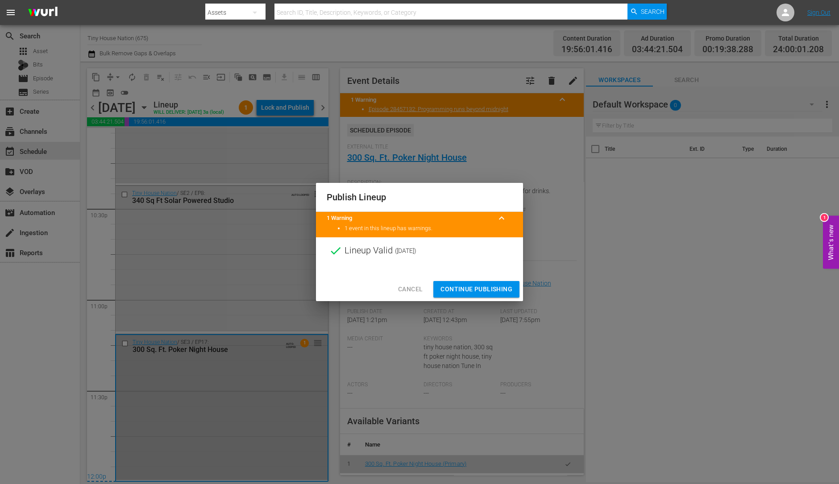
click at [439, 287] on button "Continue Publishing" at bounding box center [476, 289] width 86 height 17
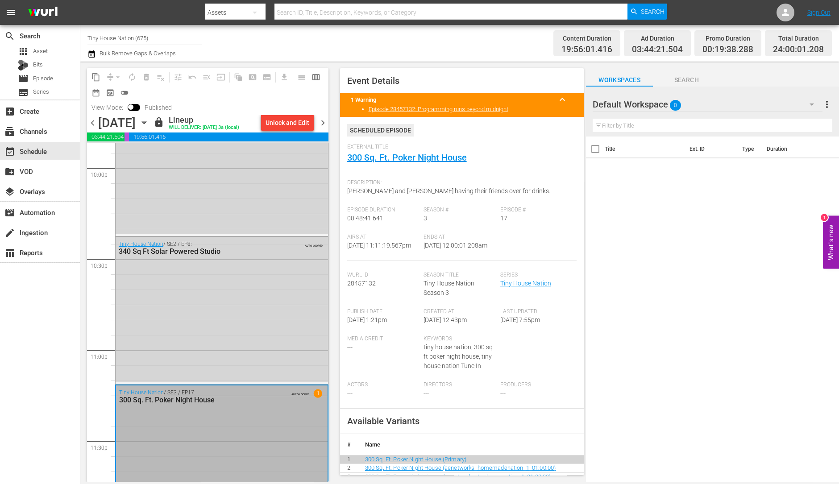
scroll to position [4029, 0]
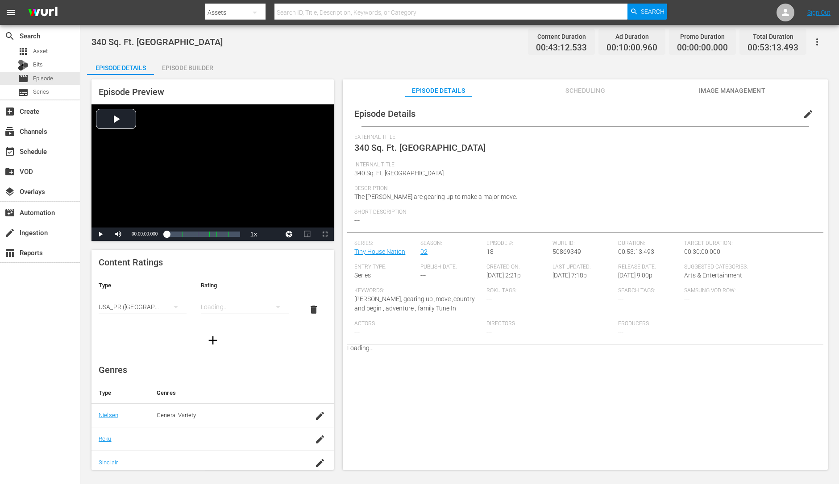
click at [191, 62] on div "Episode Builder" at bounding box center [187, 67] width 67 height 21
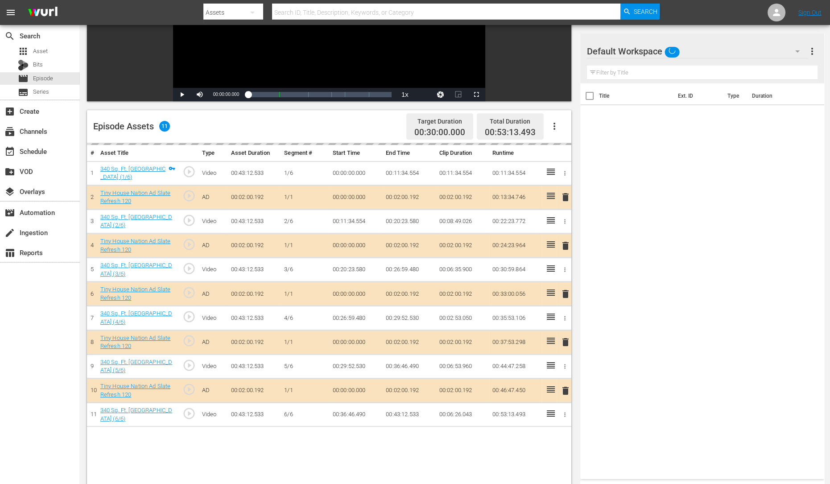
scroll to position [150, 0]
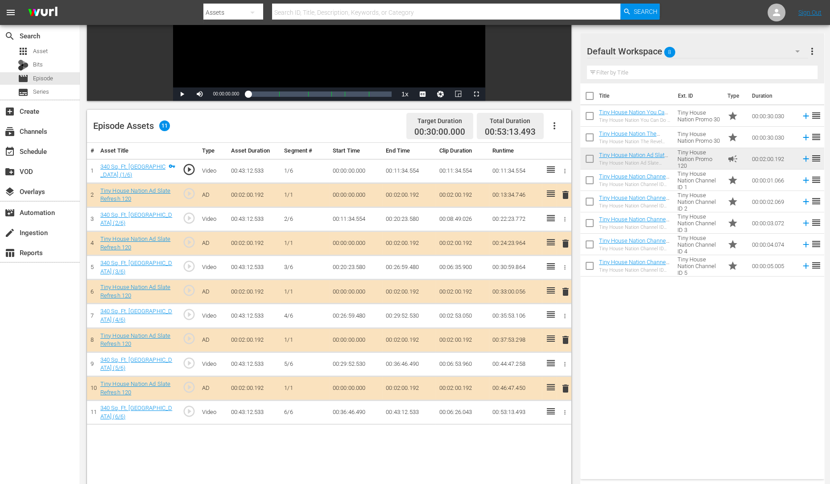
click at [563, 243] on span "delete" at bounding box center [565, 243] width 11 height 11
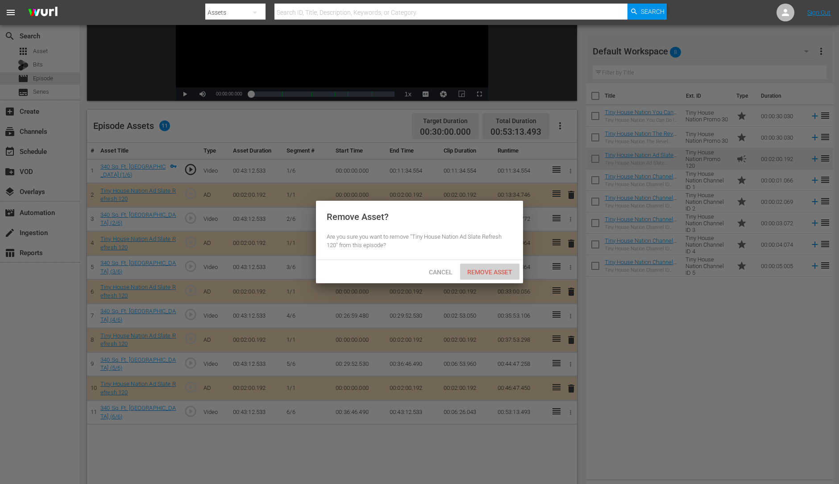
click at [497, 269] on span "Remove Asset" at bounding box center [489, 272] width 59 height 7
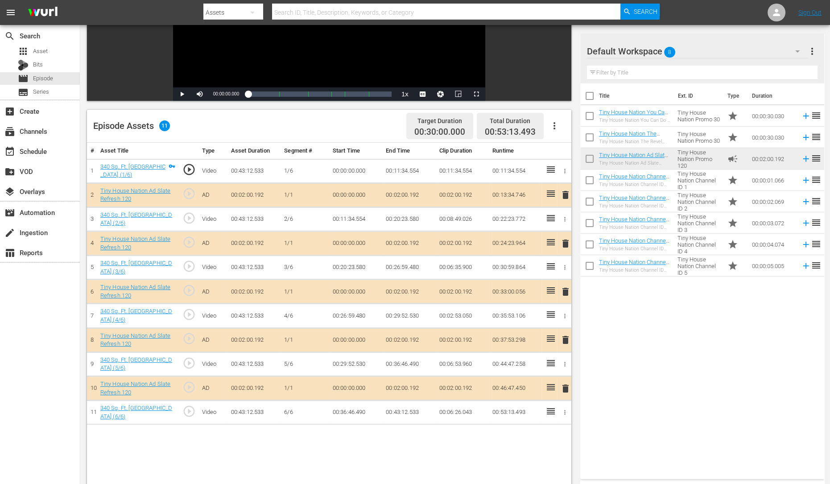
click at [564, 293] on span "delete" at bounding box center [565, 291] width 11 height 11
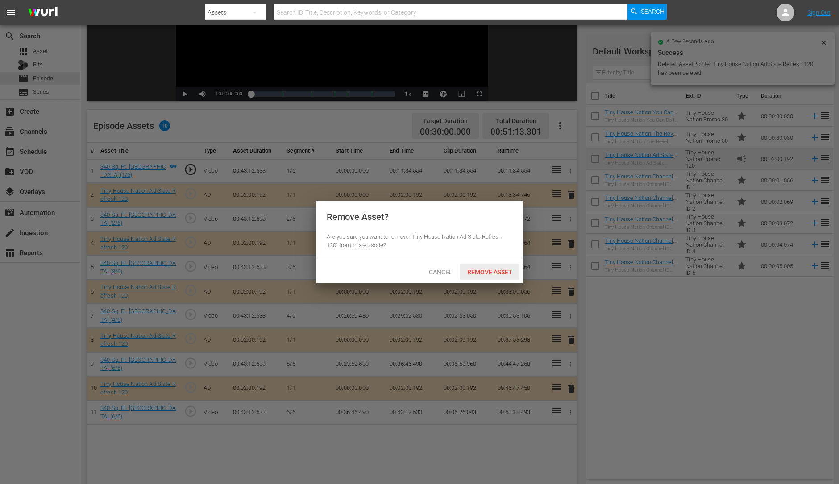
click at [492, 272] on span "Remove Asset" at bounding box center [489, 272] width 59 height 7
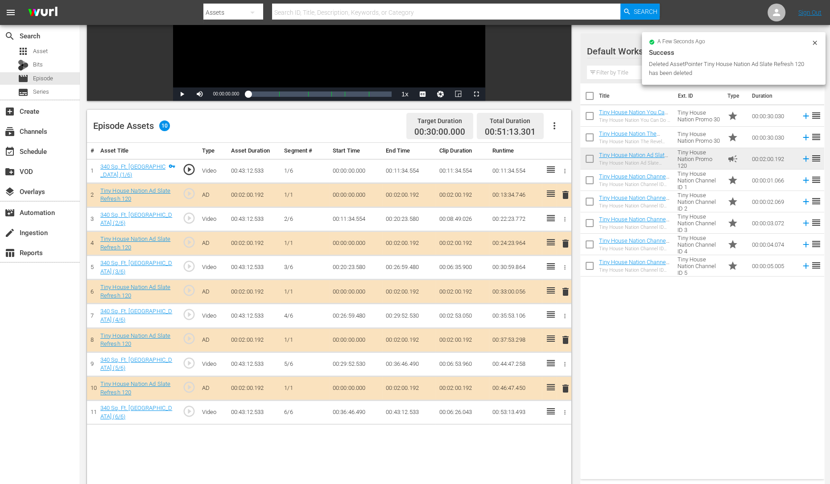
click at [563, 335] on span "delete" at bounding box center [565, 340] width 11 height 11
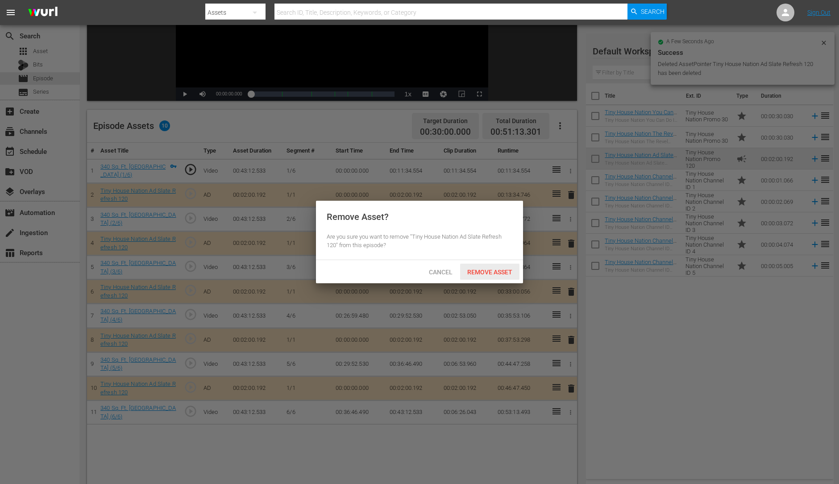
click at [498, 271] on span "Remove Asset" at bounding box center [489, 272] width 59 height 7
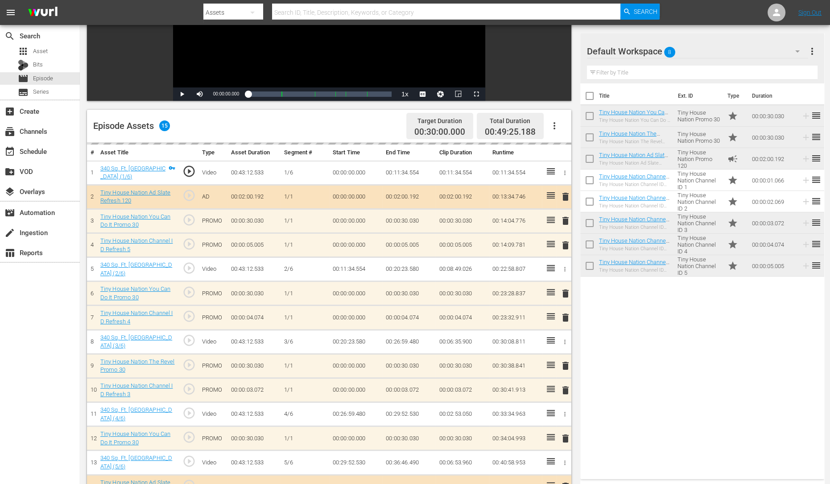
scroll to position [232, 0]
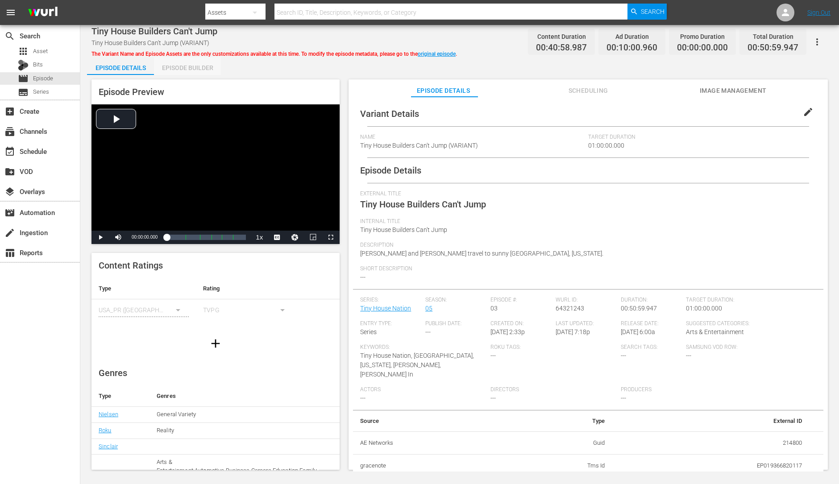
click at [192, 70] on div "Episode Builder" at bounding box center [187, 67] width 67 height 21
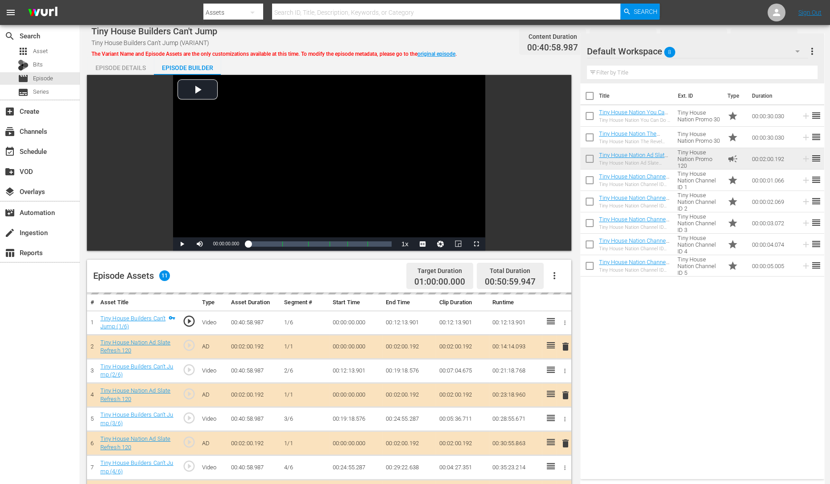
scroll to position [194, 0]
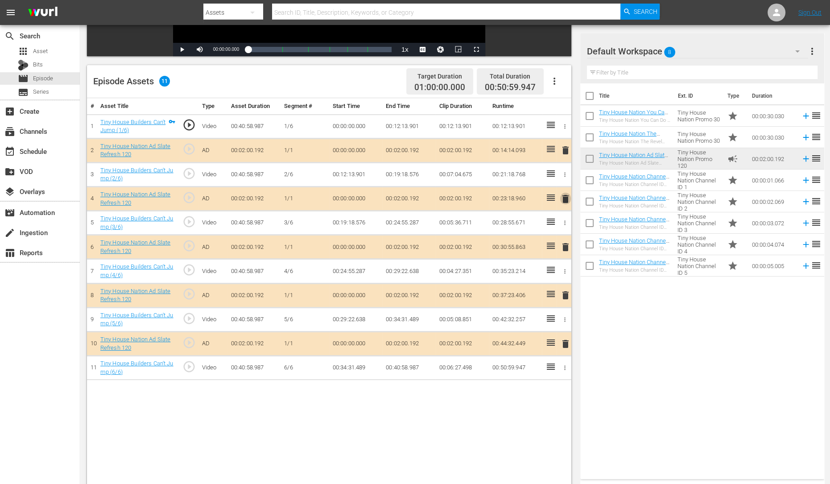
click at [562, 199] on span "delete" at bounding box center [565, 199] width 11 height 11
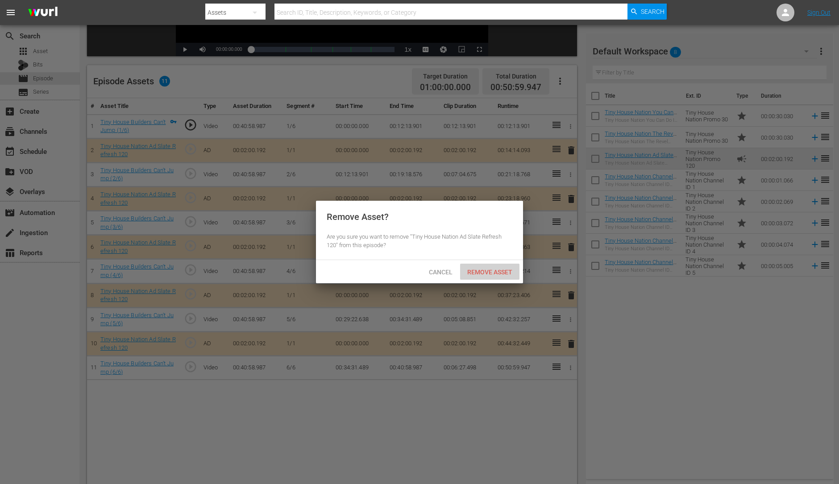
click at [470, 265] on div "Remove Asset" at bounding box center [489, 272] width 59 height 17
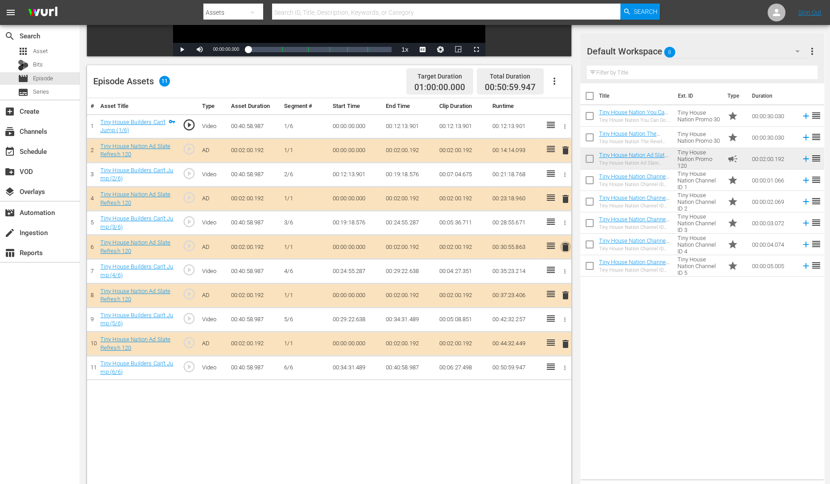
click at [561, 244] on span "delete" at bounding box center [565, 247] width 11 height 11
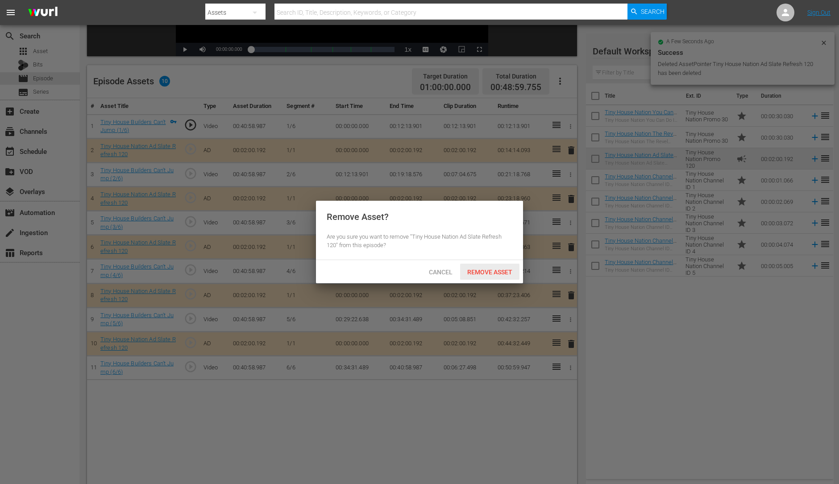
click at [483, 270] on span "Remove Asset" at bounding box center [489, 272] width 59 height 7
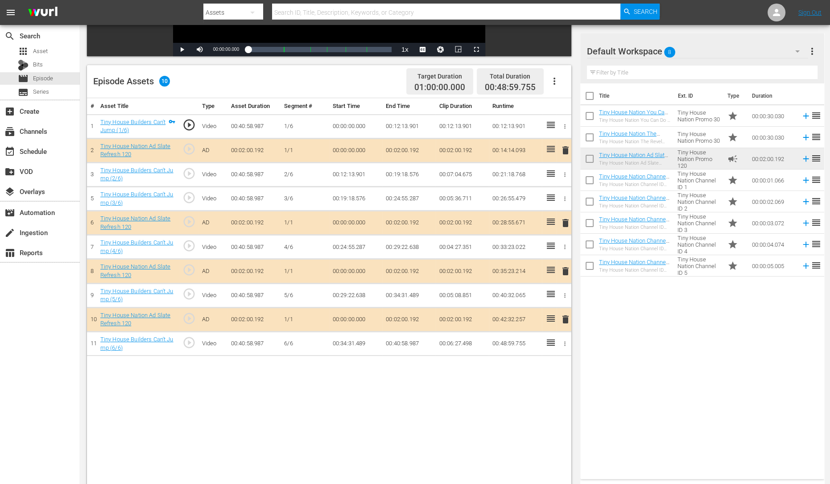
click at [564, 266] on span "delete" at bounding box center [565, 271] width 11 height 11
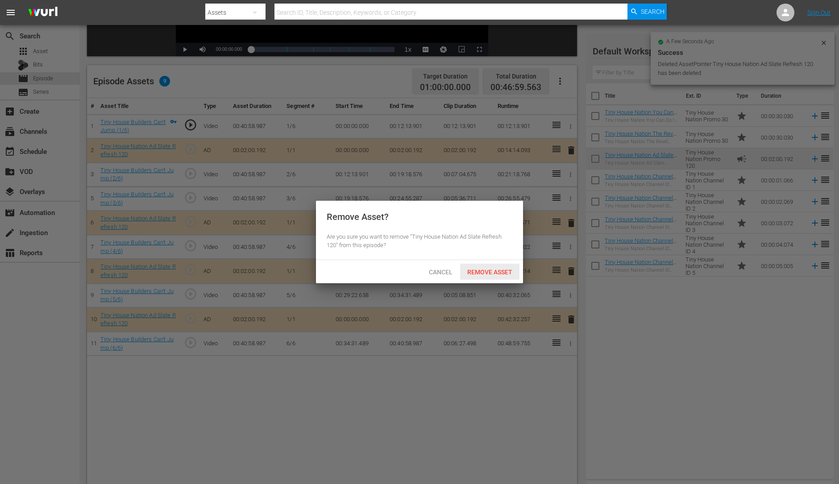
click at [487, 275] on span "Remove Asset" at bounding box center [489, 272] width 59 height 7
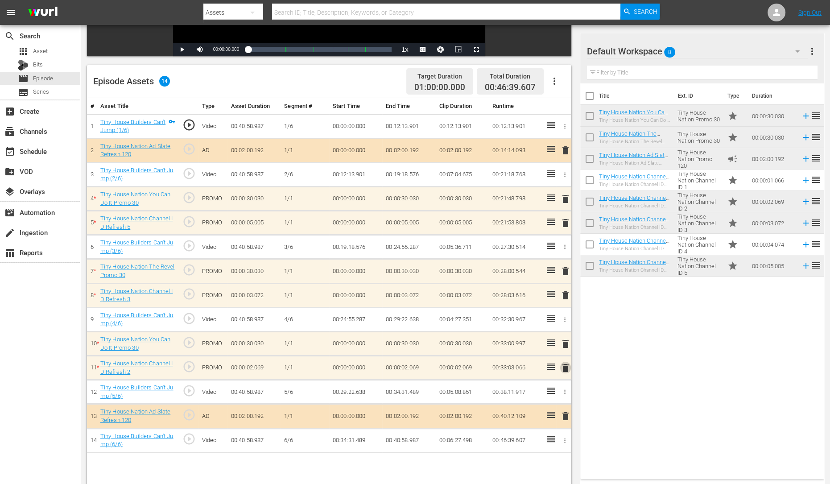
click at [567, 369] on span "delete" at bounding box center [565, 368] width 11 height 11
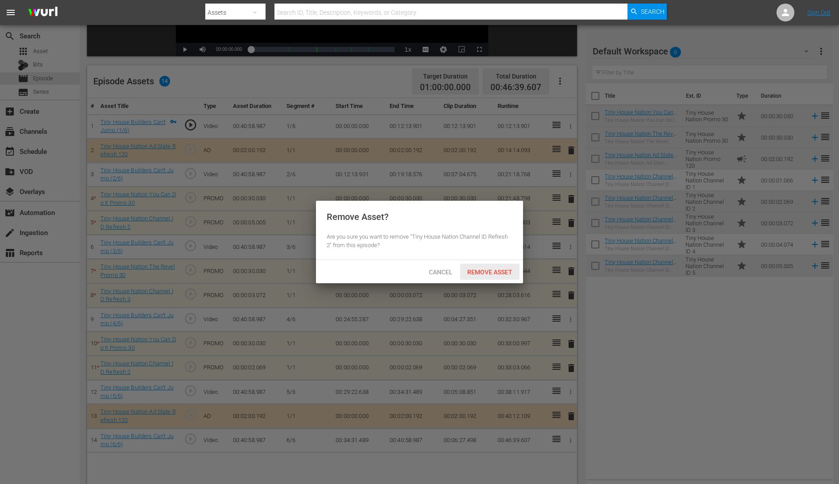
click at [488, 273] on span "Remove Asset" at bounding box center [489, 272] width 59 height 7
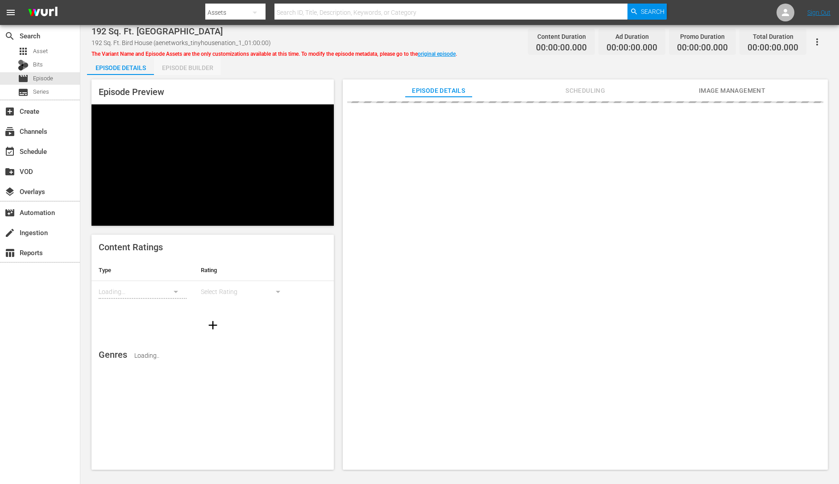
click at [177, 61] on div "Episode Builder" at bounding box center [187, 67] width 67 height 21
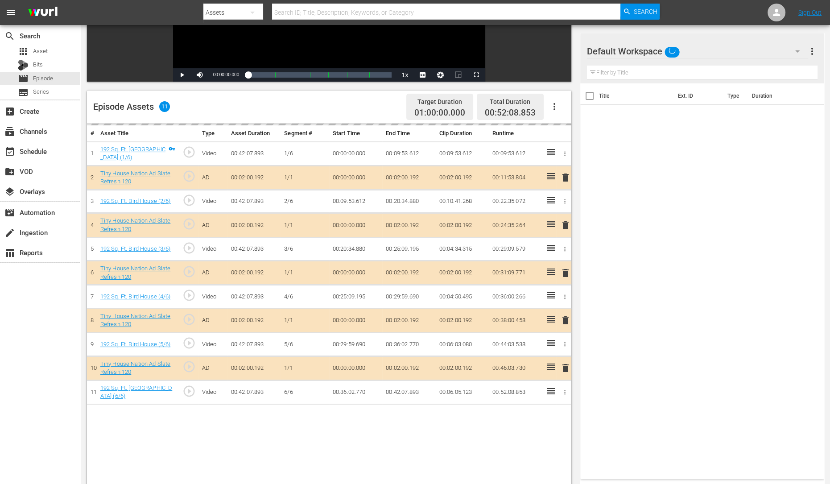
scroll to position [170, 0]
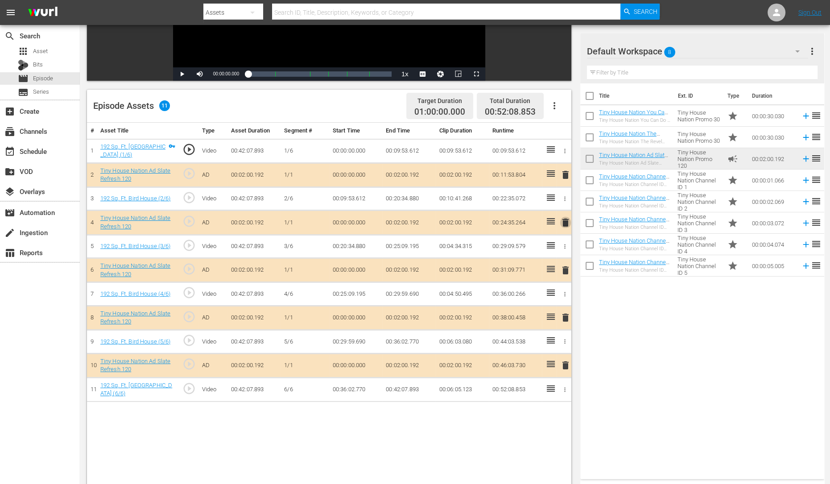
click at [565, 222] on span "delete" at bounding box center [565, 222] width 11 height 11
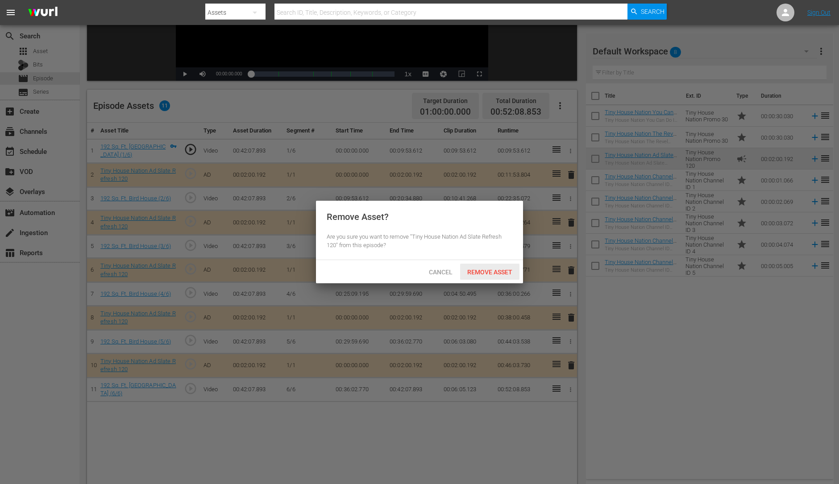
click at [486, 269] on span "Remove Asset" at bounding box center [489, 272] width 59 height 7
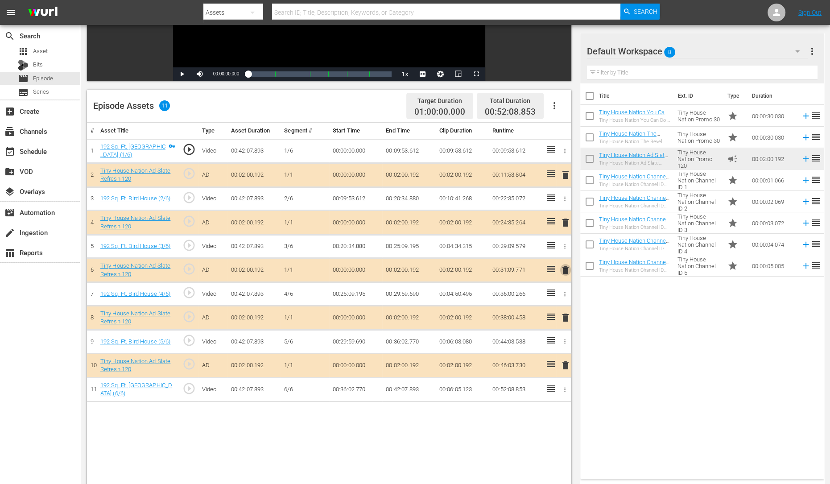
click at [566, 269] on span "delete" at bounding box center [565, 270] width 11 height 11
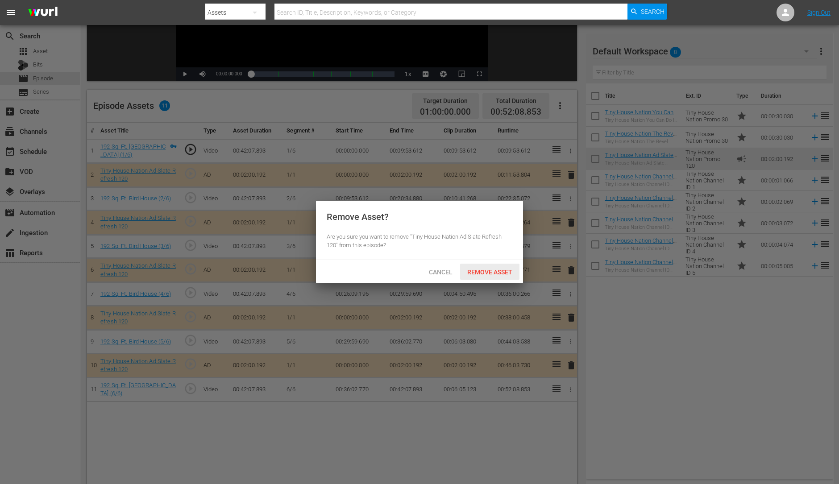
click at [492, 270] on span "Remove Asset" at bounding box center [489, 272] width 59 height 7
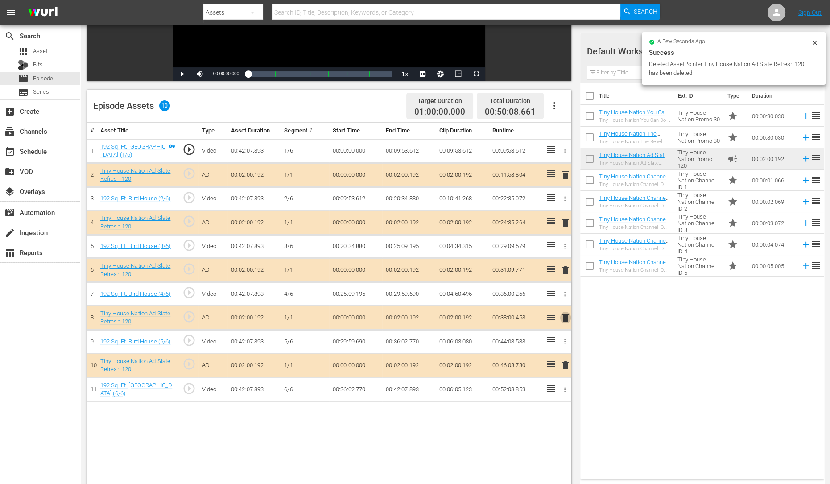
click at [566, 317] on span "delete" at bounding box center [565, 317] width 11 height 11
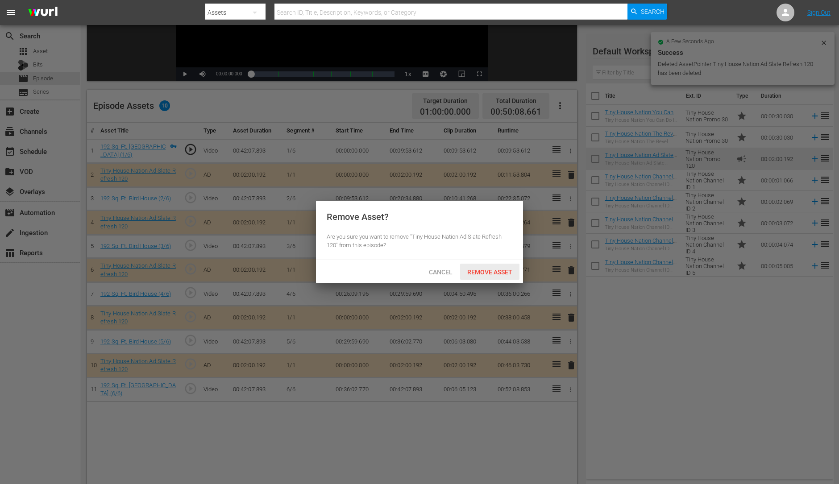
click at [491, 270] on span "Remove Asset" at bounding box center [489, 272] width 59 height 7
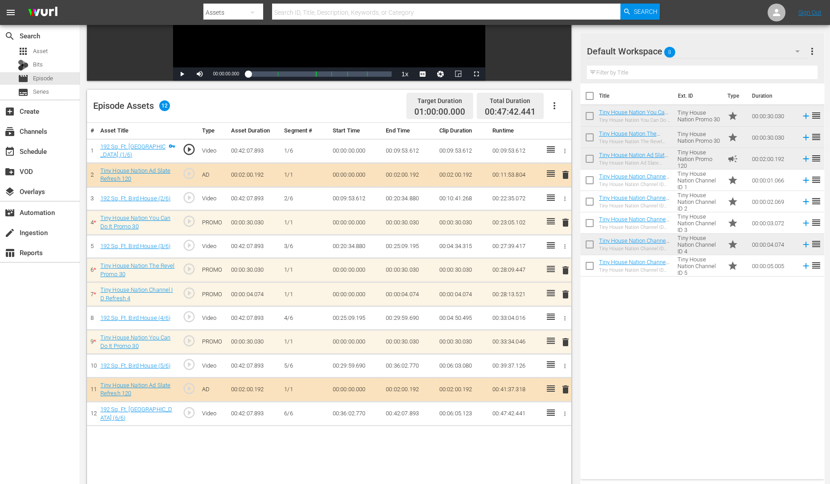
click at [563, 292] on span "delete" at bounding box center [565, 294] width 11 height 11
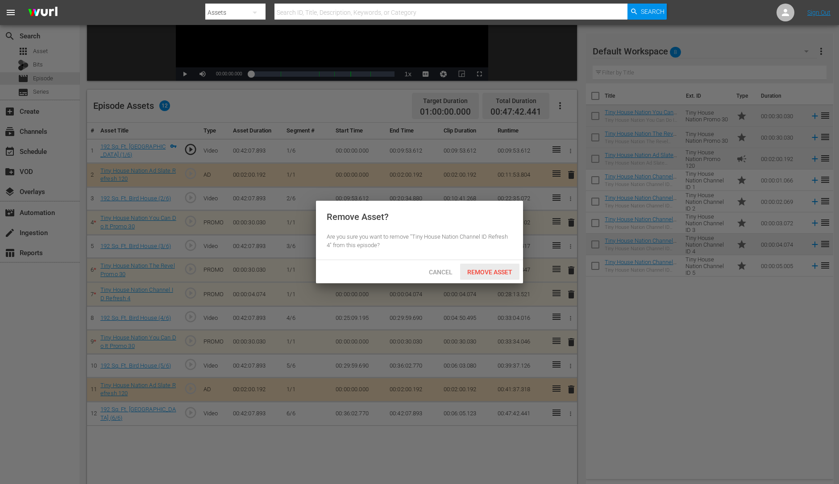
click at [480, 269] on span "Remove Asset" at bounding box center [489, 272] width 59 height 7
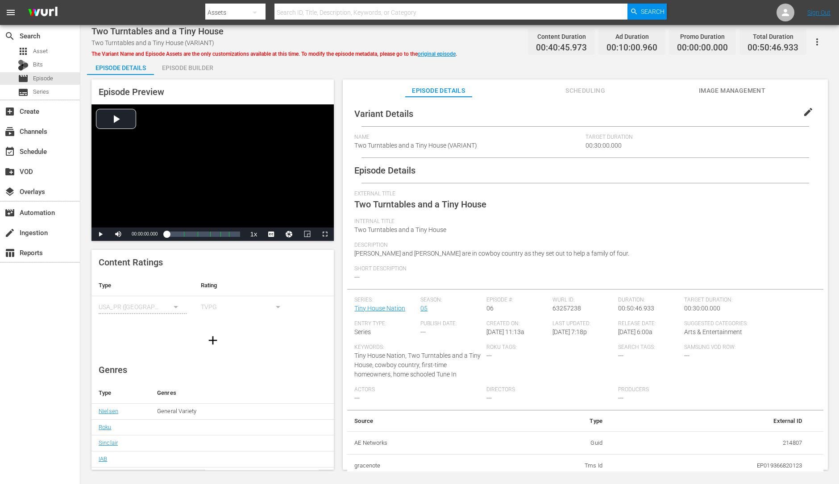
click at [193, 68] on div "Episode Builder" at bounding box center [187, 67] width 67 height 21
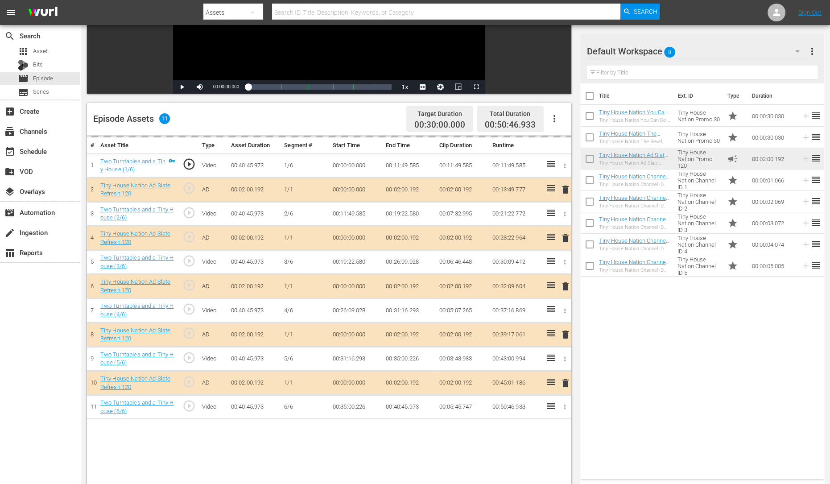
scroll to position [158, 0]
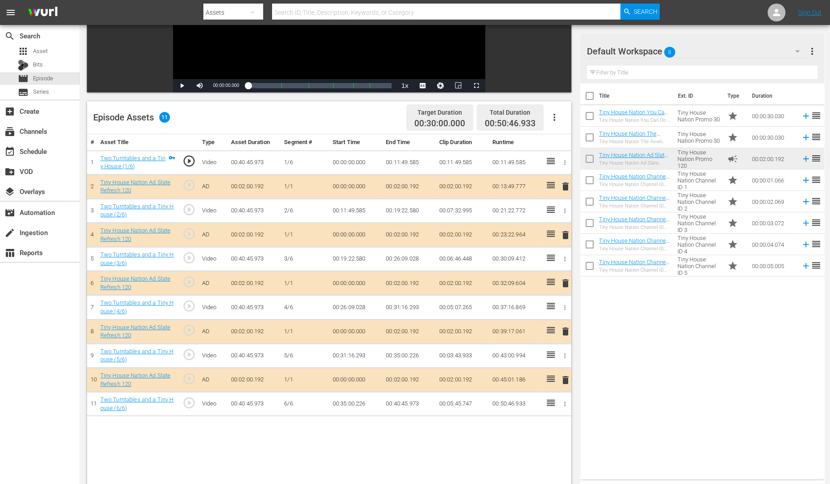
click at [567, 236] on span "delete" at bounding box center [565, 235] width 11 height 11
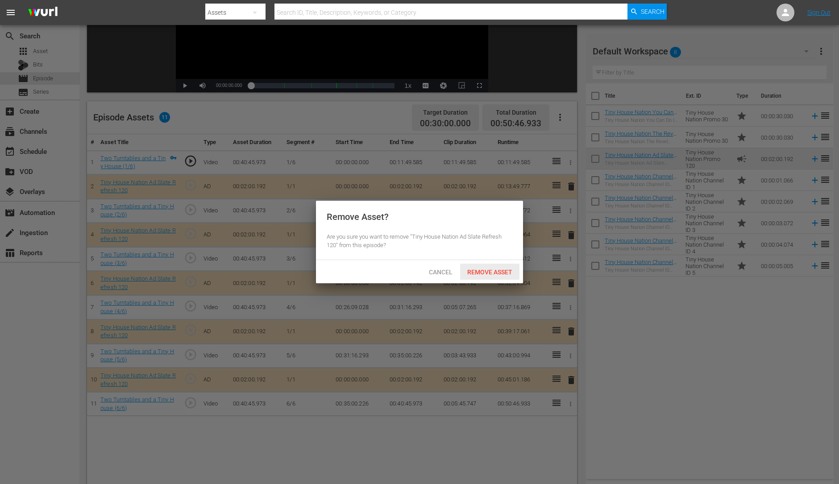
click at [500, 270] on span "Remove Asset" at bounding box center [489, 272] width 59 height 7
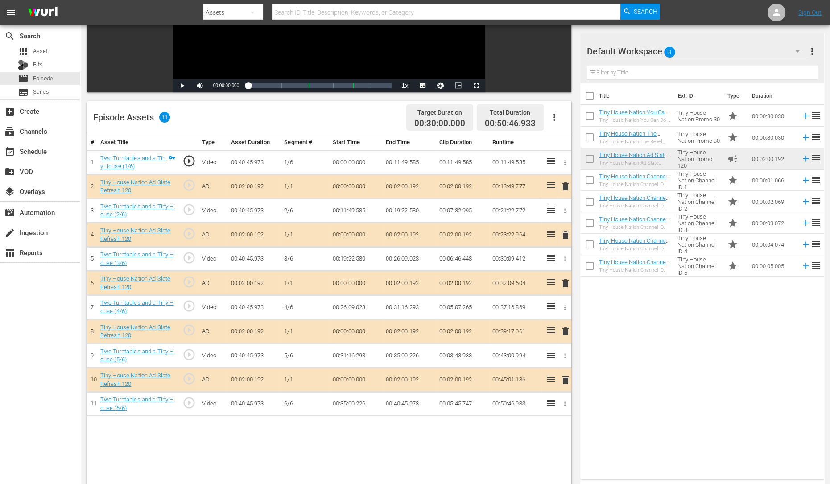
click at [566, 278] on span "delete" at bounding box center [565, 283] width 11 height 11
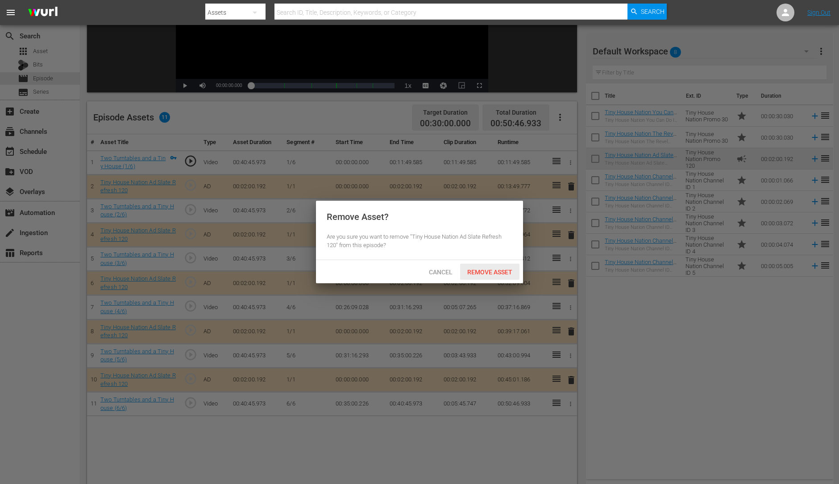
click at [502, 266] on div "Remove Asset" at bounding box center [489, 272] width 59 height 17
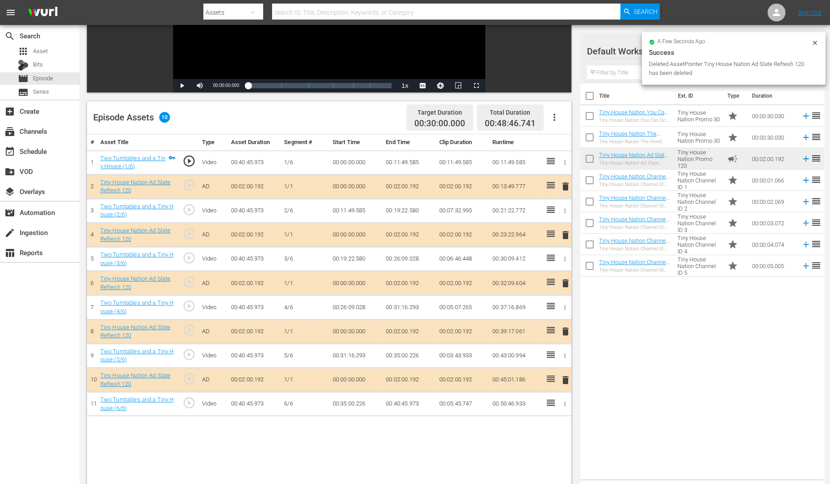
click at [564, 329] on span "delete" at bounding box center [565, 331] width 11 height 11
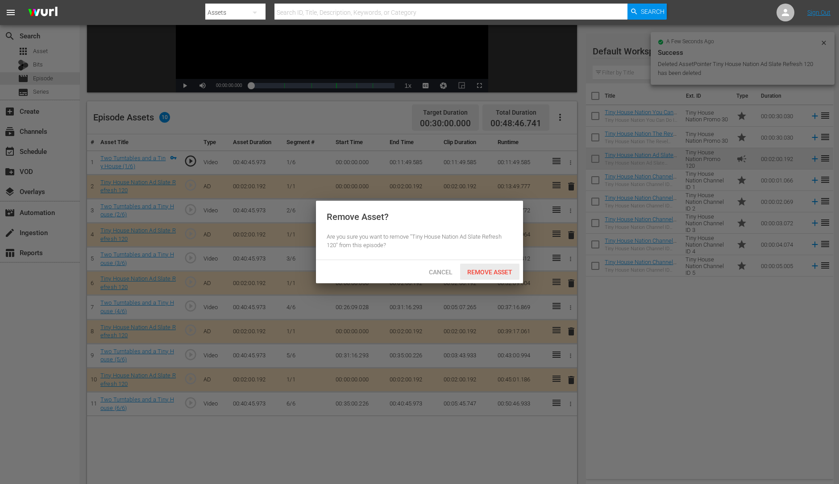
click at [496, 269] on span "Remove Asset" at bounding box center [489, 272] width 59 height 7
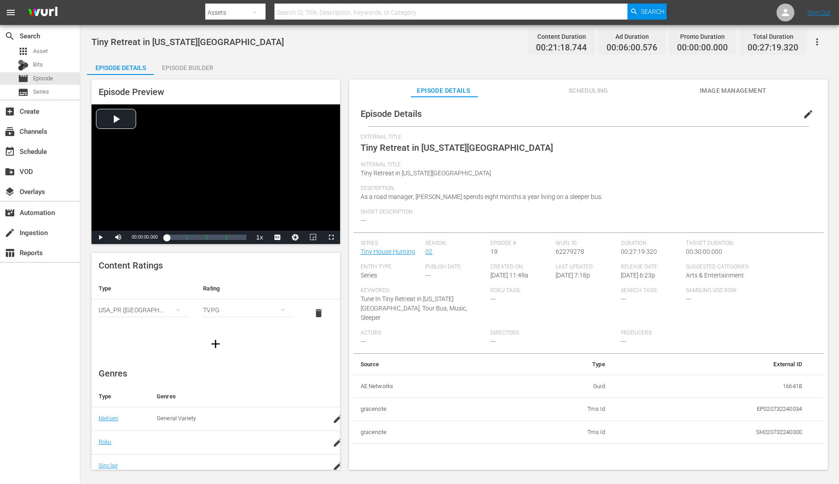
click at [186, 66] on div "Episode Builder" at bounding box center [187, 67] width 67 height 21
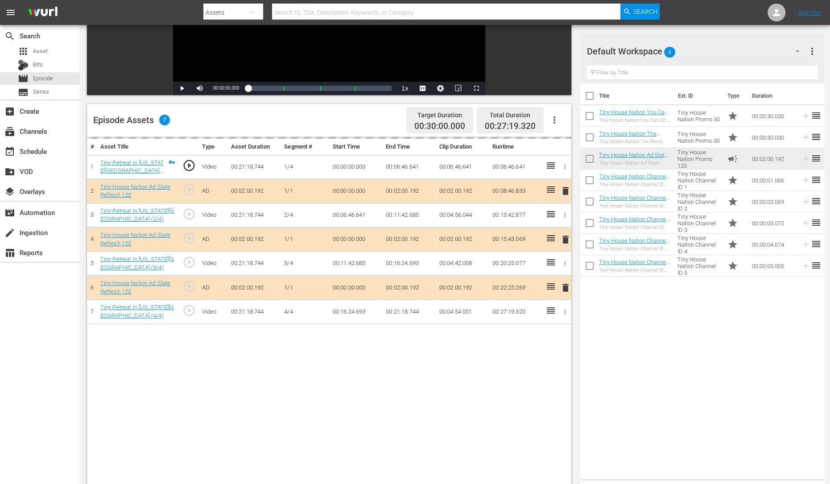
scroll to position [156, 0]
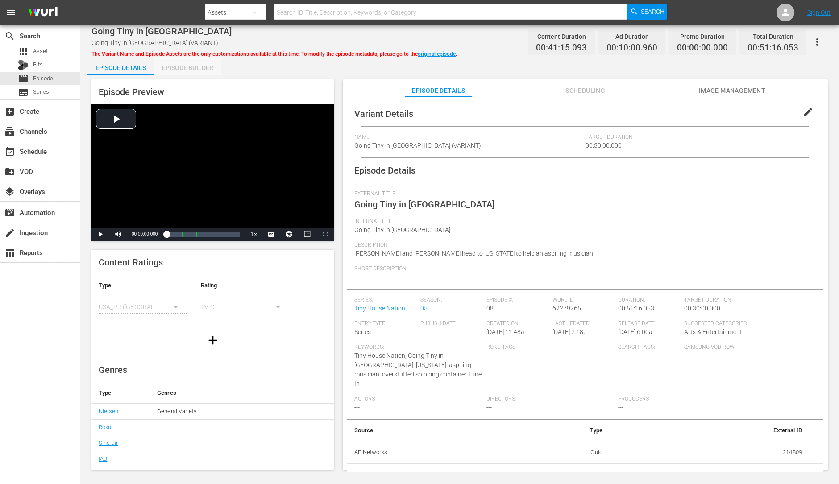
click at [210, 68] on div "Episode Builder" at bounding box center [187, 67] width 67 height 21
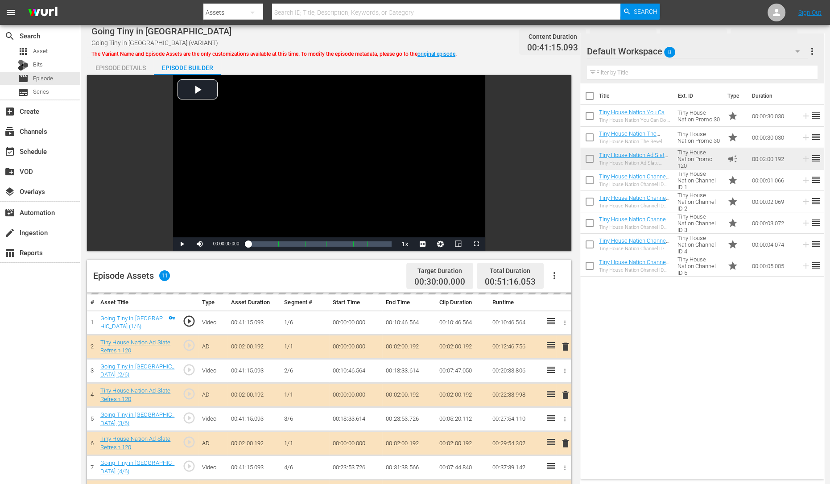
scroll to position [232, 0]
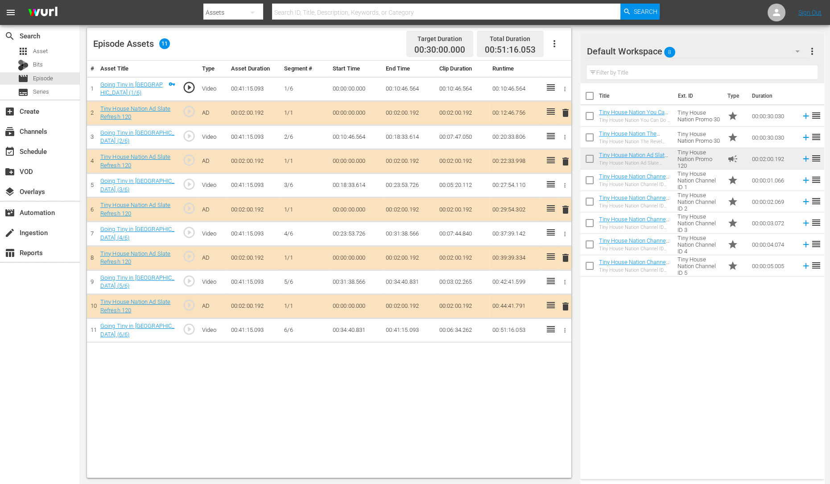
click at [563, 163] on span "delete" at bounding box center [565, 161] width 11 height 11
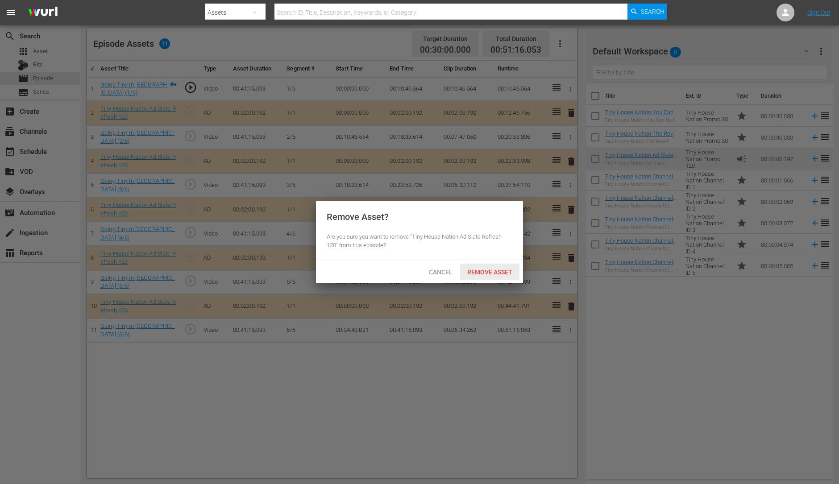
click at [492, 266] on div "Remove Asset" at bounding box center [489, 272] width 59 height 17
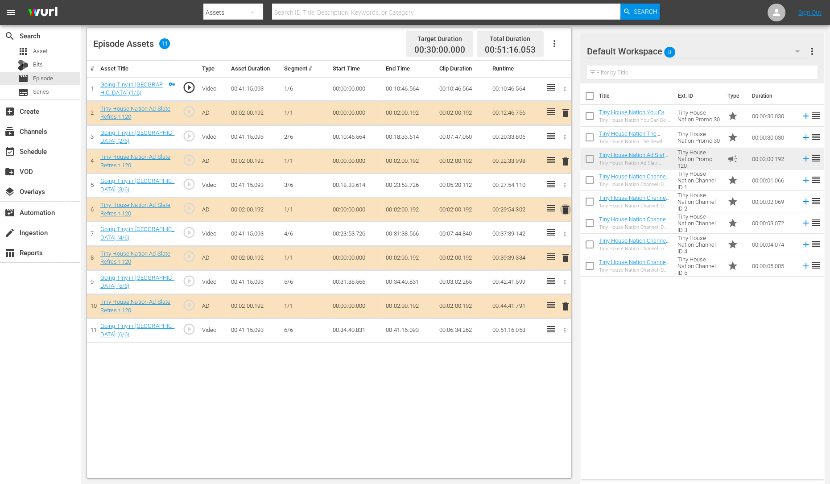
click at [564, 212] on span "delete" at bounding box center [565, 209] width 11 height 11
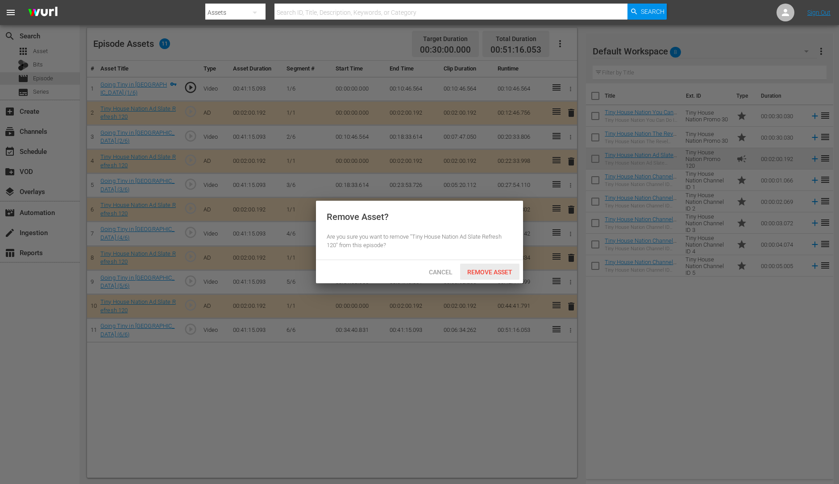
click at [492, 269] on span "Remove Asset" at bounding box center [489, 272] width 59 height 7
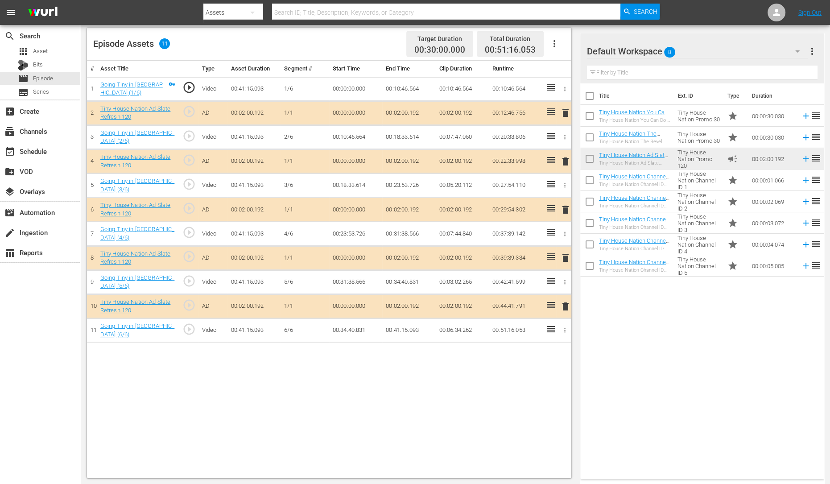
click at [563, 257] on span "delete" at bounding box center [565, 257] width 11 height 11
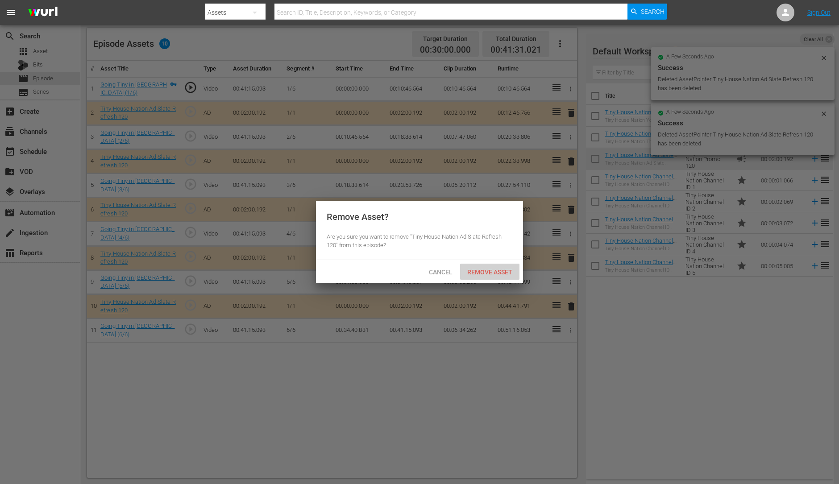
click at [480, 273] on span "Remove Asset" at bounding box center [489, 272] width 59 height 7
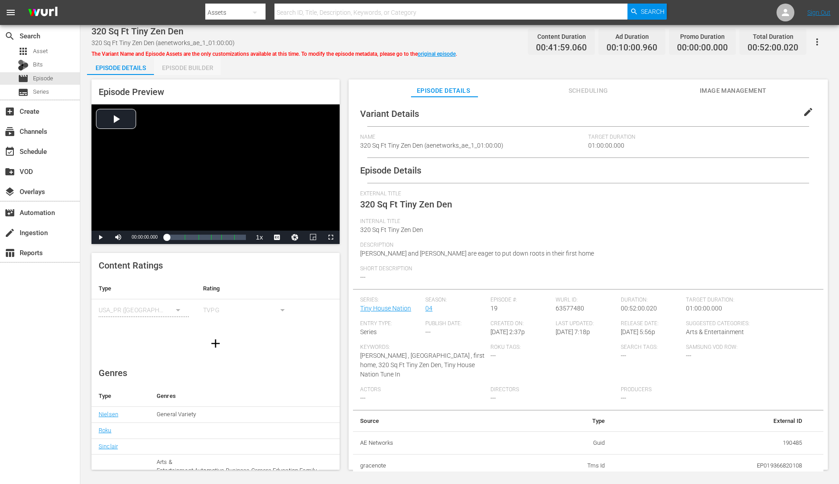
click at [191, 64] on div "Episode Builder" at bounding box center [187, 67] width 67 height 21
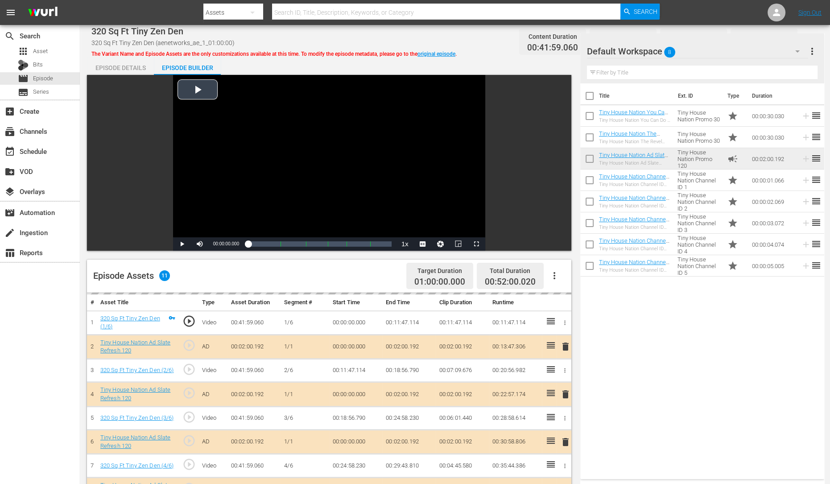
scroll to position [220, 0]
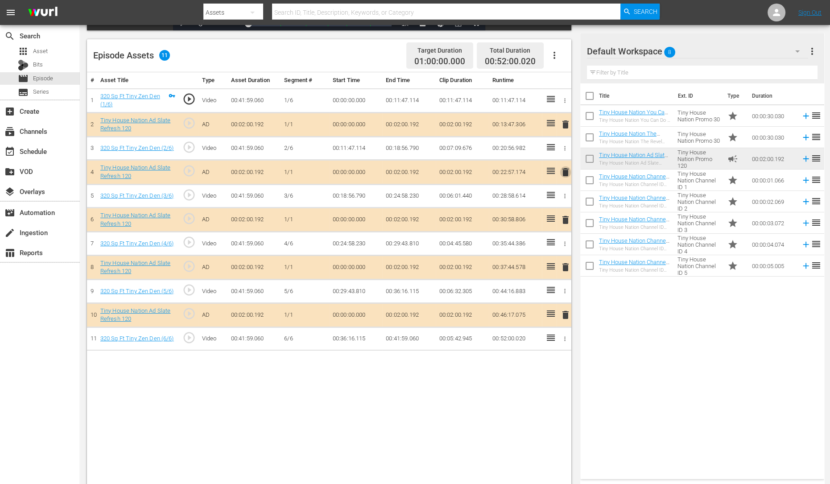
click at [567, 176] on span "delete" at bounding box center [565, 172] width 11 height 11
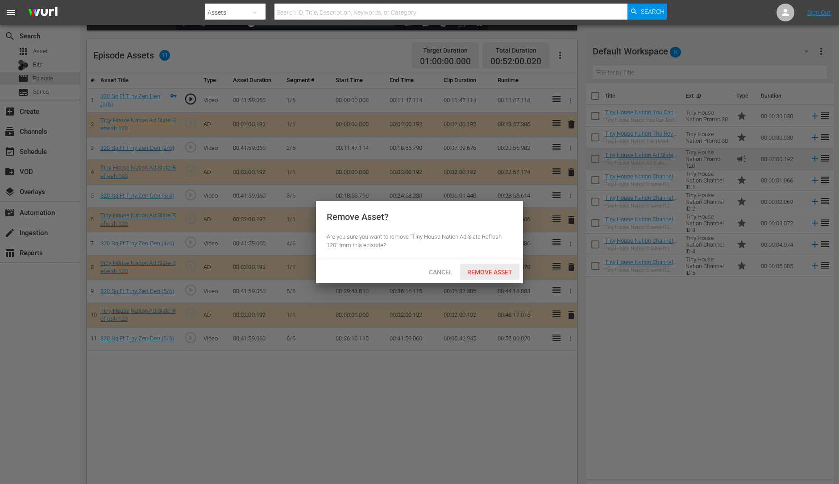
click at [495, 267] on div "Remove Asset" at bounding box center [489, 272] width 59 height 17
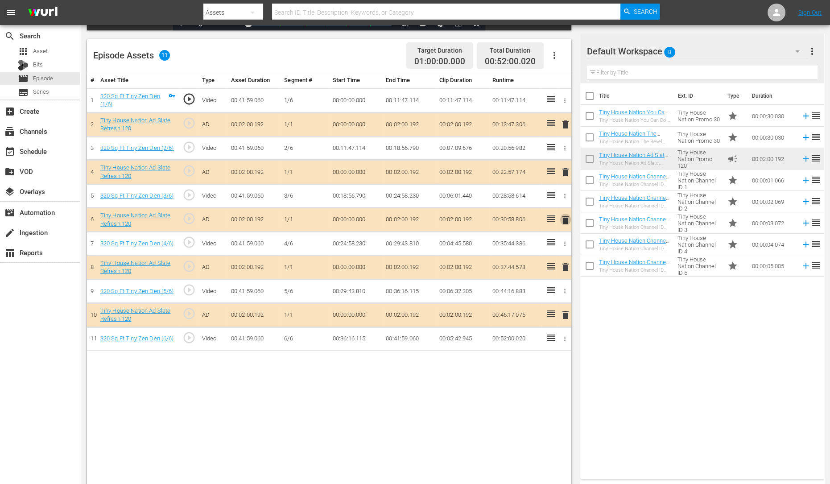
click at [565, 215] on span "delete" at bounding box center [565, 220] width 11 height 11
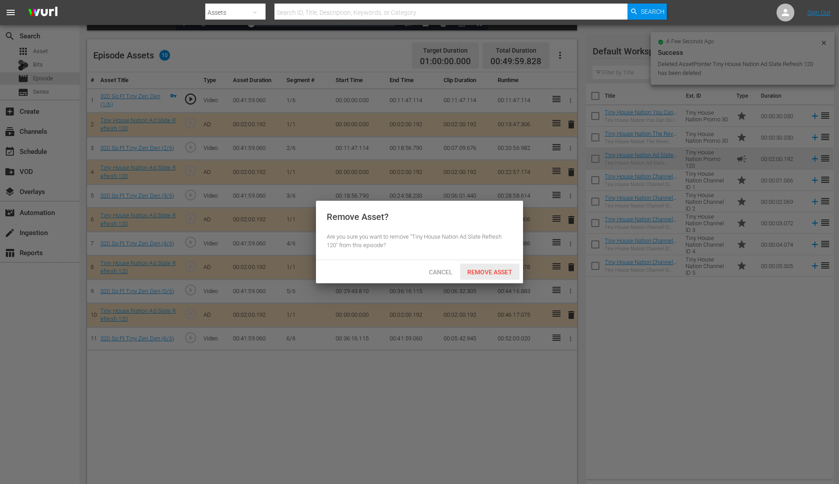
click at [477, 269] on span "Remove Asset" at bounding box center [489, 272] width 59 height 7
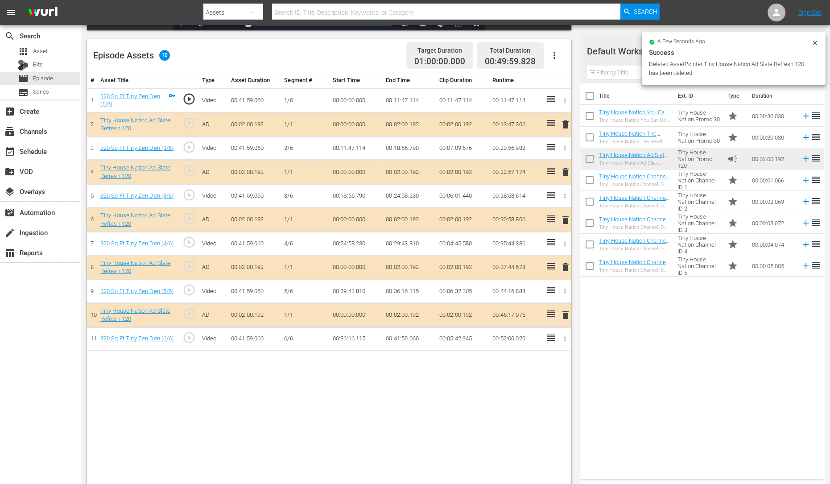
click at [561, 270] on span "delete" at bounding box center [565, 267] width 11 height 11
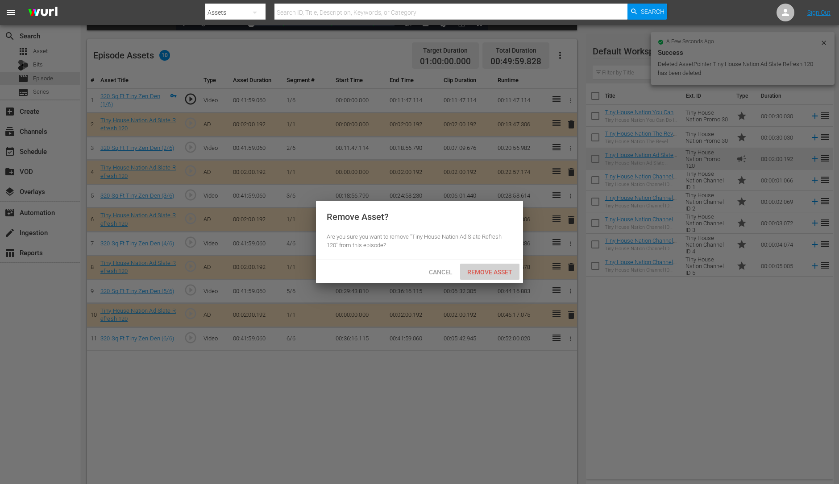
click at [482, 277] on div "Remove Asset" at bounding box center [489, 272] width 59 height 17
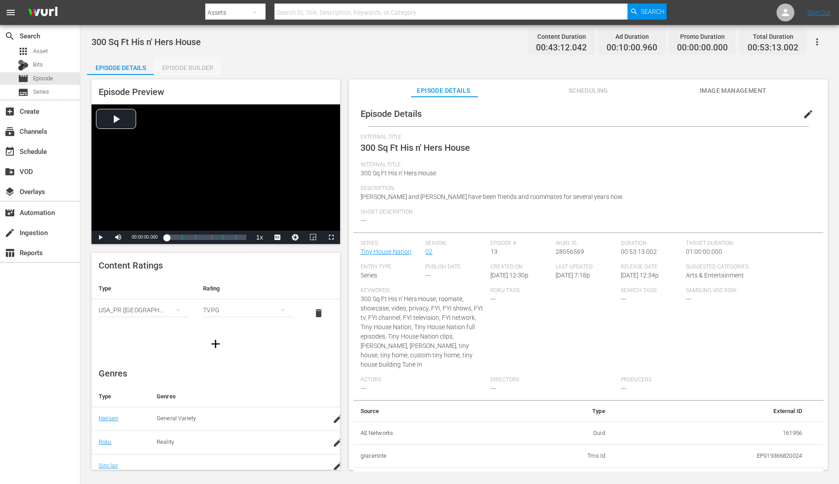
click at [179, 70] on div "Episode Builder" at bounding box center [187, 67] width 67 height 21
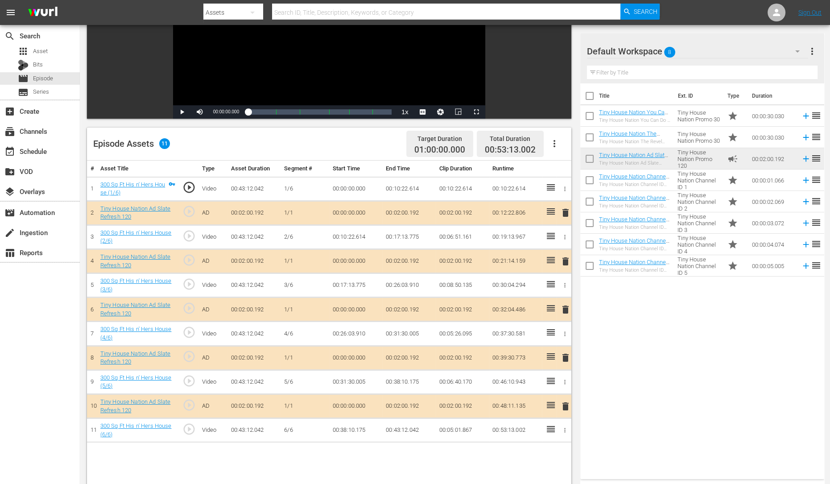
scroll to position [146, 0]
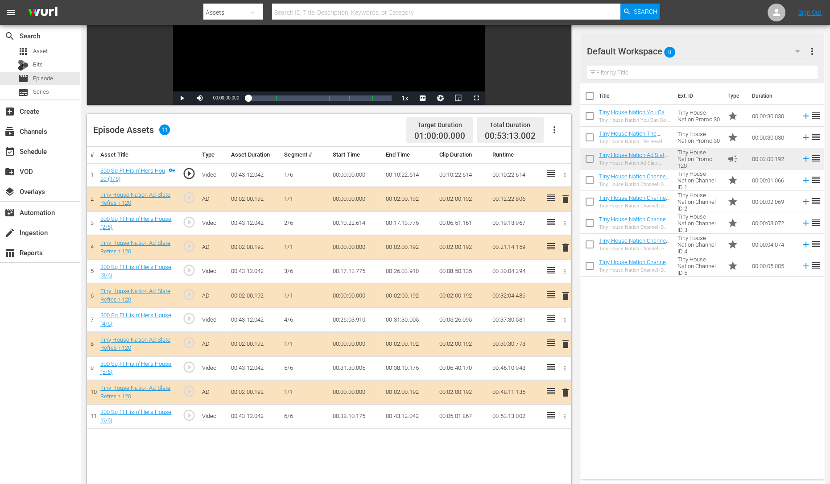
click at [567, 297] on span "delete" at bounding box center [565, 295] width 11 height 11
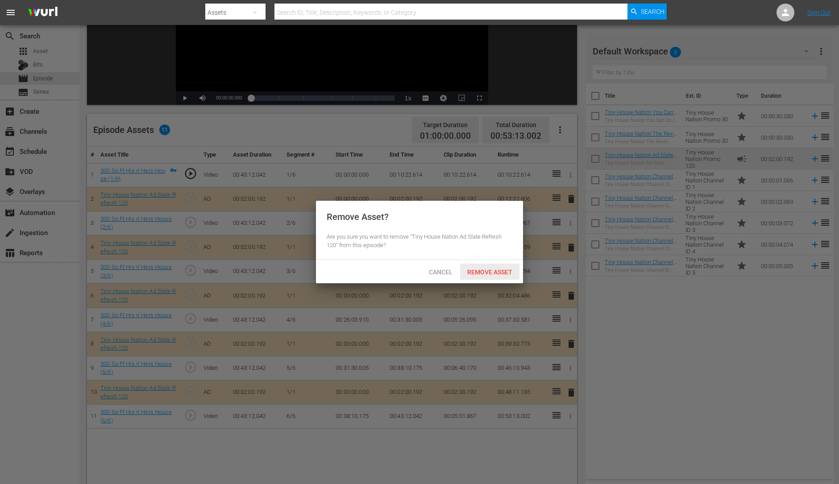
click at [483, 264] on div "Remove Asset" at bounding box center [489, 272] width 59 height 17
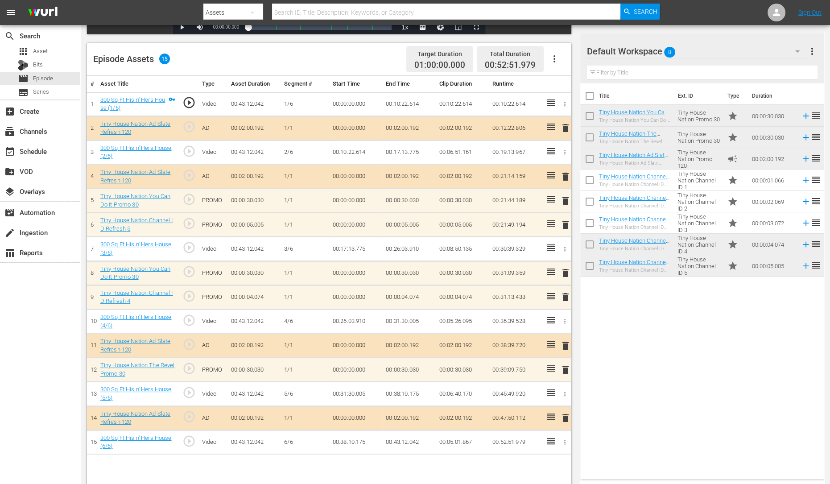
scroll to position [232, 0]
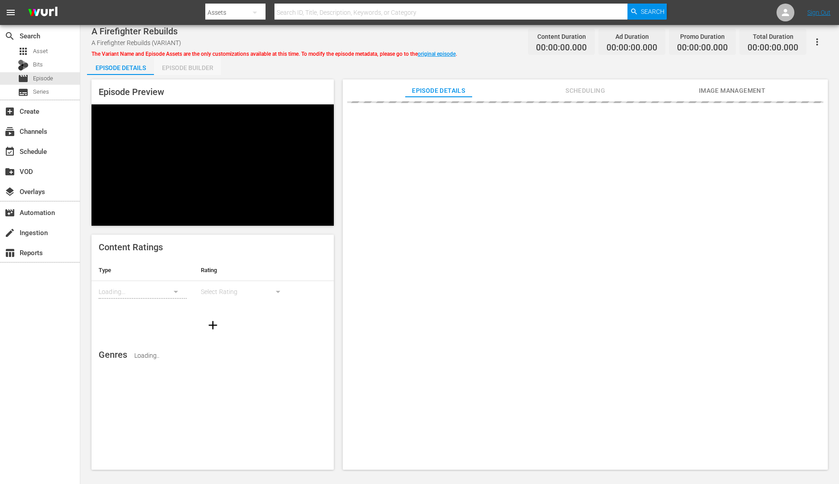
click at [174, 70] on div "Episode Builder" at bounding box center [187, 67] width 67 height 21
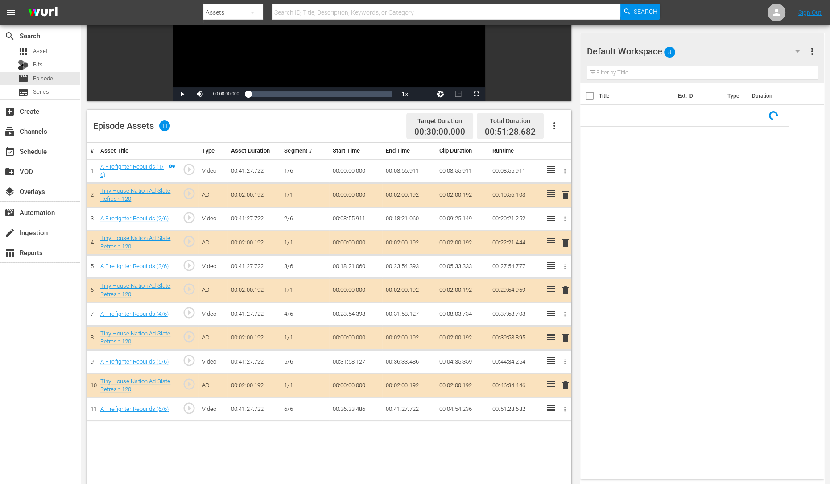
scroll to position [154, 0]
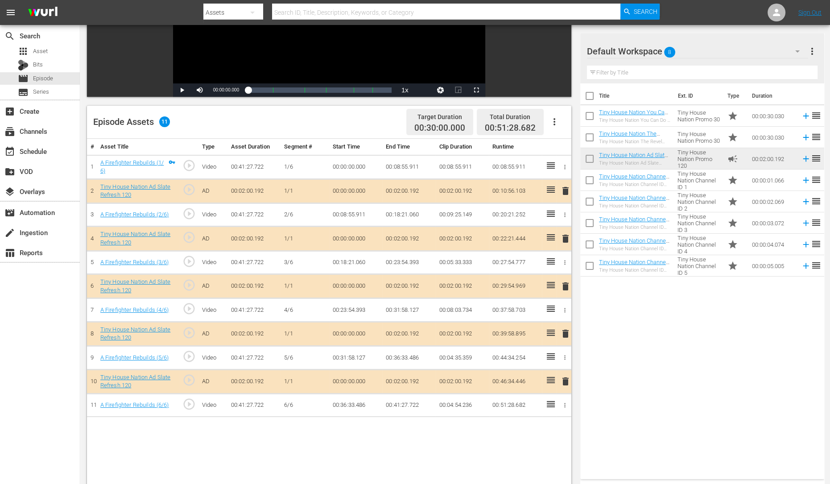
click at [566, 237] on span "delete" at bounding box center [565, 238] width 11 height 11
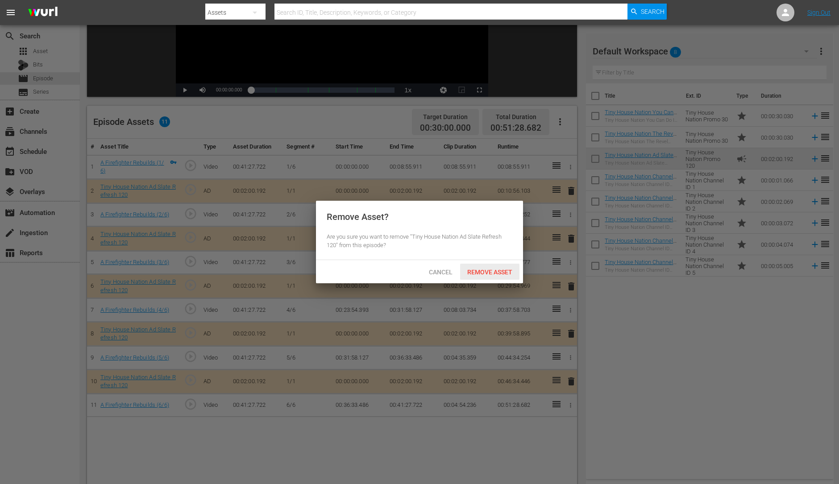
click at [496, 270] on span "Remove Asset" at bounding box center [489, 272] width 59 height 7
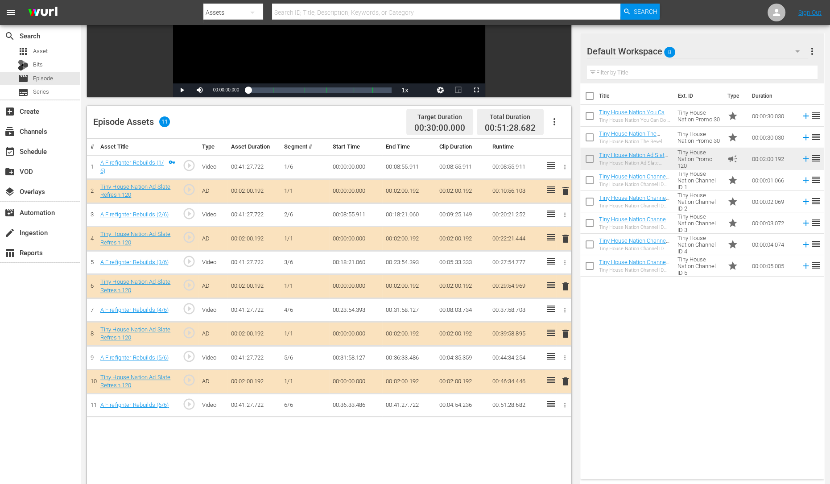
click at [566, 288] on span "delete" at bounding box center [565, 286] width 11 height 11
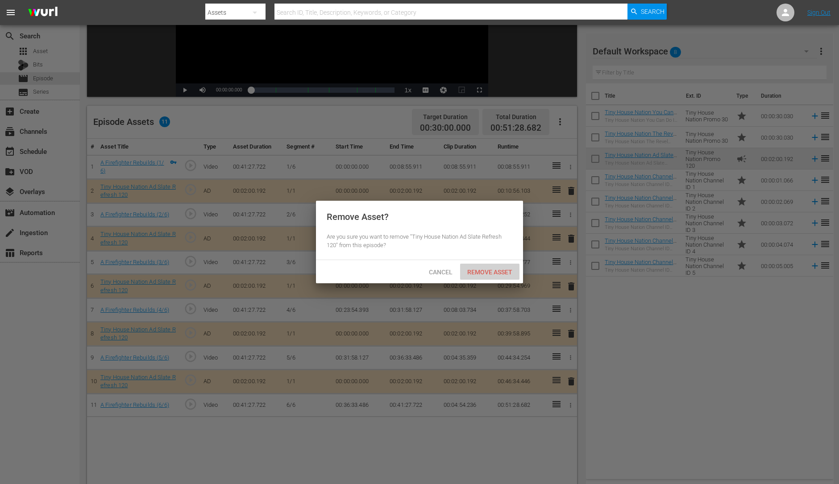
click at [481, 270] on span "Remove Asset" at bounding box center [489, 272] width 59 height 7
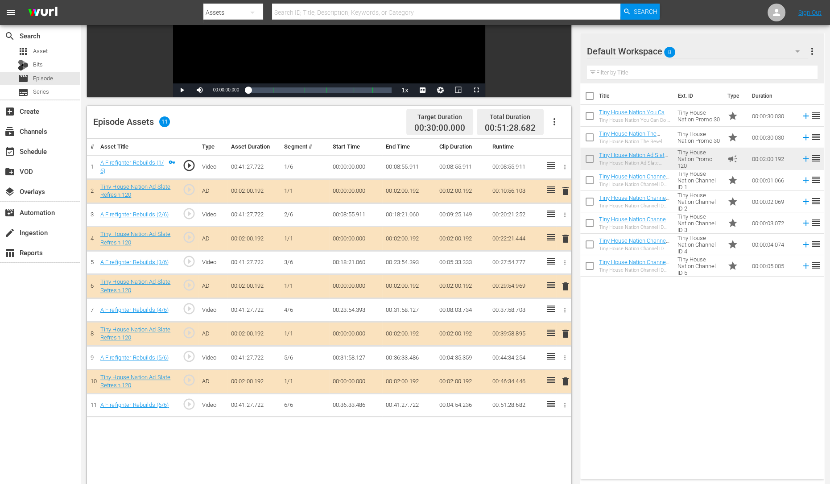
click at [569, 335] on span "delete" at bounding box center [565, 333] width 11 height 11
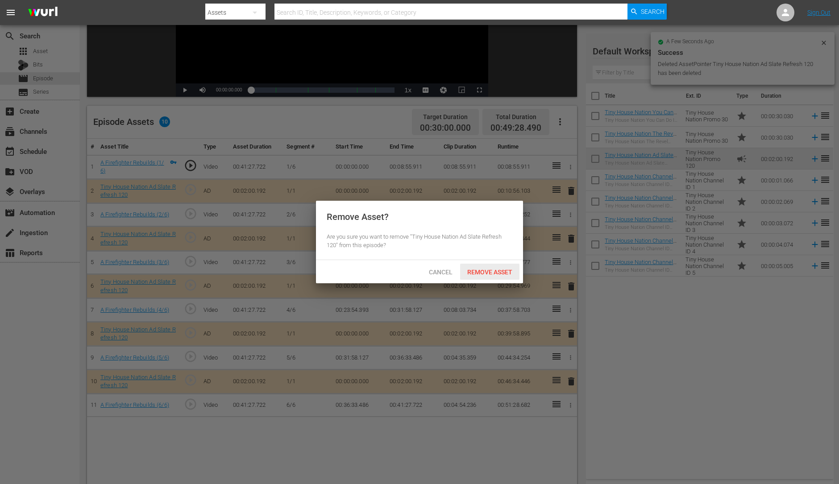
click at [492, 275] on span "Remove Asset" at bounding box center [489, 272] width 59 height 7
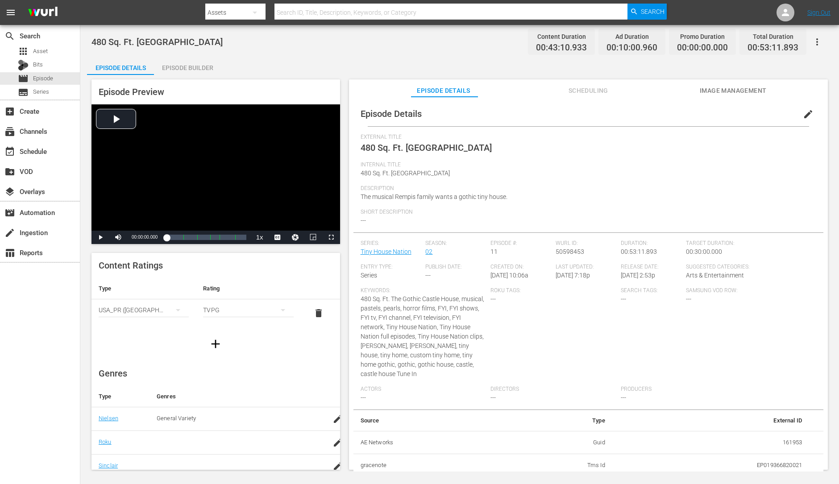
click at [179, 66] on div "Episode Builder" at bounding box center [187, 67] width 67 height 21
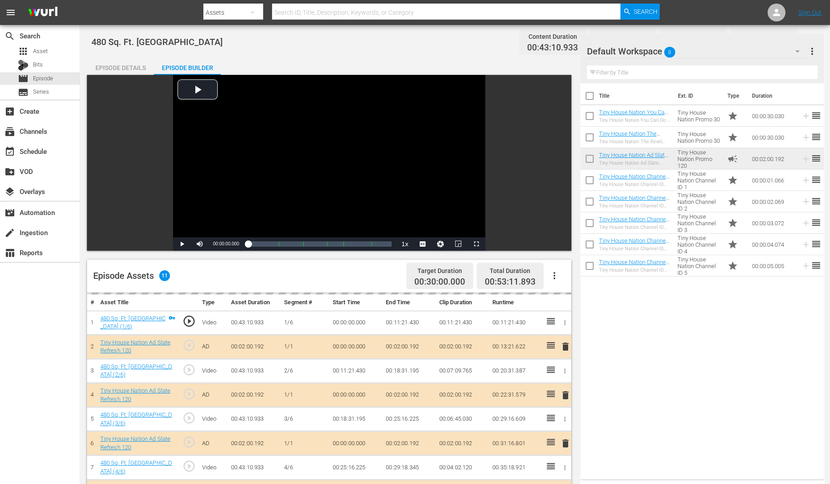
scroll to position [118, 0]
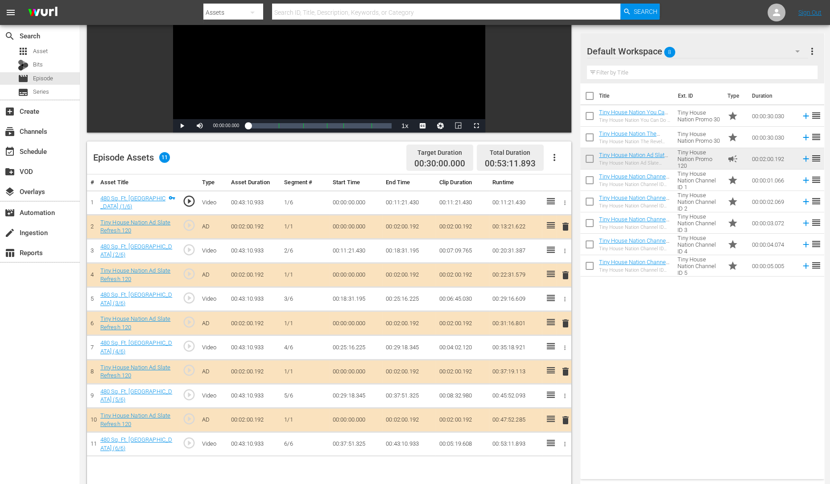
click at [562, 275] on span "delete" at bounding box center [565, 275] width 11 height 11
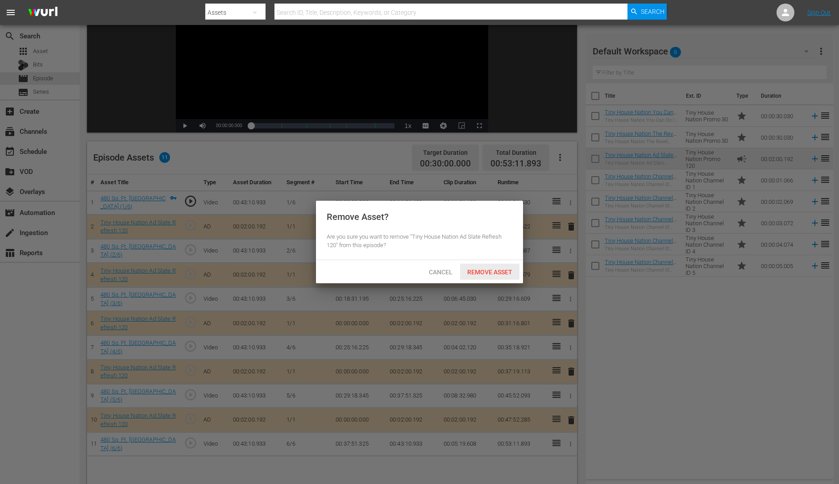
click at [491, 277] on div "Remove Asset" at bounding box center [489, 272] width 59 height 17
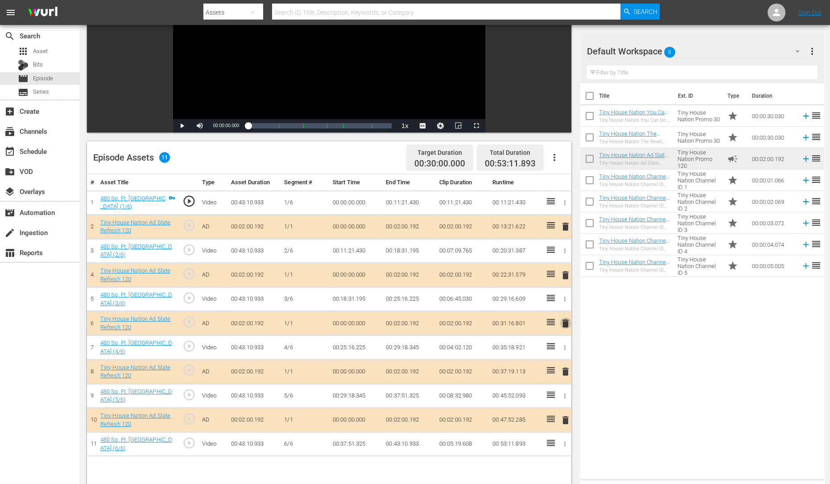
click at [564, 323] on span "delete" at bounding box center [565, 323] width 11 height 11
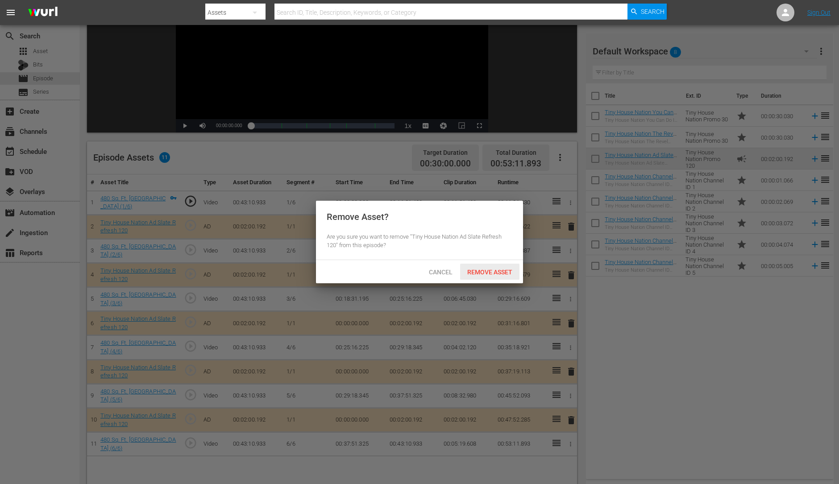
click at [485, 272] on span "Remove Asset" at bounding box center [489, 272] width 59 height 7
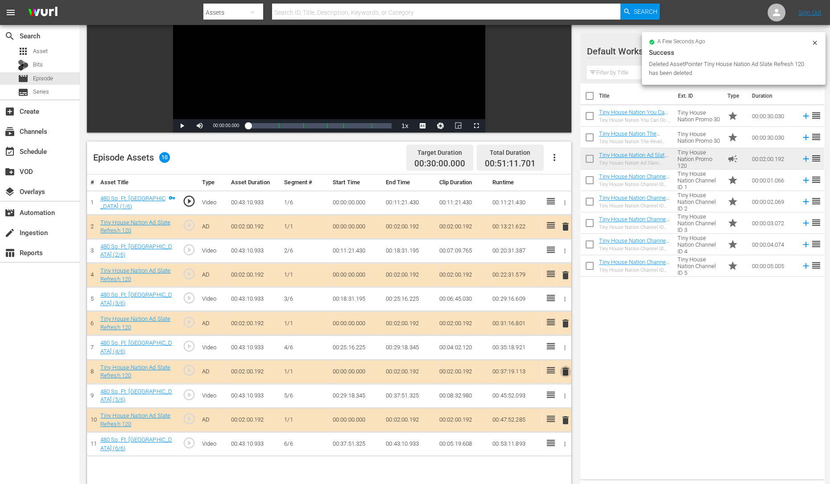
click at [567, 370] on span "delete" at bounding box center [565, 371] width 11 height 11
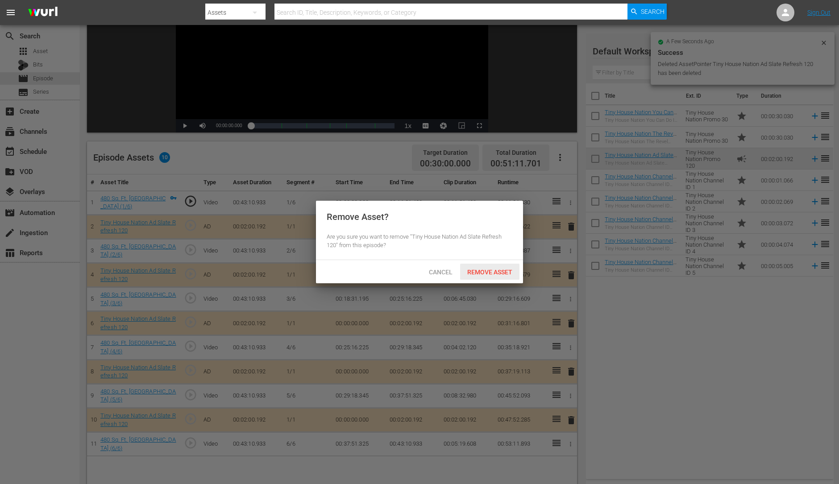
click at [497, 269] on span "Remove Asset" at bounding box center [489, 272] width 59 height 7
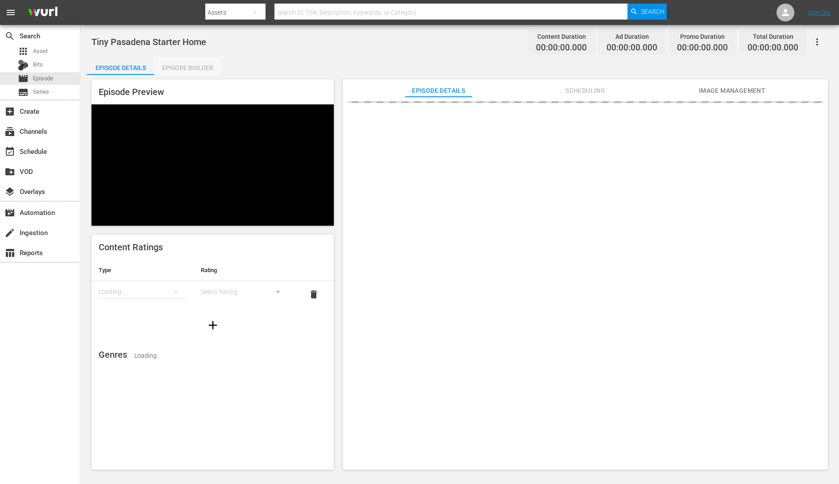
click at [197, 67] on div "Episode Builder" at bounding box center [187, 67] width 67 height 21
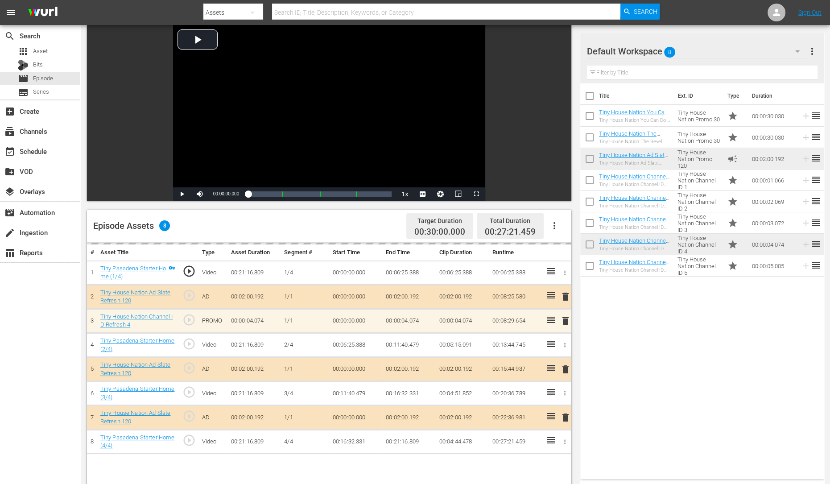
scroll to position [92, 0]
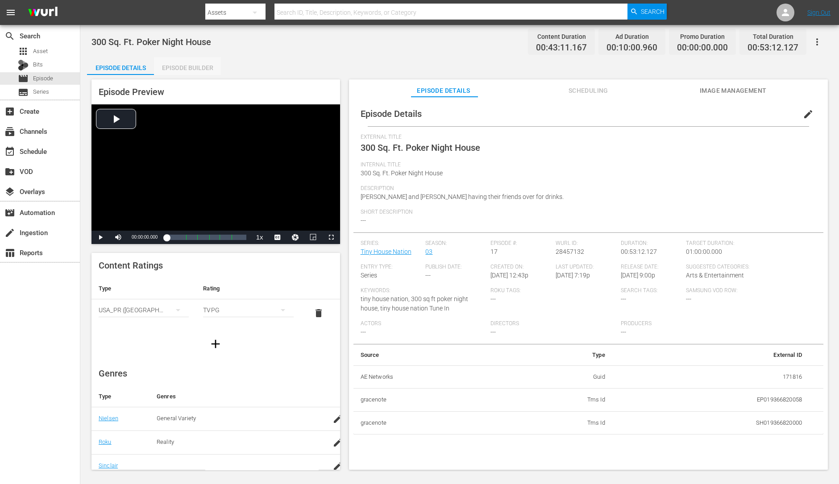
click at [199, 63] on div "Episode Builder" at bounding box center [187, 67] width 67 height 21
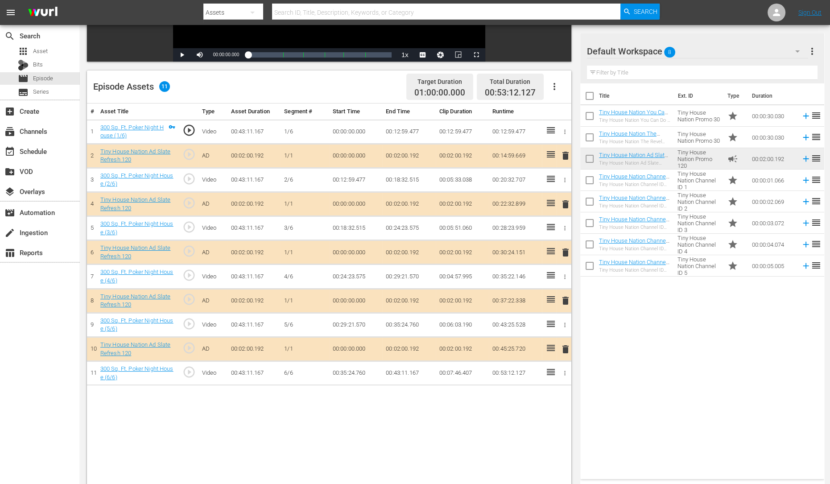
scroll to position [191, 0]
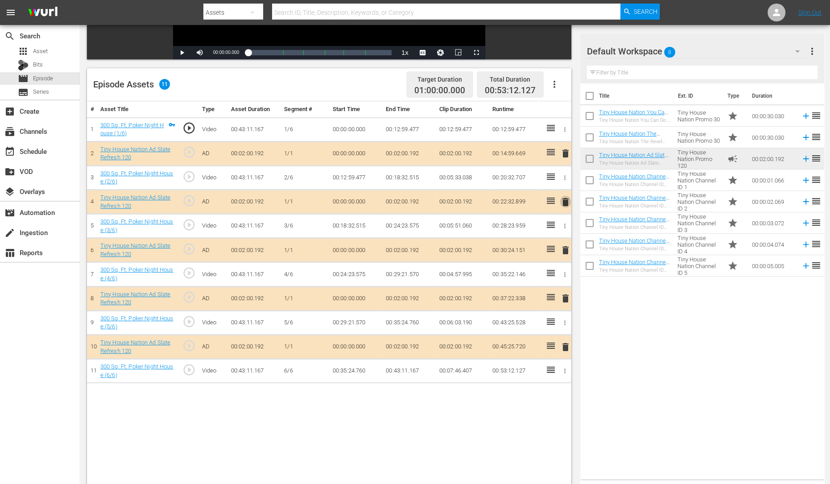
click at [564, 202] on span "delete" at bounding box center [565, 202] width 11 height 11
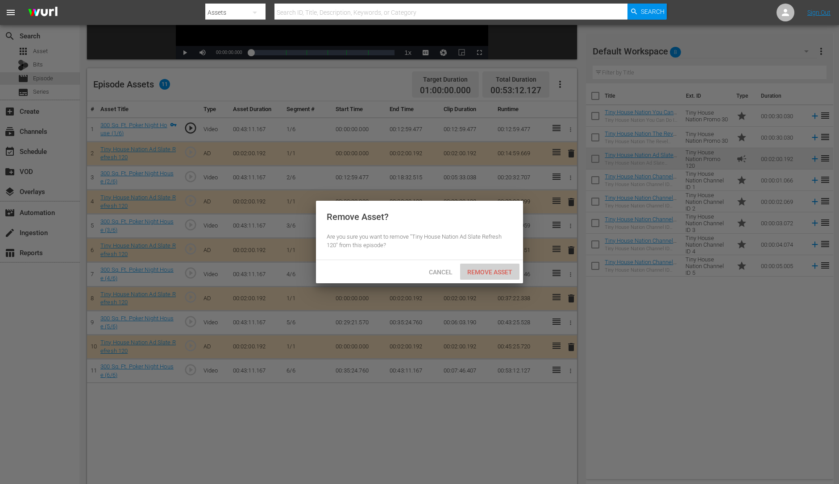
click at [483, 266] on div "Remove Asset" at bounding box center [489, 272] width 59 height 17
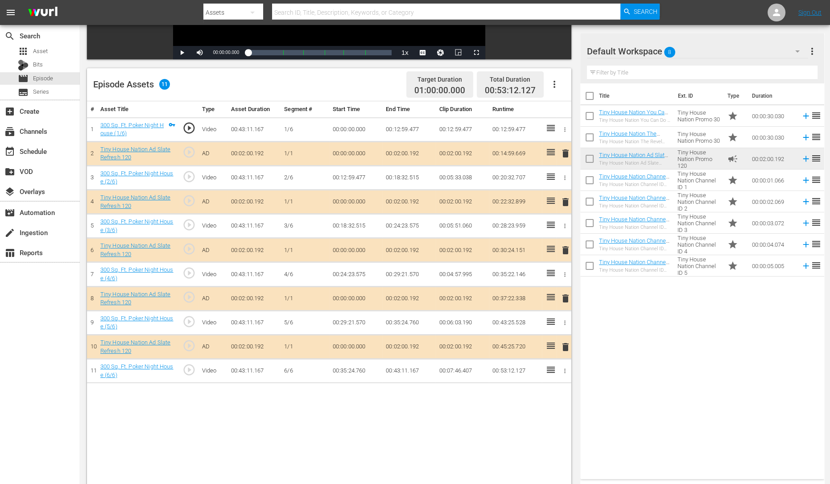
click at [564, 253] on span "delete" at bounding box center [565, 250] width 11 height 11
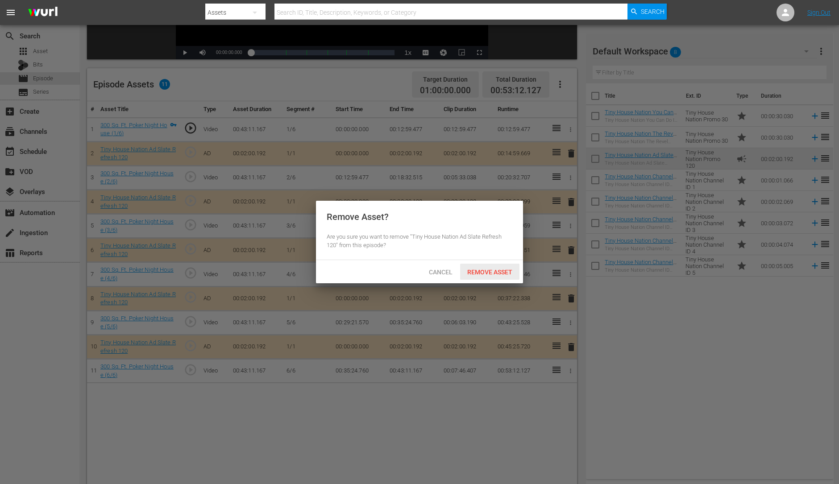
click at [493, 275] on span "Remove Asset" at bounding box center [489, 272] width 59 height 7
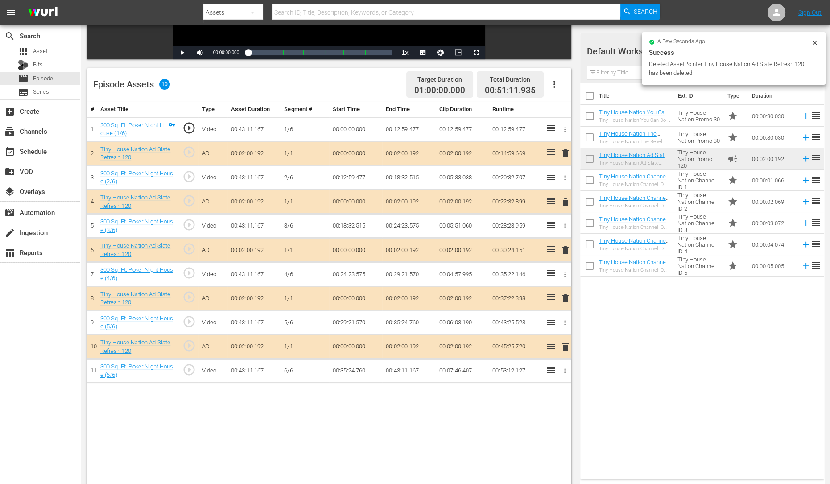
click at [563, 298] on span "delete" at bounding box center [565, 298] width 11 height 11
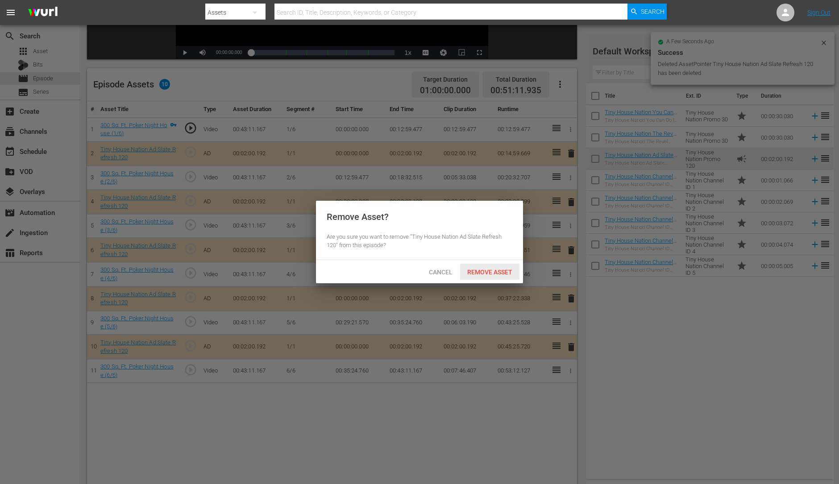
click at [496, 272] on span "Remove Asset" at bounding box center [489, 272] width 59 height 7
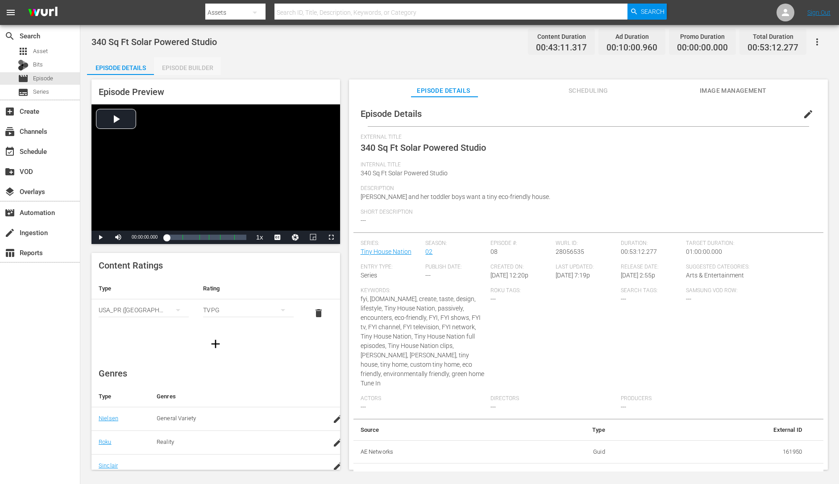
click at [174, 67] on div "Episode Builder" at bounding box center [187, 67] width 67 height 21
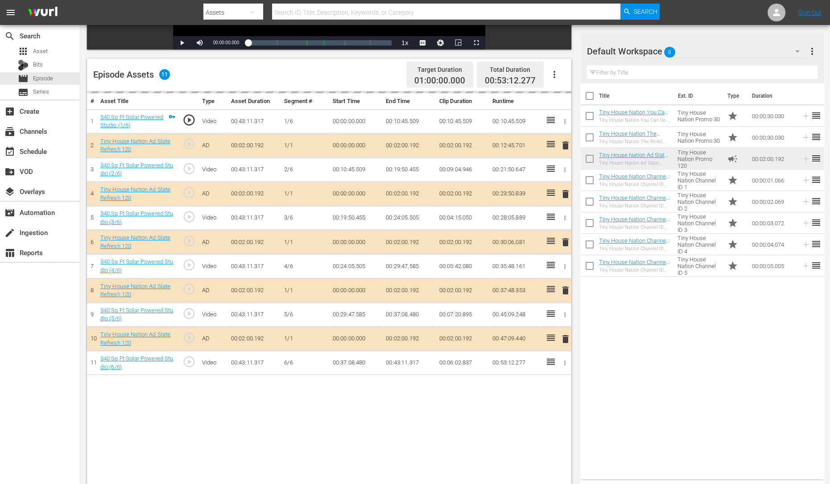
scroll to position [202, 0]
click at [567, 192] on div "delete" at bounding box center [564, 193] width 8 height 13
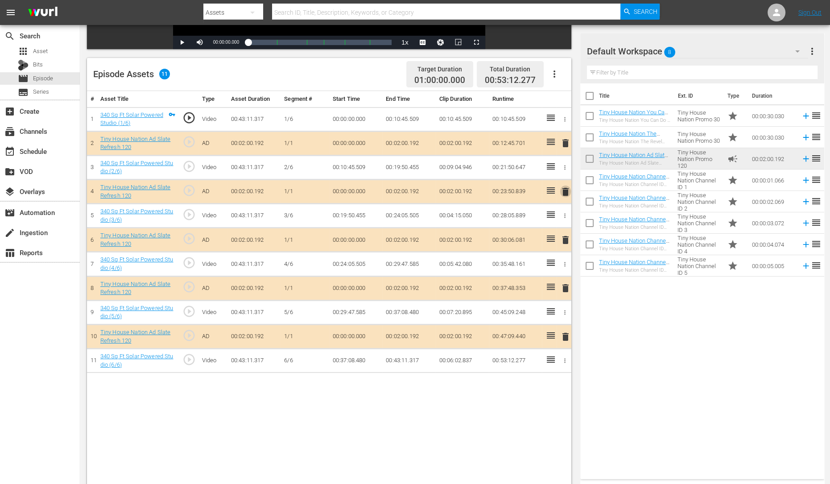
click at [567, 192] on span "delete" at bounding box center [565, 191] width 11 height 11
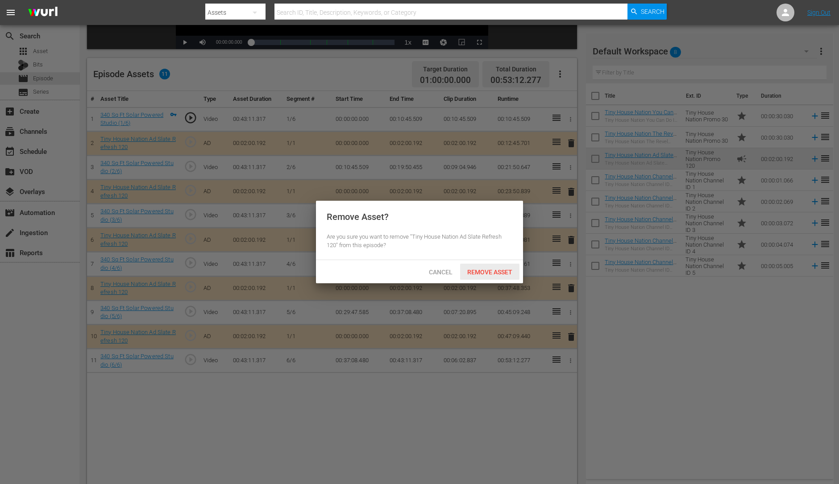
click at [483, 269] on span "Remove Asset" at bounding box center [489, 272] width 59 height 7
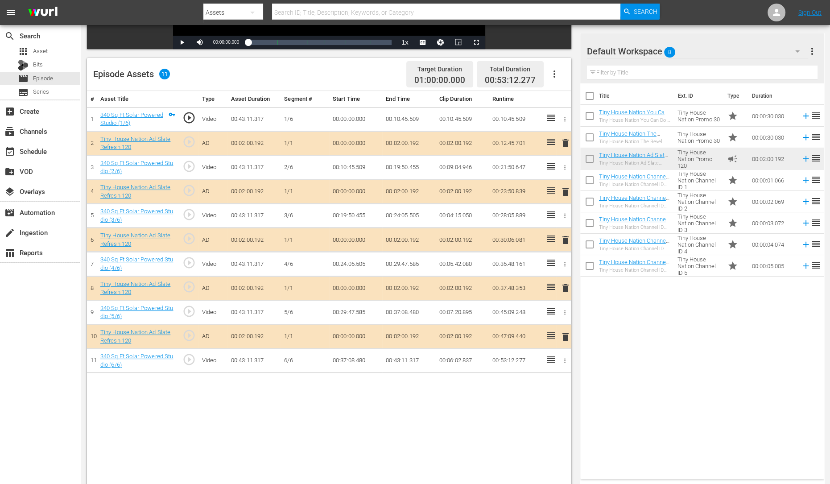
click at [565, 241] on span "delete" at bounding box center [565, 240] width 11 height 11
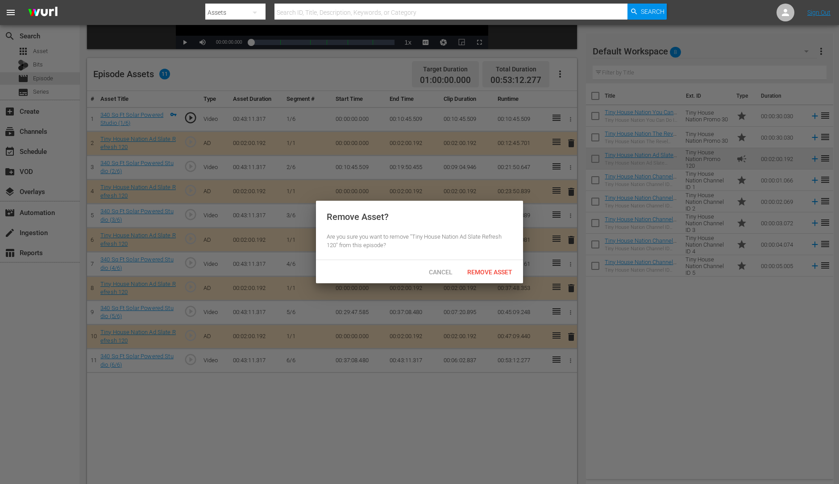
click at [480, 280] on div "Cancel Remove Asset" at bounding box center [419, 271] width 207 height 23
click at [491, 270] on span "Remove Asset" at bounding box center [489, 272] width 59 height 7
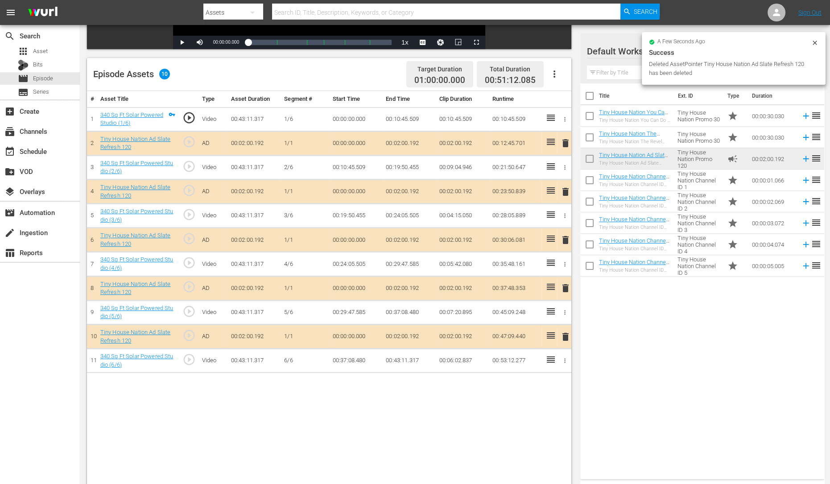
click at [565, 289] on span "delete" at bounding box center [565, 288] width 11 height 11
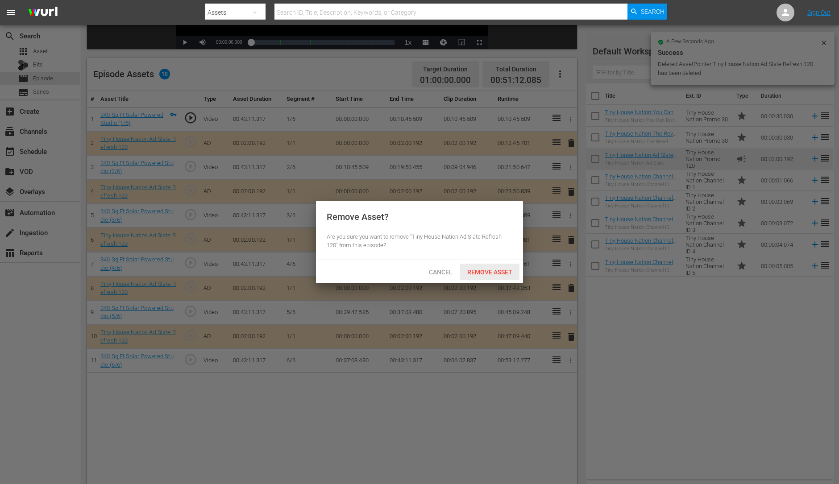
click at [491, 271] on span "Remove Asset" at bounding box center [489, 272] width 59 height 7
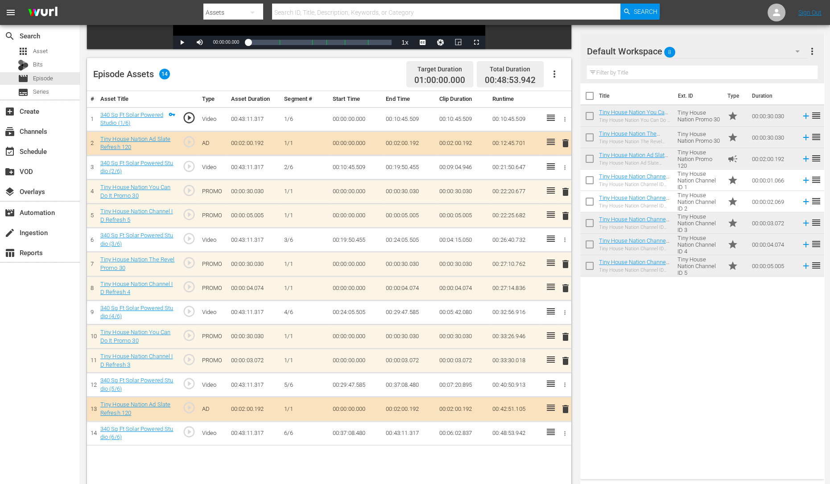
scroll to position [232, 0]
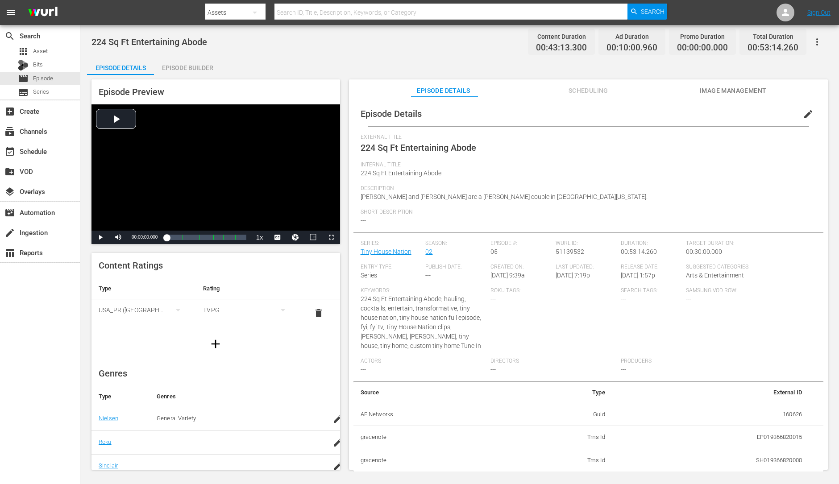
click at [199, 63] on div "Episode Builder" at bounding box center [187, 67] width 67 height 21
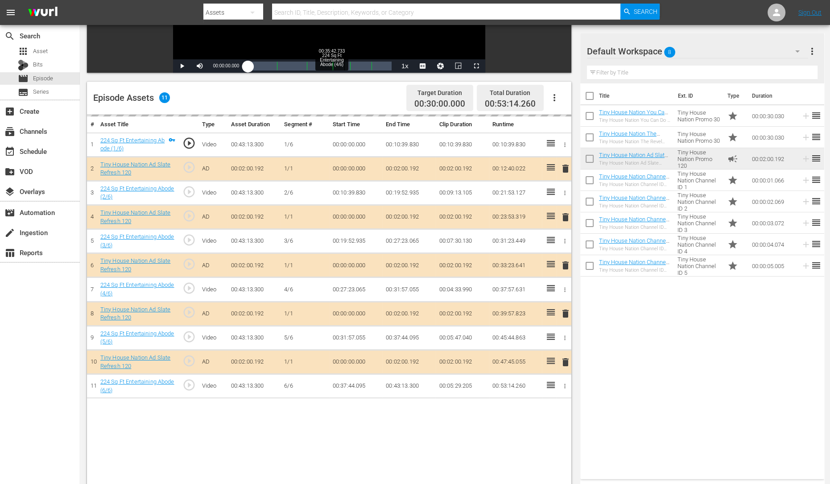
scroll to position [178, 0]
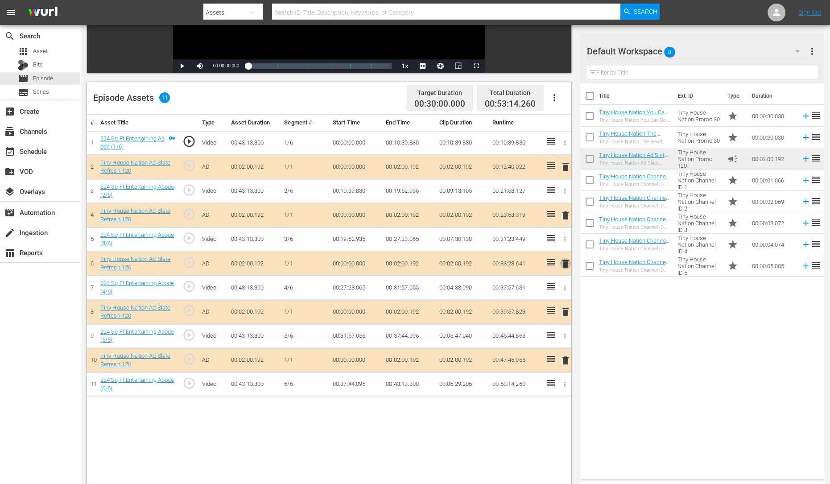
click at [567, 268] on span "delete" at bounding box center [565, 263] width 11 height 11
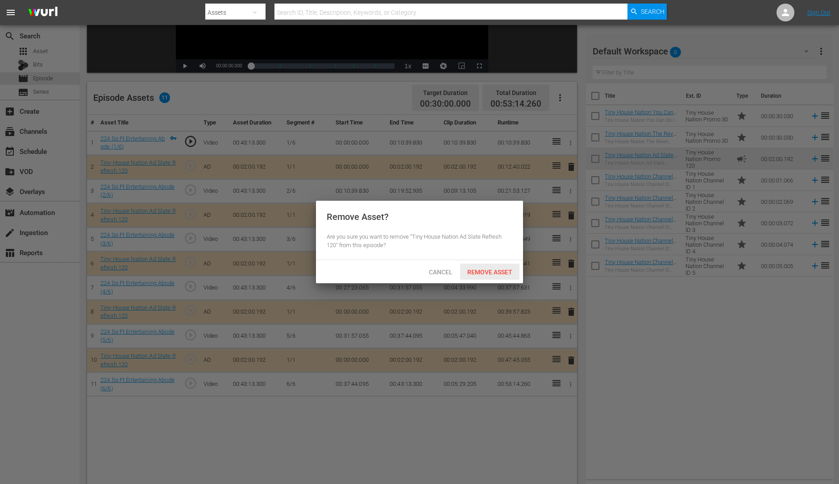
click at [488, 274] on span "Remove Asset" at bounding box center [489, 272] width 59 height 7
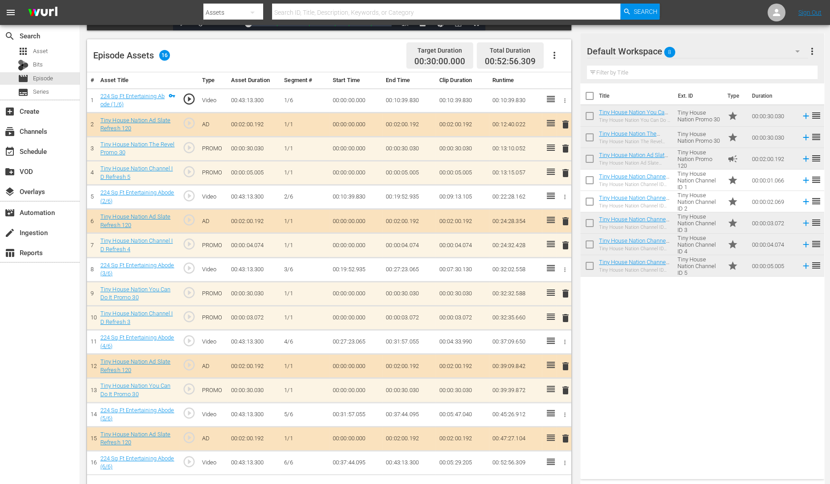
scroll to position [232, 0]
